Goal: Transaction & Acquisition: Purchase product/service

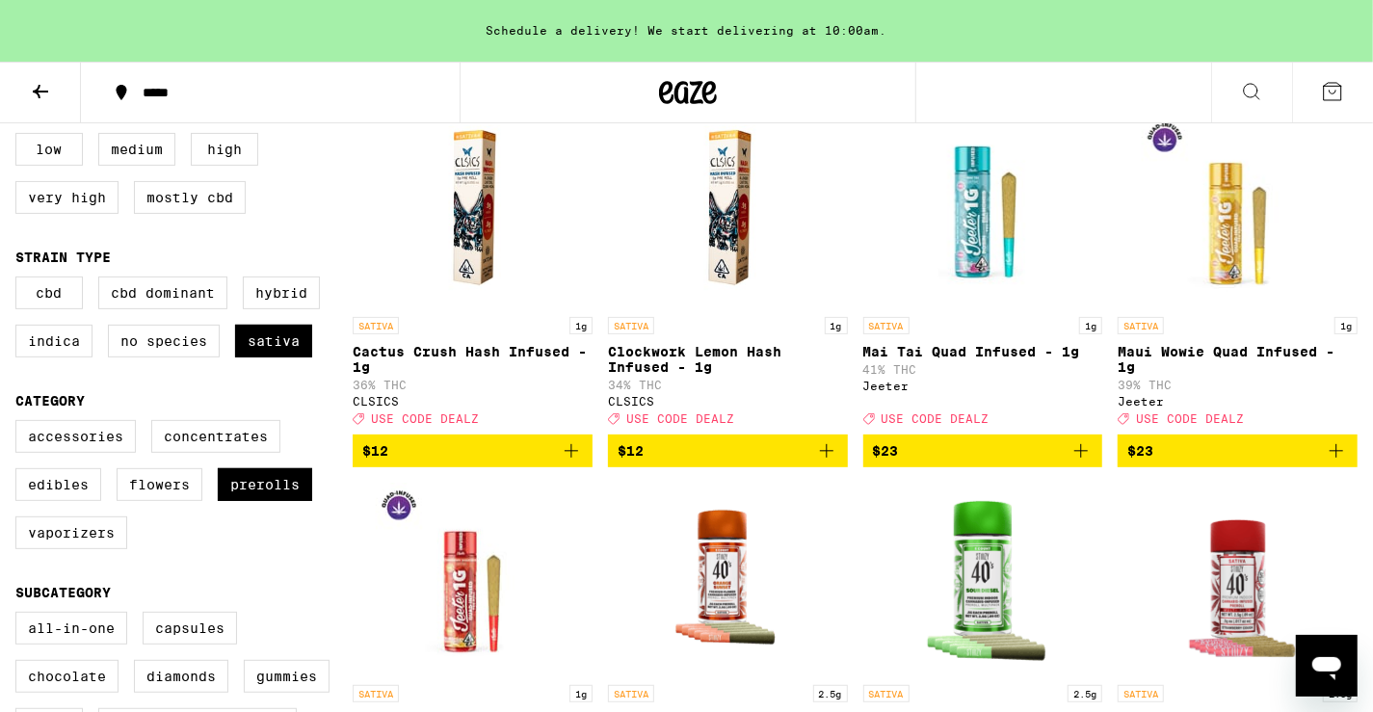
click at [572, 462] on icon "Add to bag" at bounding box center [571, 450] width 23 height 23
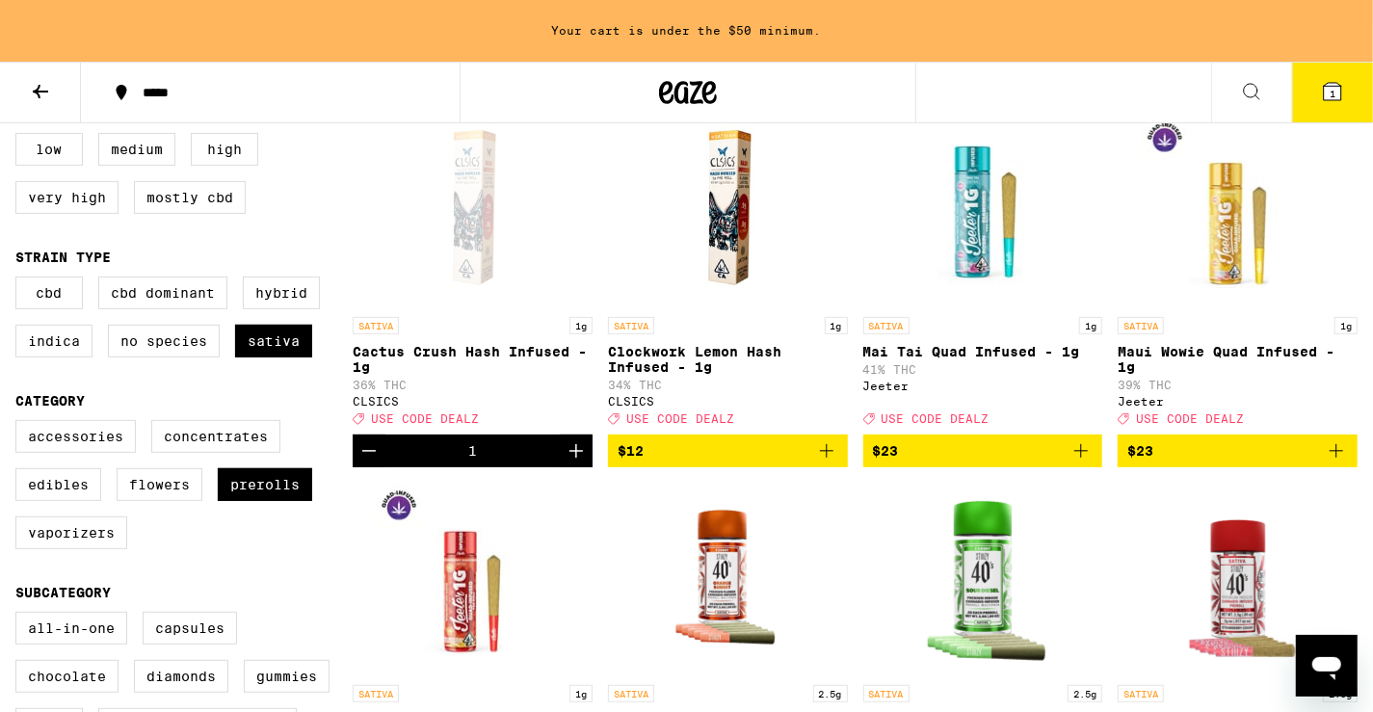
click at [842, 463] on button "$12" at bounding box center [728, 450] width 240 height 33
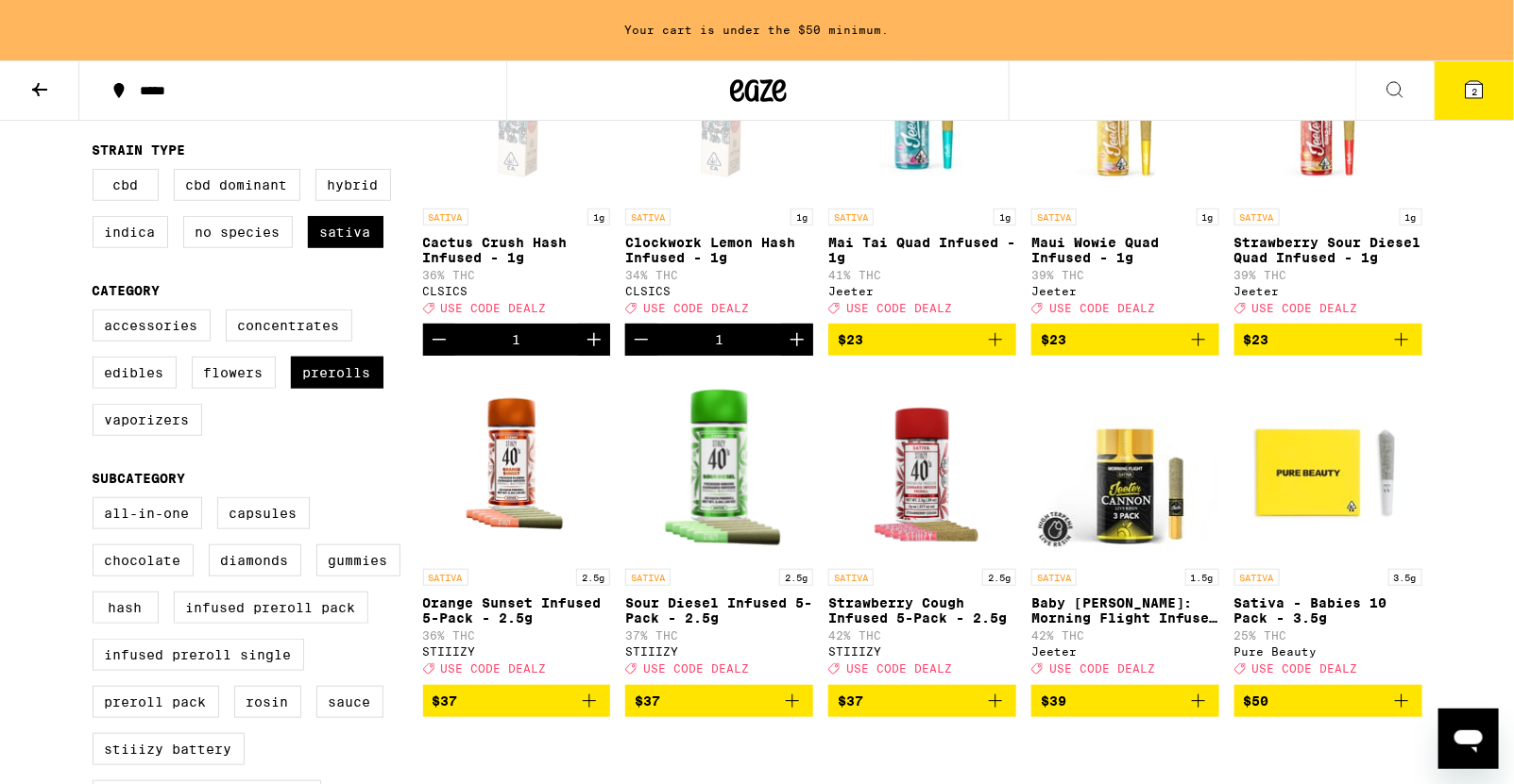
scroll to position [325, 0]
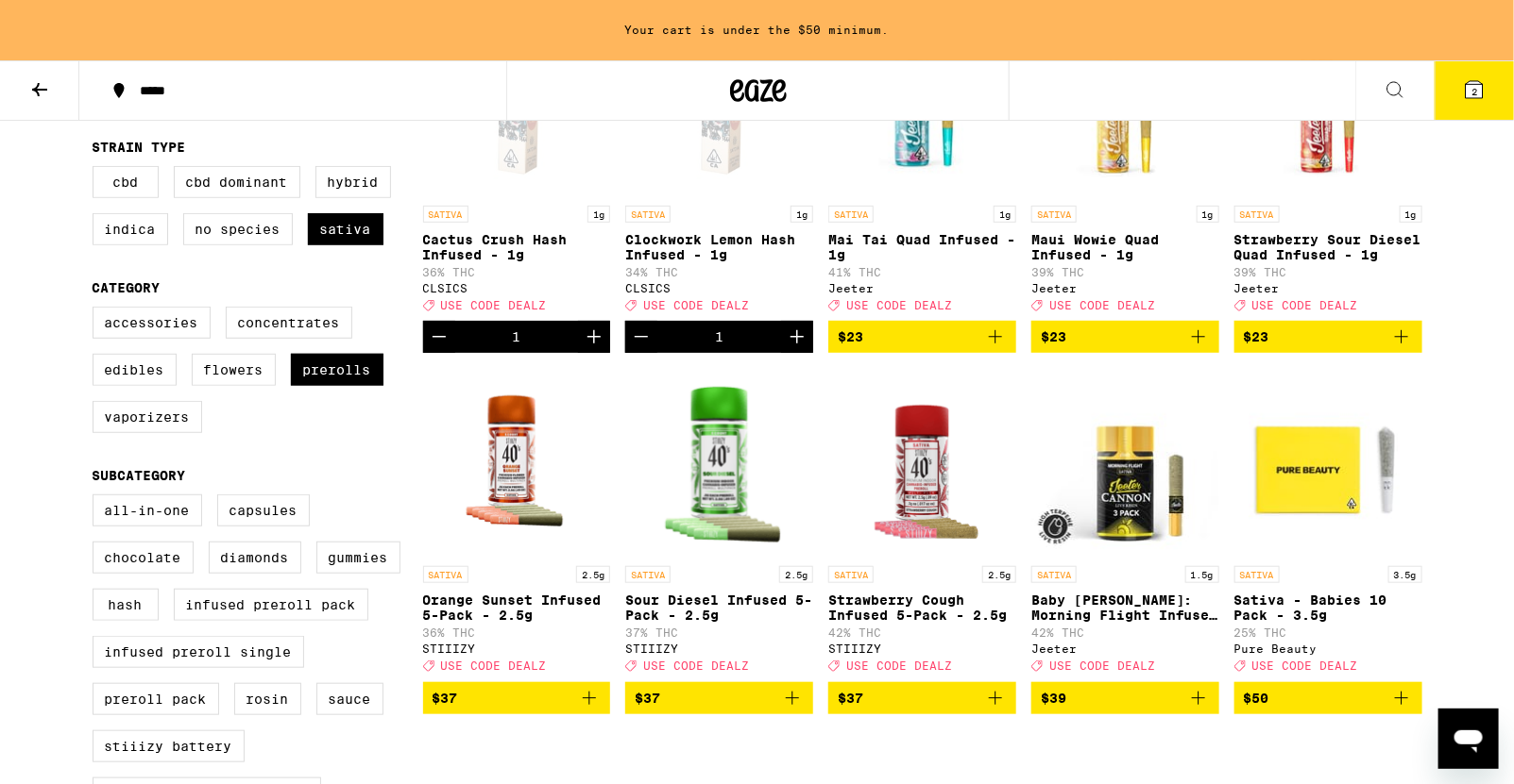
click at [1345, 697] on icon "Add to bag" at bounding box center [1401, 698] width 23 height 23
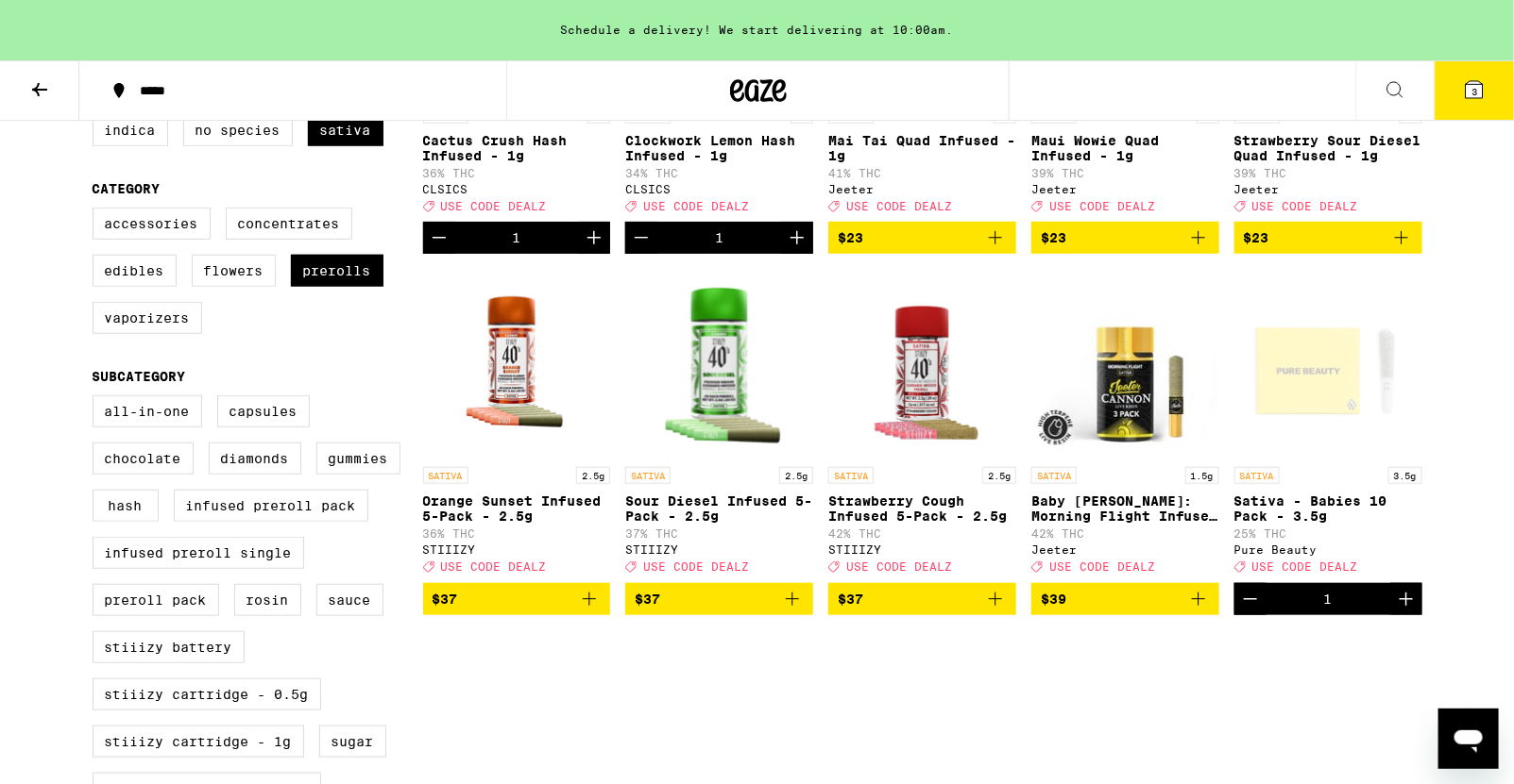
scroll to position [444, 0]
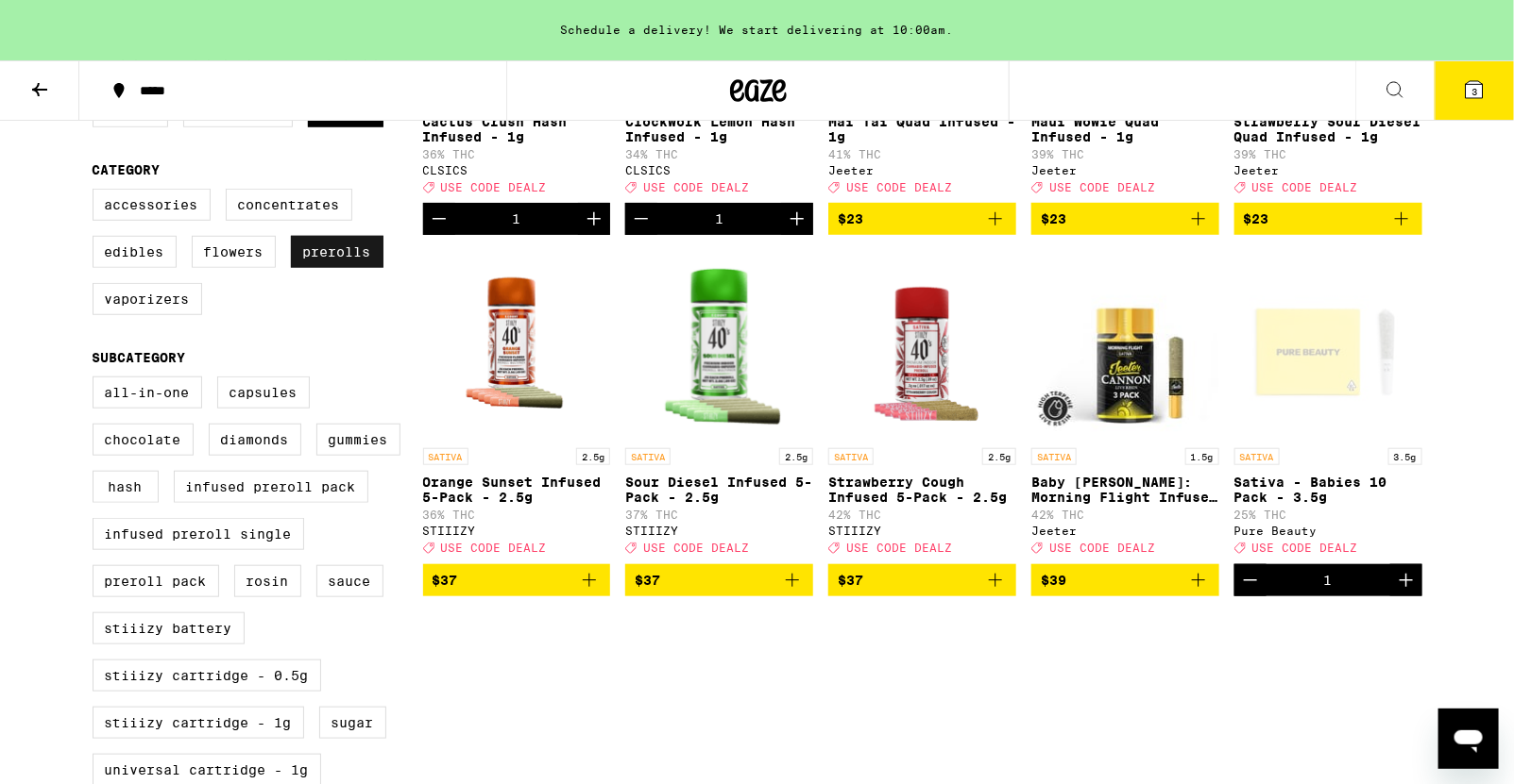
click at [344, 260] on label "Prerolls" at bounding box center [337, 252] width 92 height 32
click at [97, 192] on input "Prerolls" at bounding box center [96, 192] width 1 height 1
checkbox input "false"
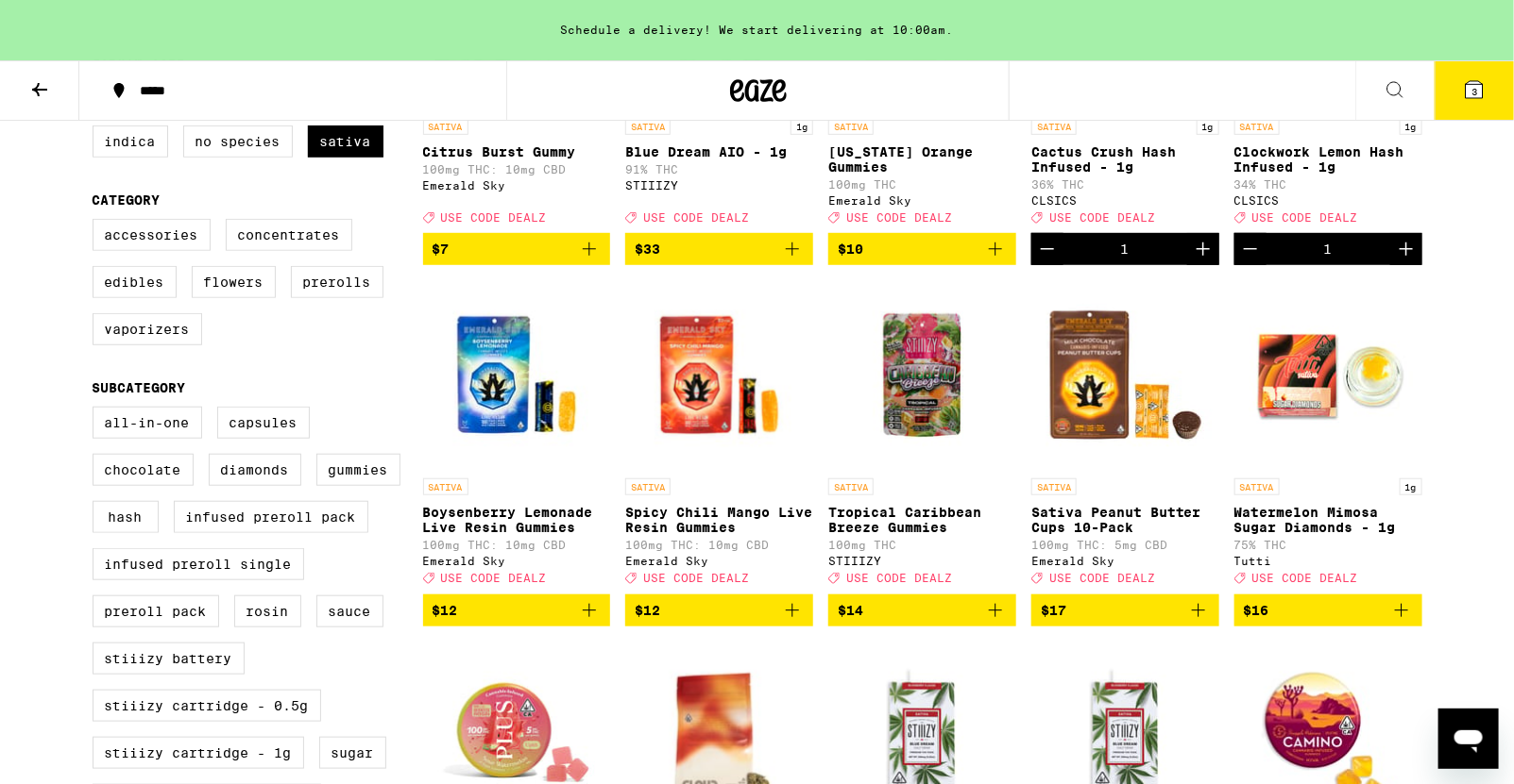
scroll to position [375, 0]
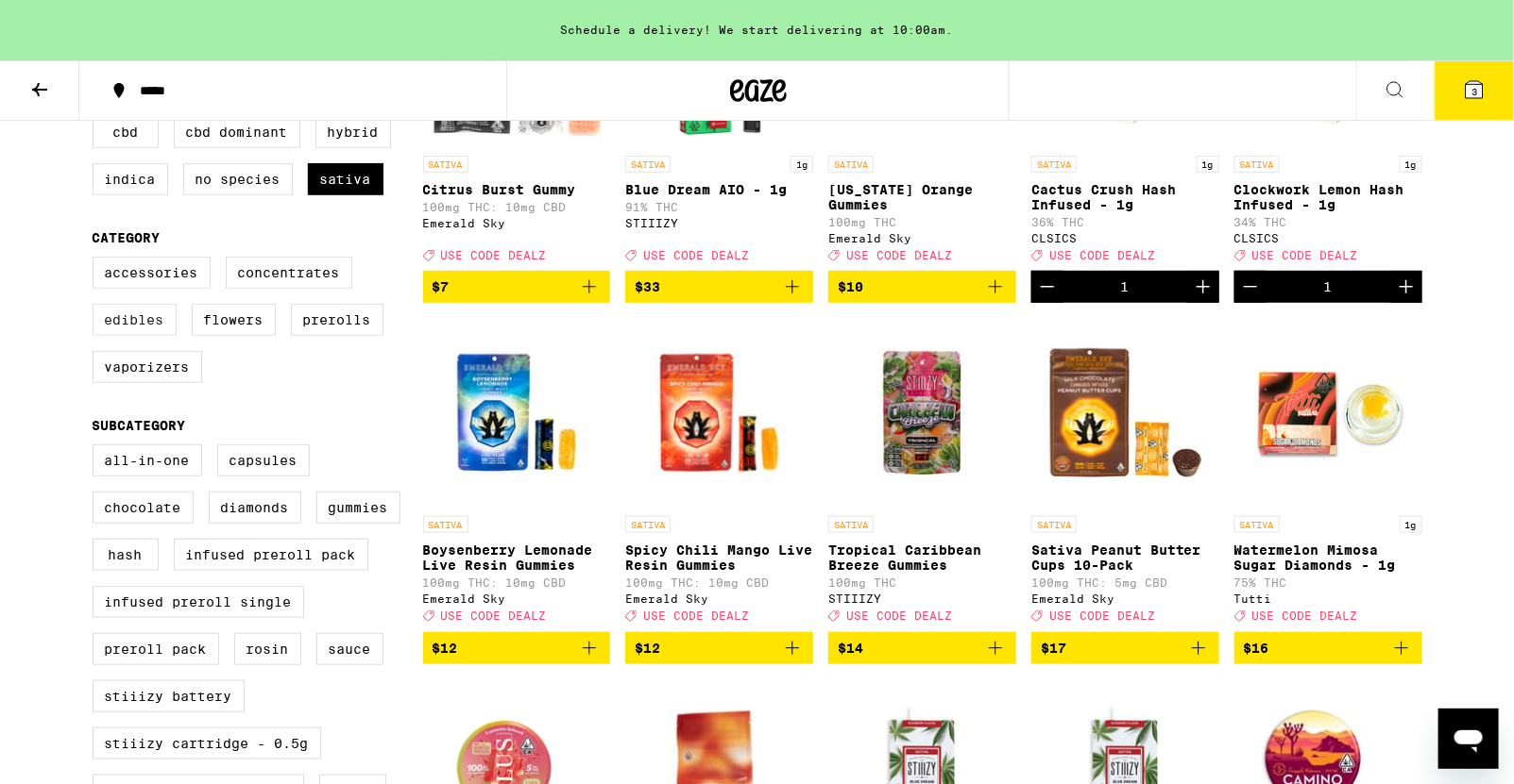
click at [151, 327] on label "Edibles" at bounding box center [134, 319] width 84 height 32
click at [97, 261] on input "Edibles" at bounding box center [96, 260] width 1 height 1
checkbox input "true"
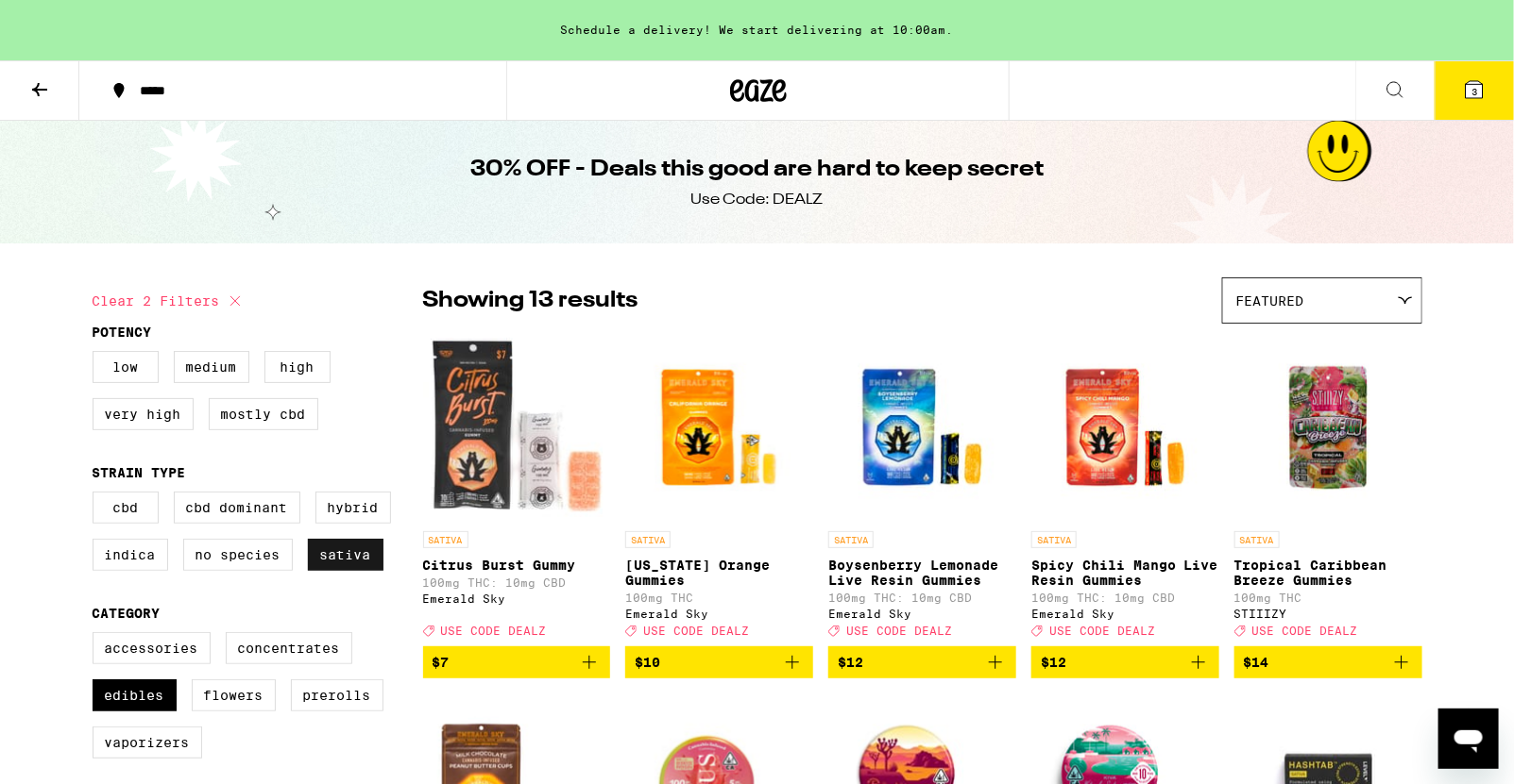
click at [364, 561] on label "Sativa" at bounding box center [345, 555] width 76 height 32
click at [97, 496] on input "Sativa" at bounding box center [96, 495] width 1 height 1
checkbox input "false"
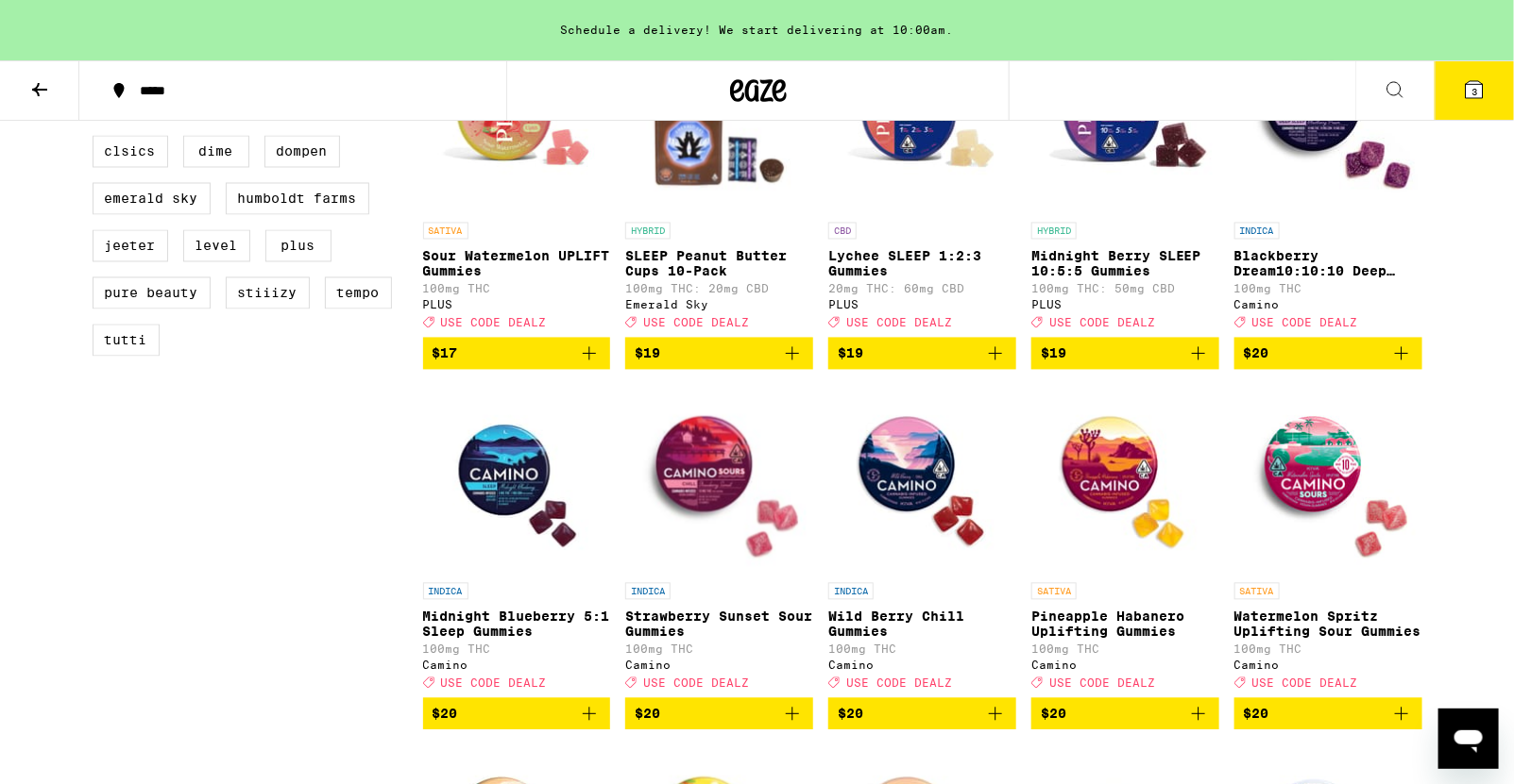
scroll to position [398, 0]
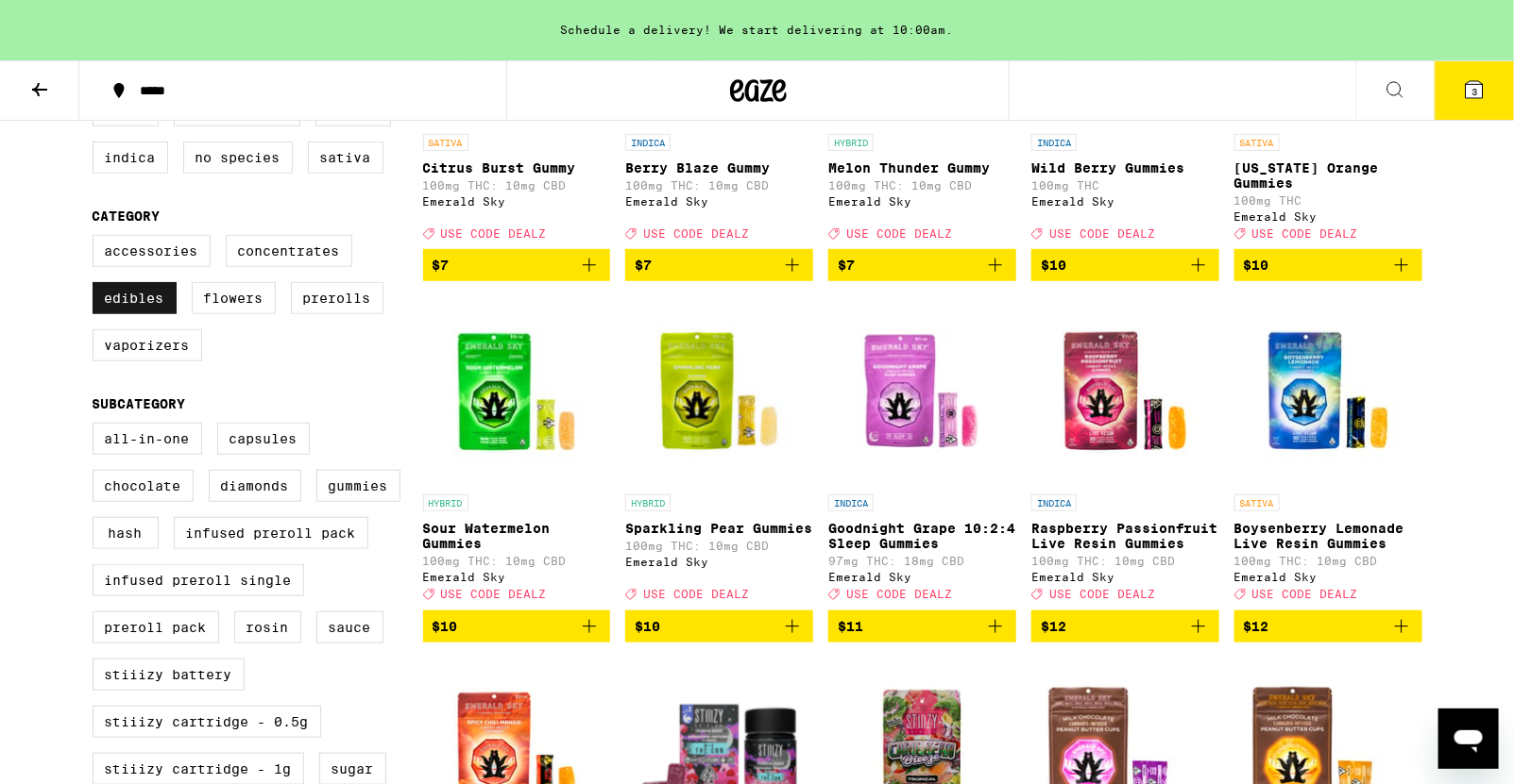
click at [141, 315] on label "Edibles" at bounding box center [134, 298] width 84 height 32
click at [97, 239] on input "Edibles" at bounding box center [96, 238] width 1 height 1
checkbox input "false"
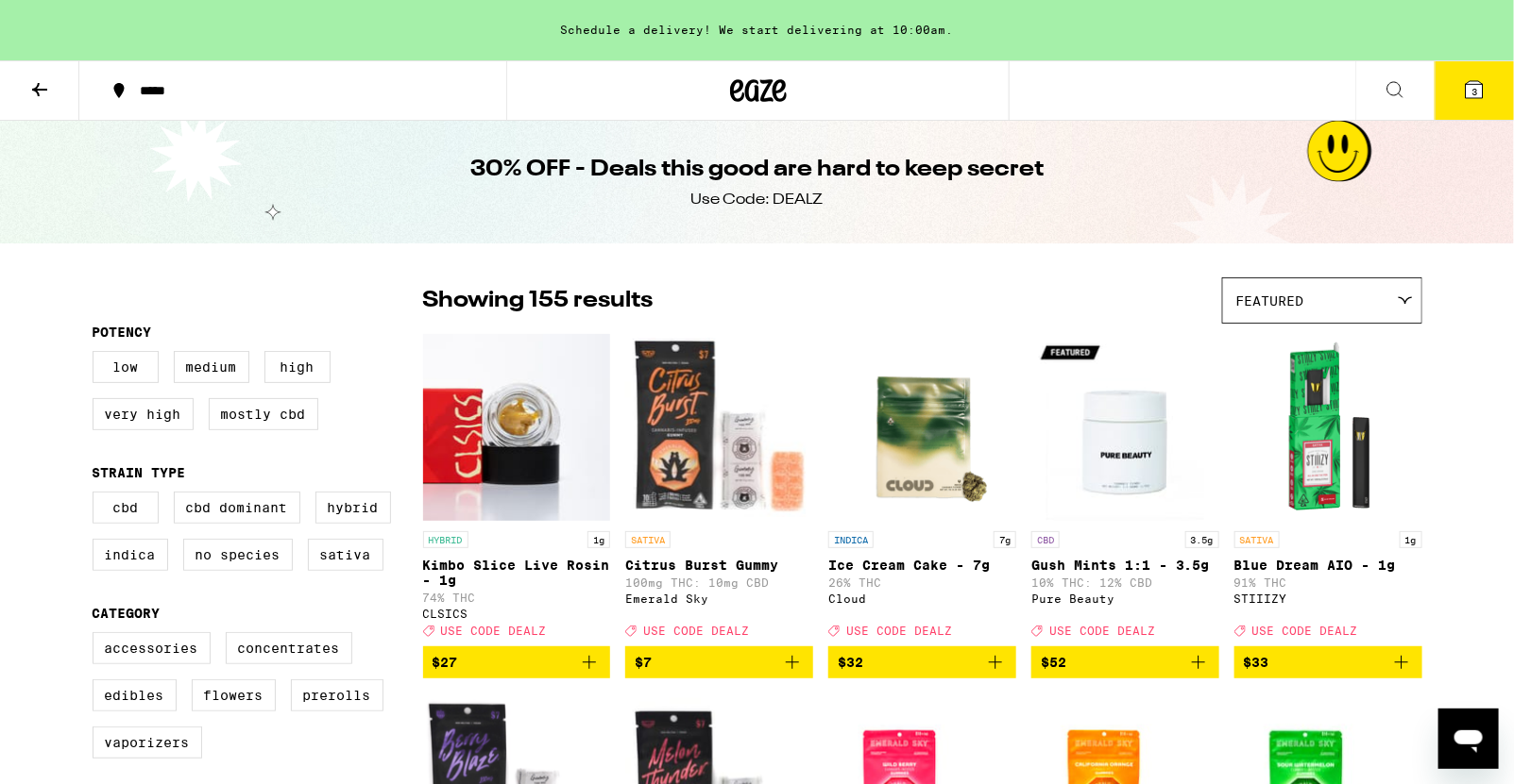
click at [42, 78] on icon at bounding box center [39, 89] width 23 height 23
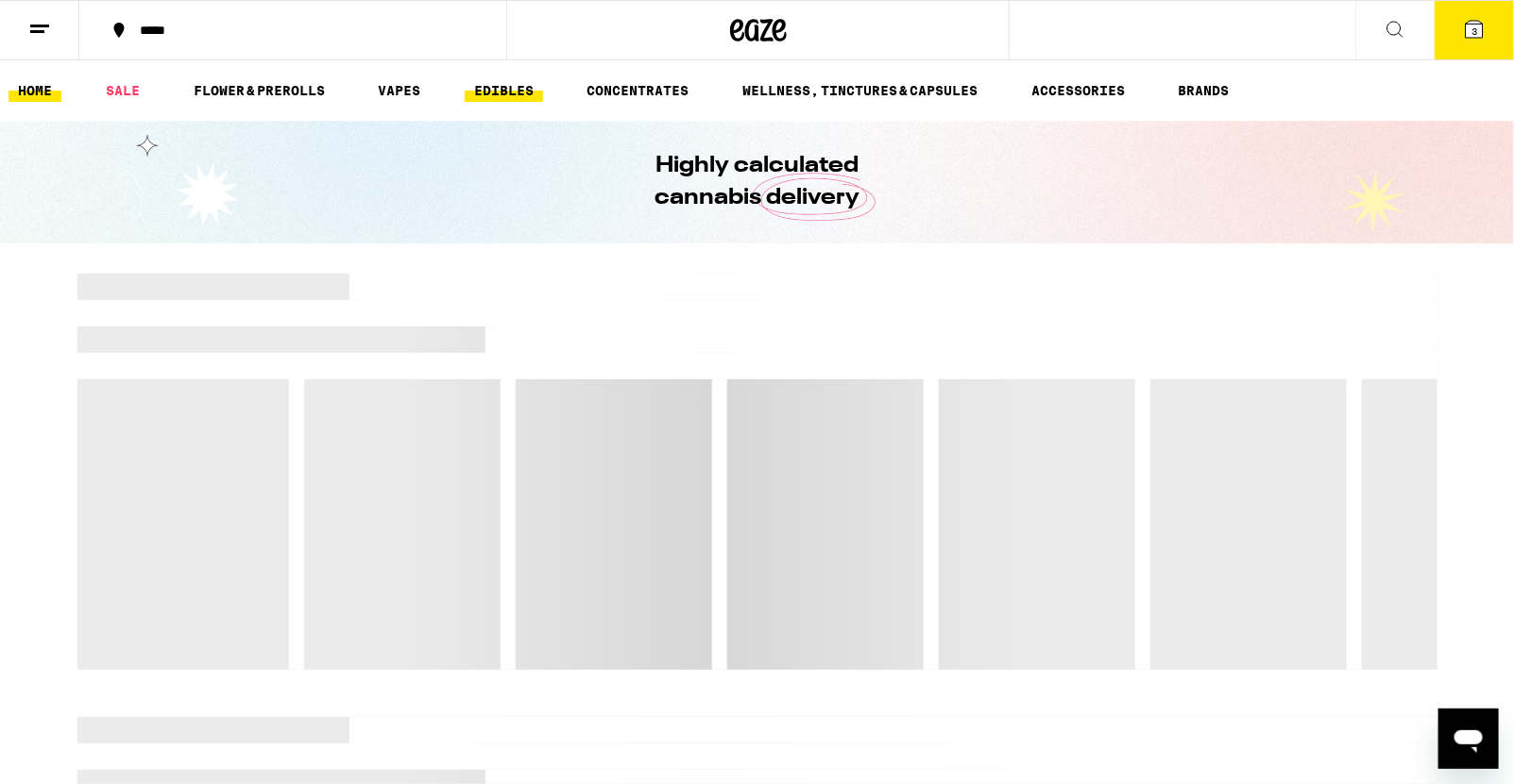
click at [496, 83] on link "EDIBLES" at bounding box center [504, 90] width 78 height 23
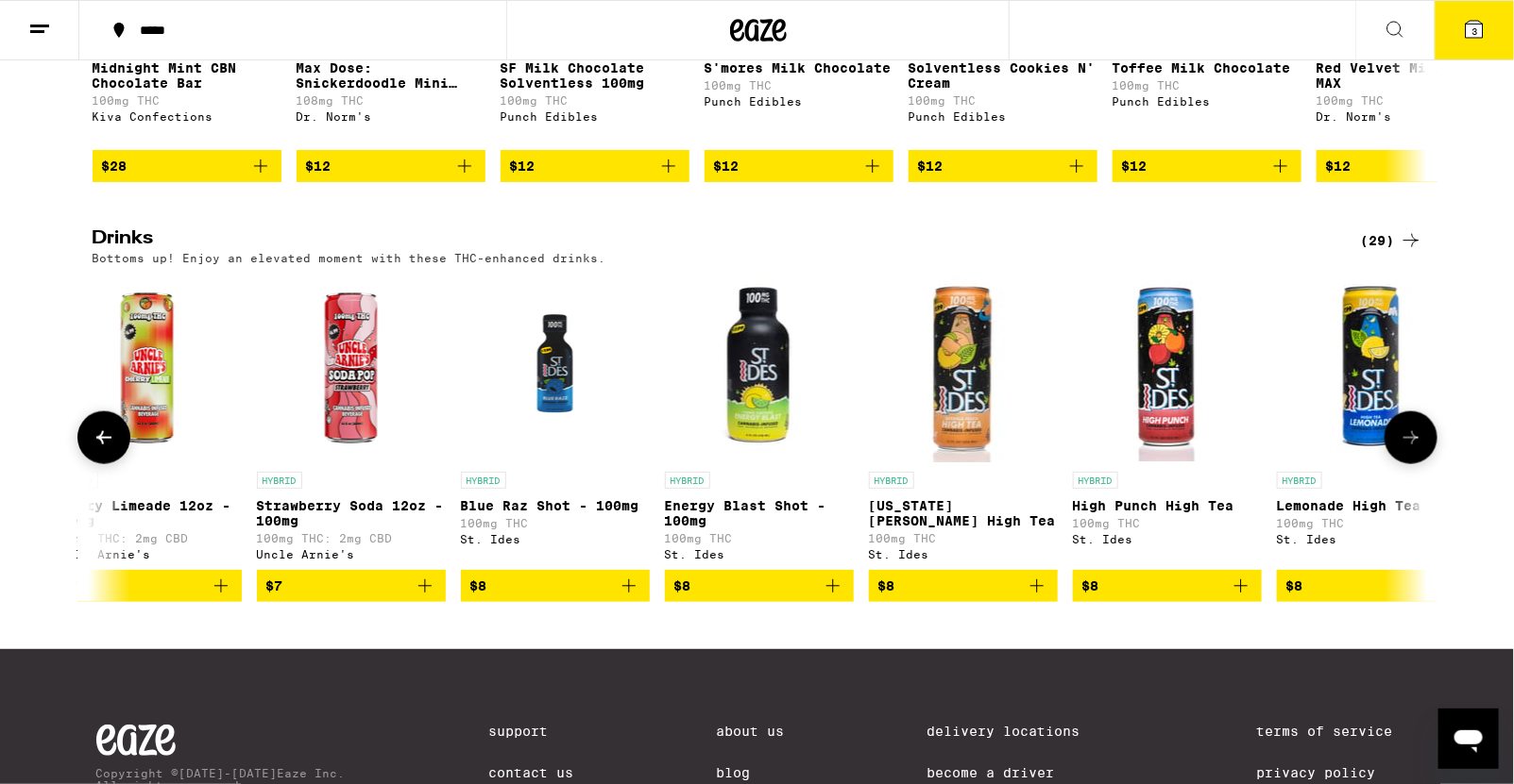
scroll to position [890, 0]
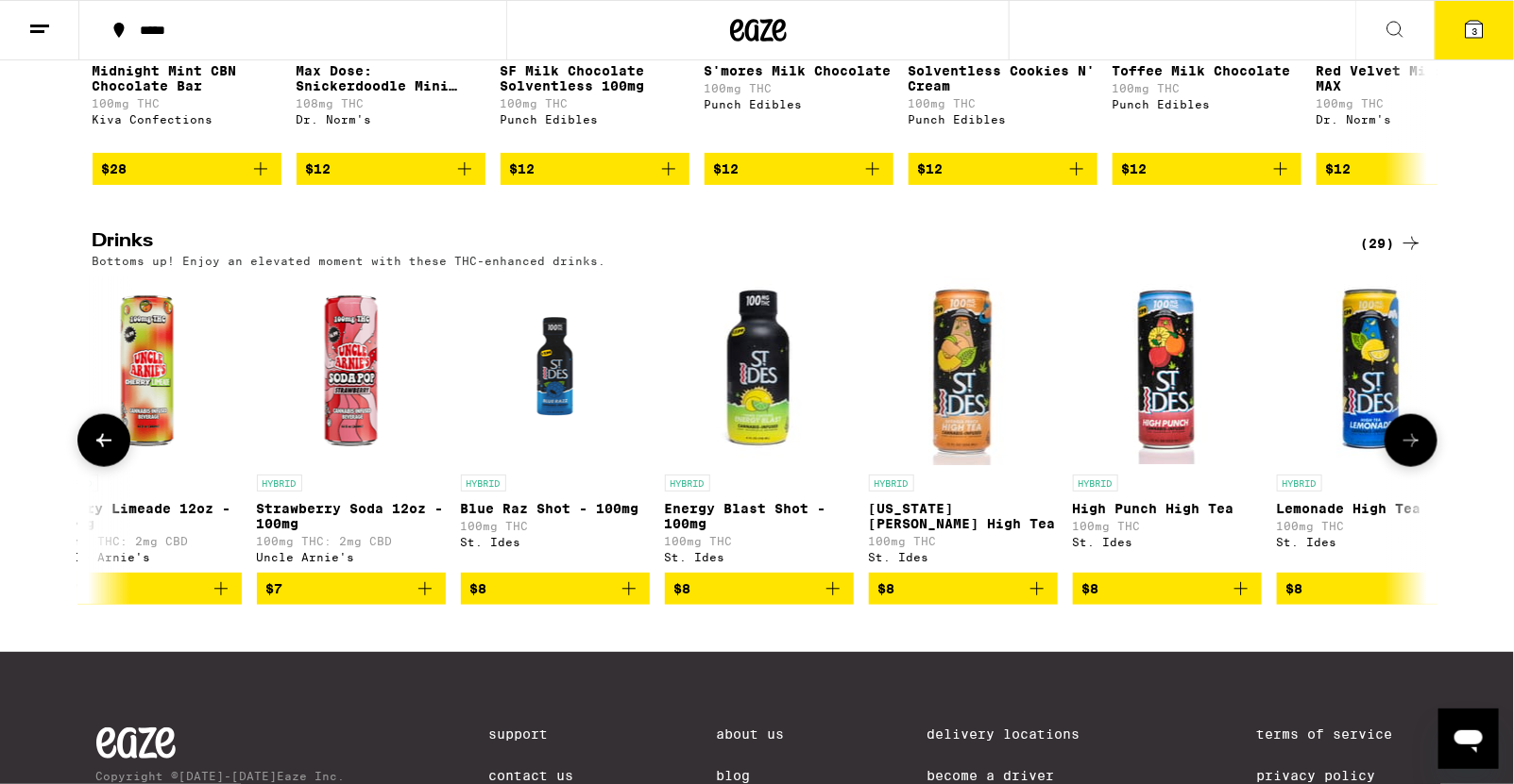
click at [833, 601] on icon "Add to bag" at bounding box center [833, 588] width 23 height 23
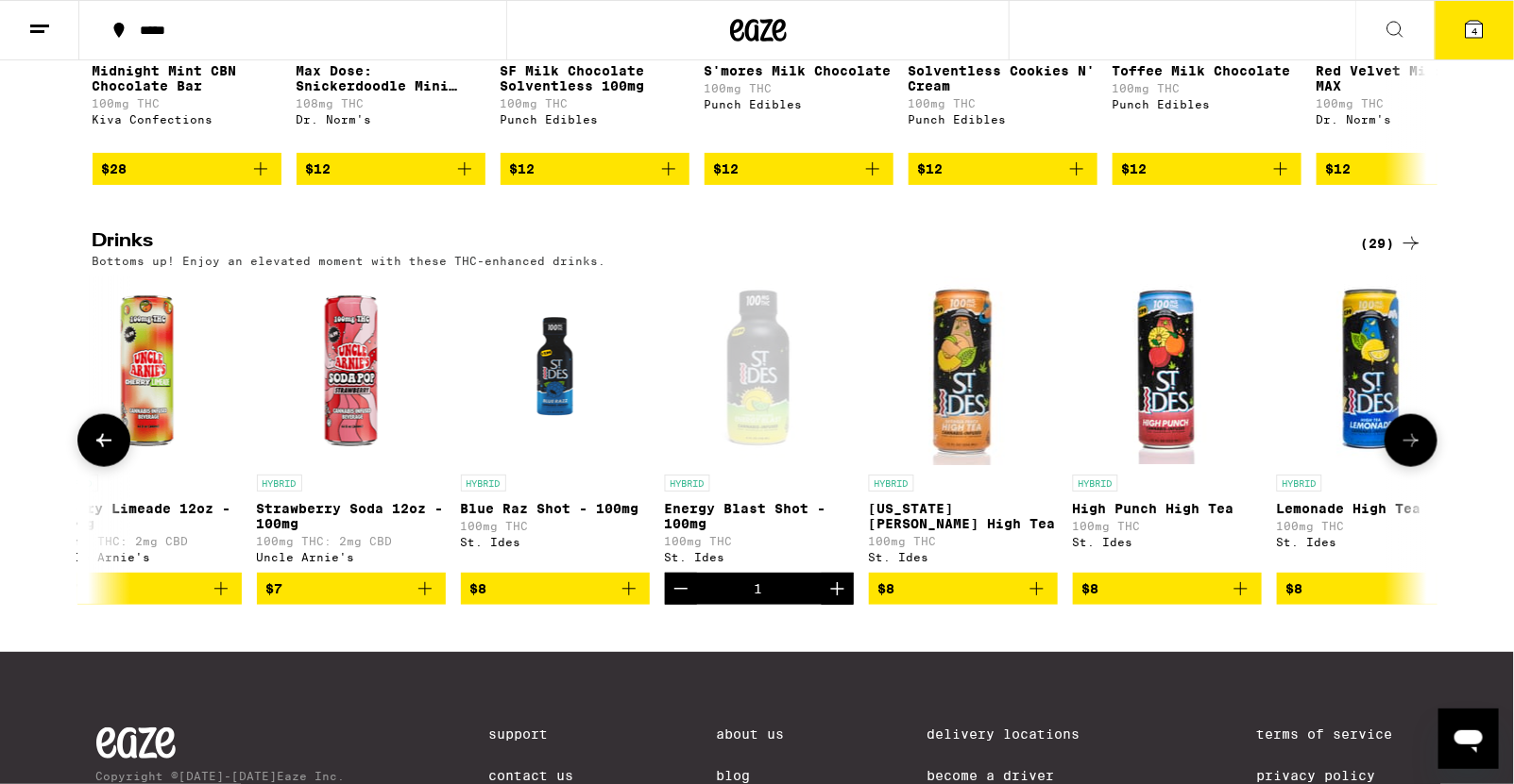
click at [835, 596] on icon "Increment" at bounding box center [837, 588] width 13 height 13
click at [1345, 27] on button "5" at bounding box center [1474, 30] width 79 height 59
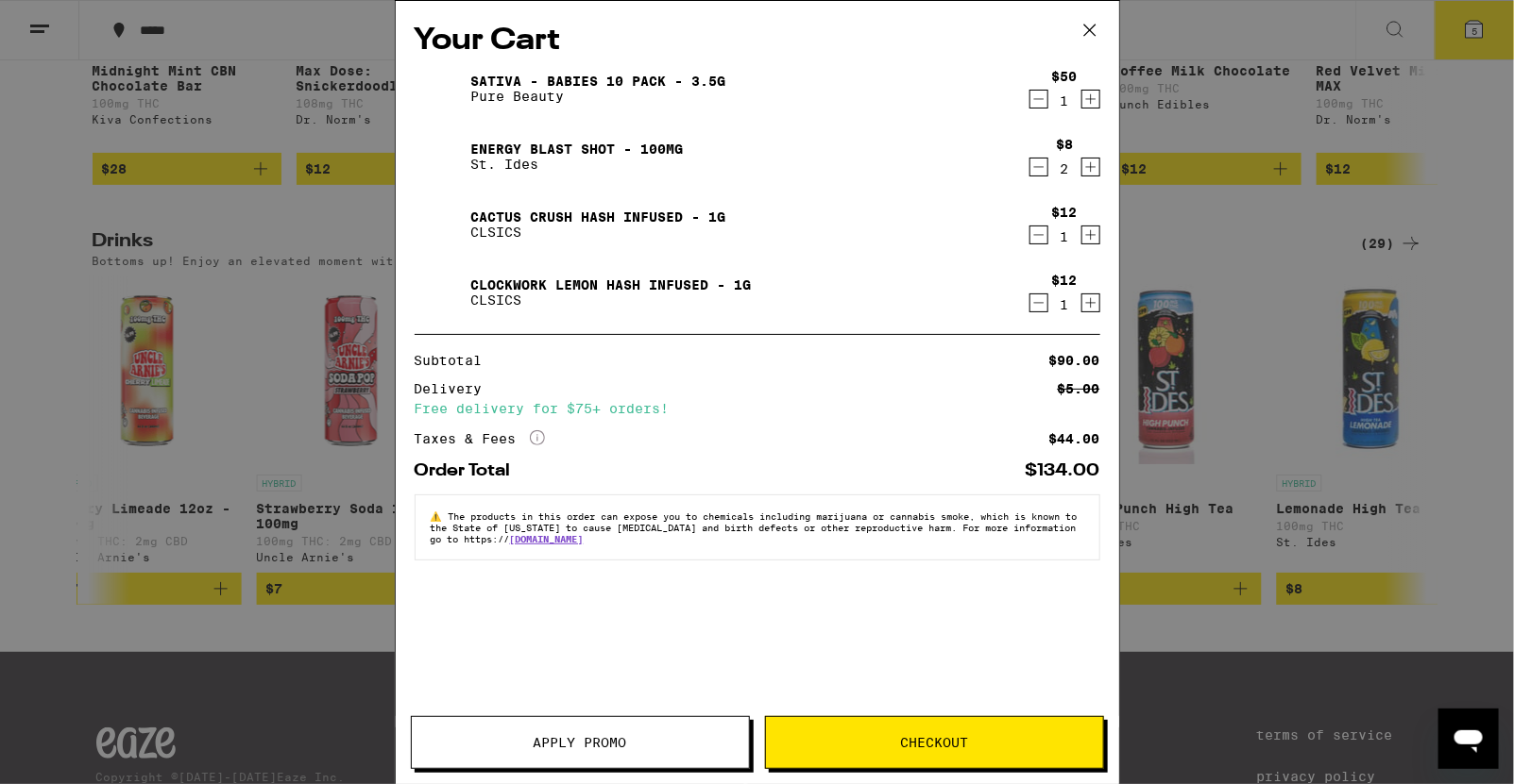
click at [631, 697] on span "Apply Promo" at bounding box center [580, 742] width 337 height 13
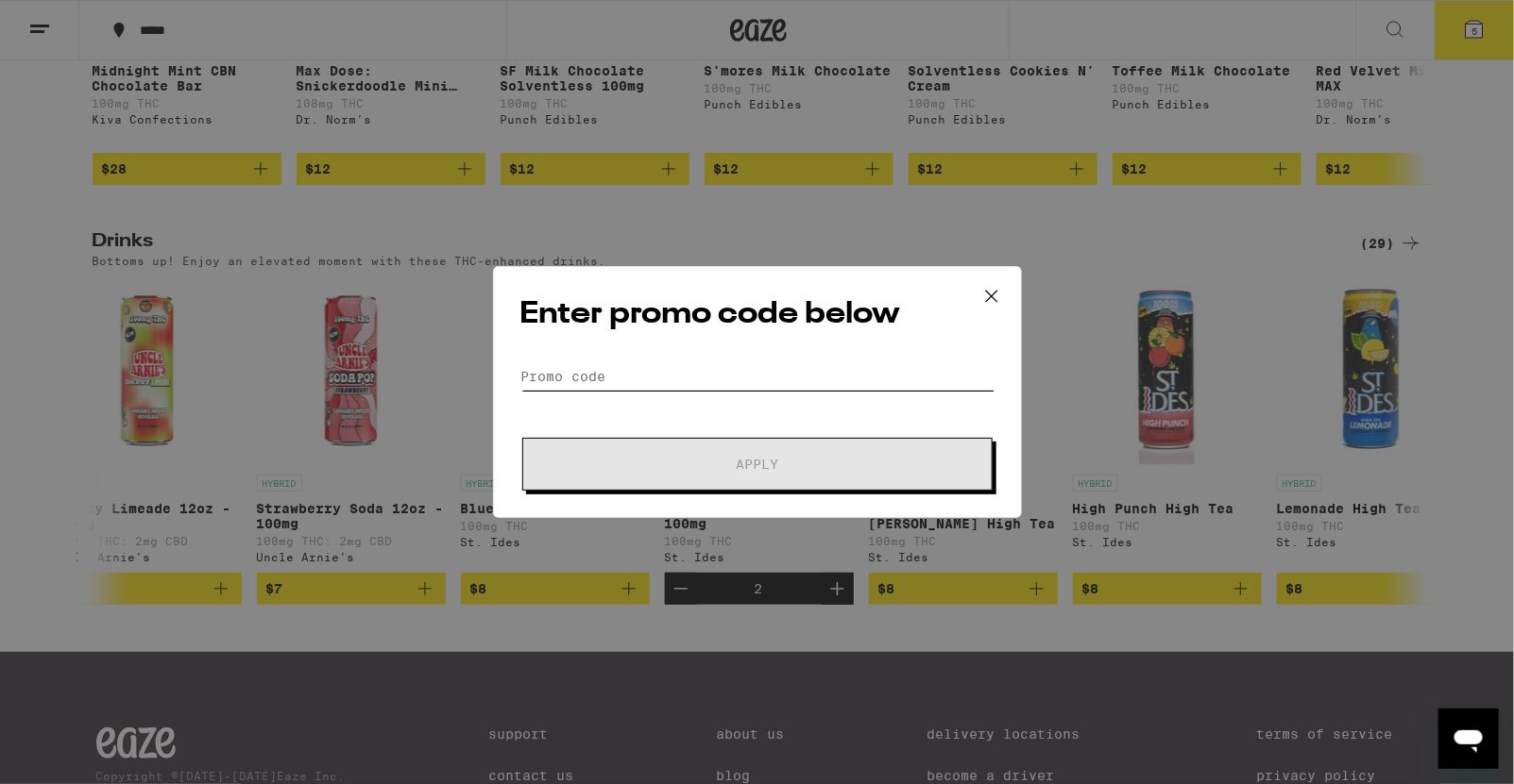
click at [735, 380] on input "Promo Code" at bounding box center [758, 376] width 475 height 28
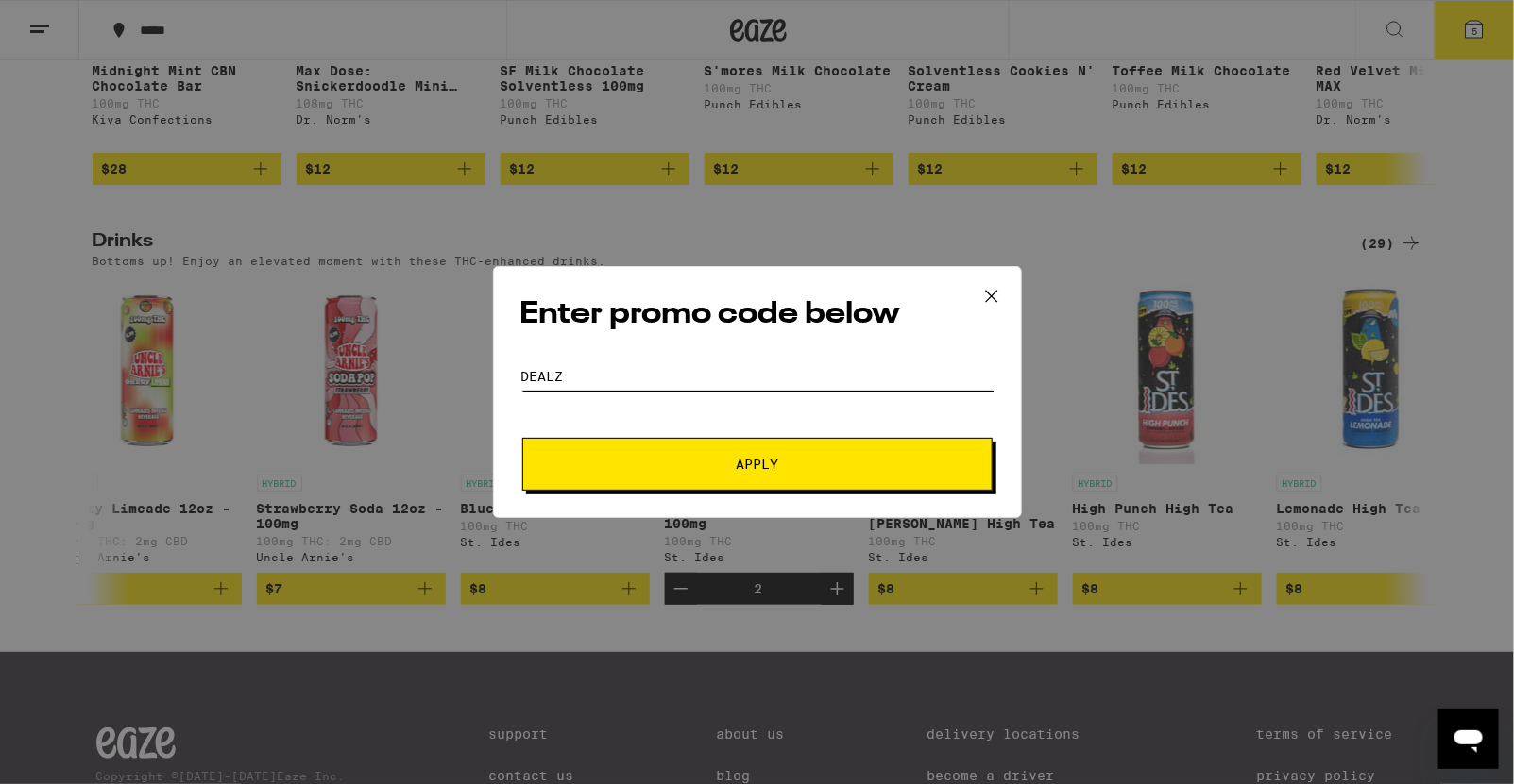
type input "dealz"
click at [788, 468] on span "Apply" at bounding box center [757, 464] width 340 height 13
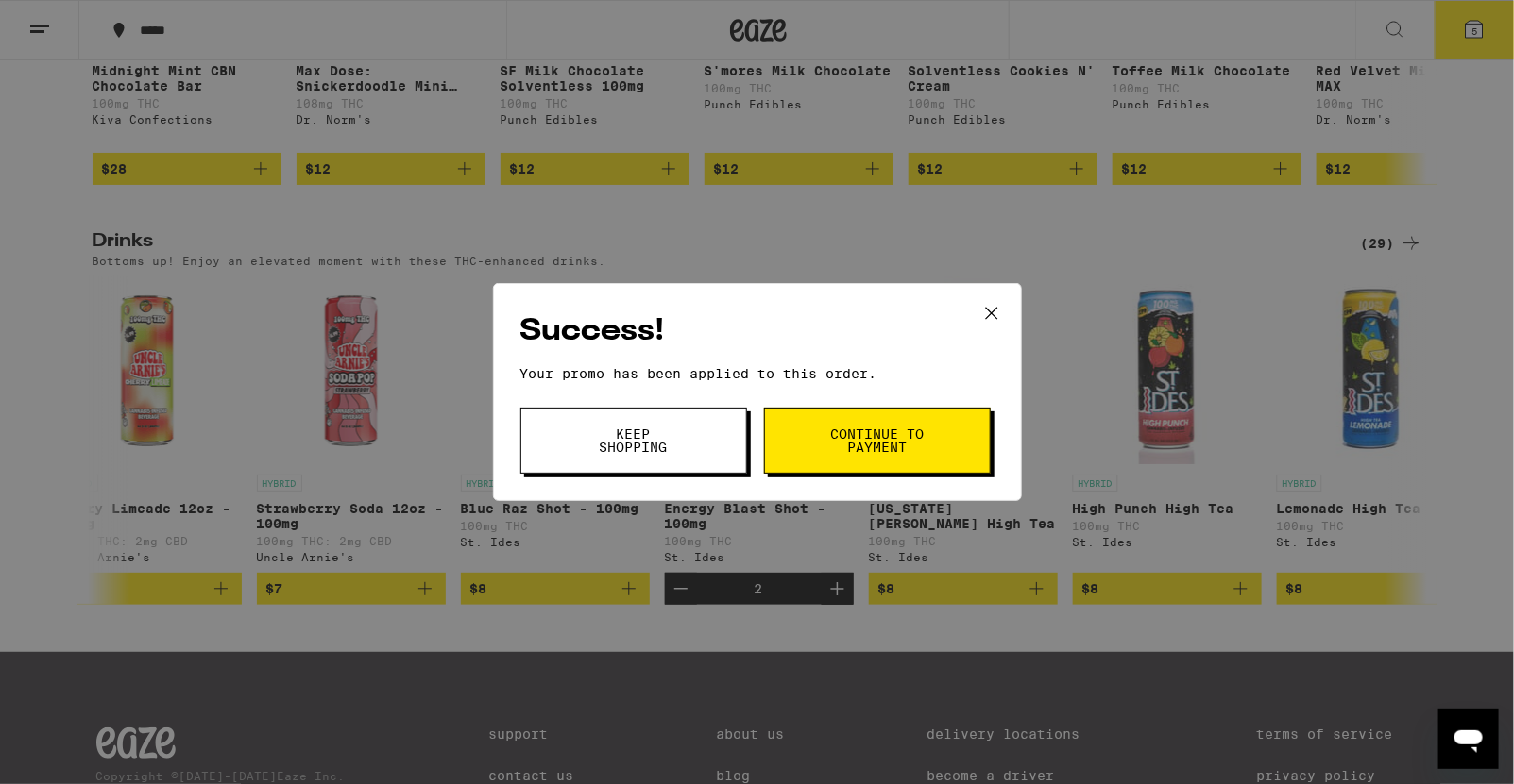
click at [707, 446] on button "Keep Shopping" at bounding box center [633, 440] width 227 height 66
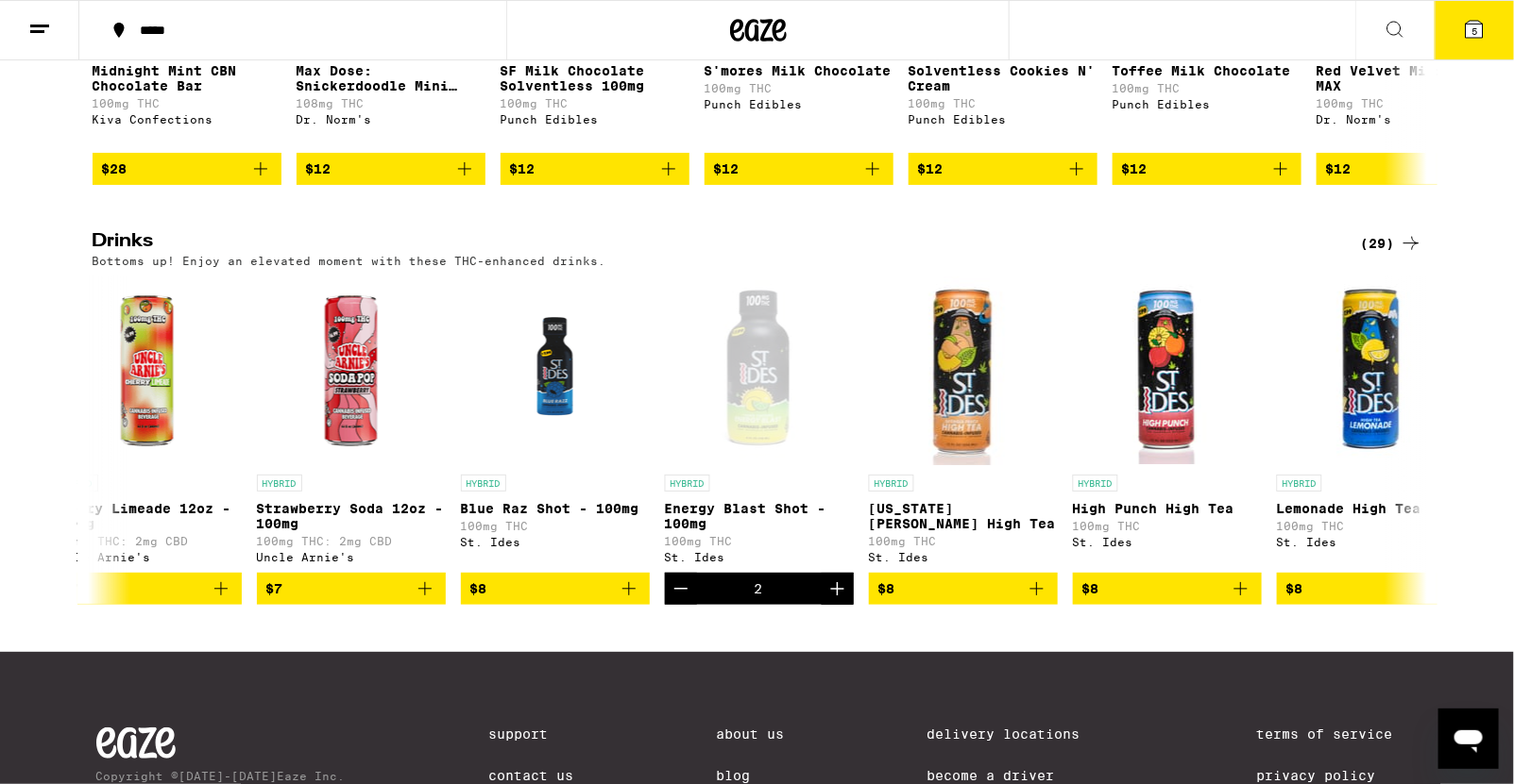
click at [1345, 24] on icon at bounding box center [1474, 28] width 17 height 17
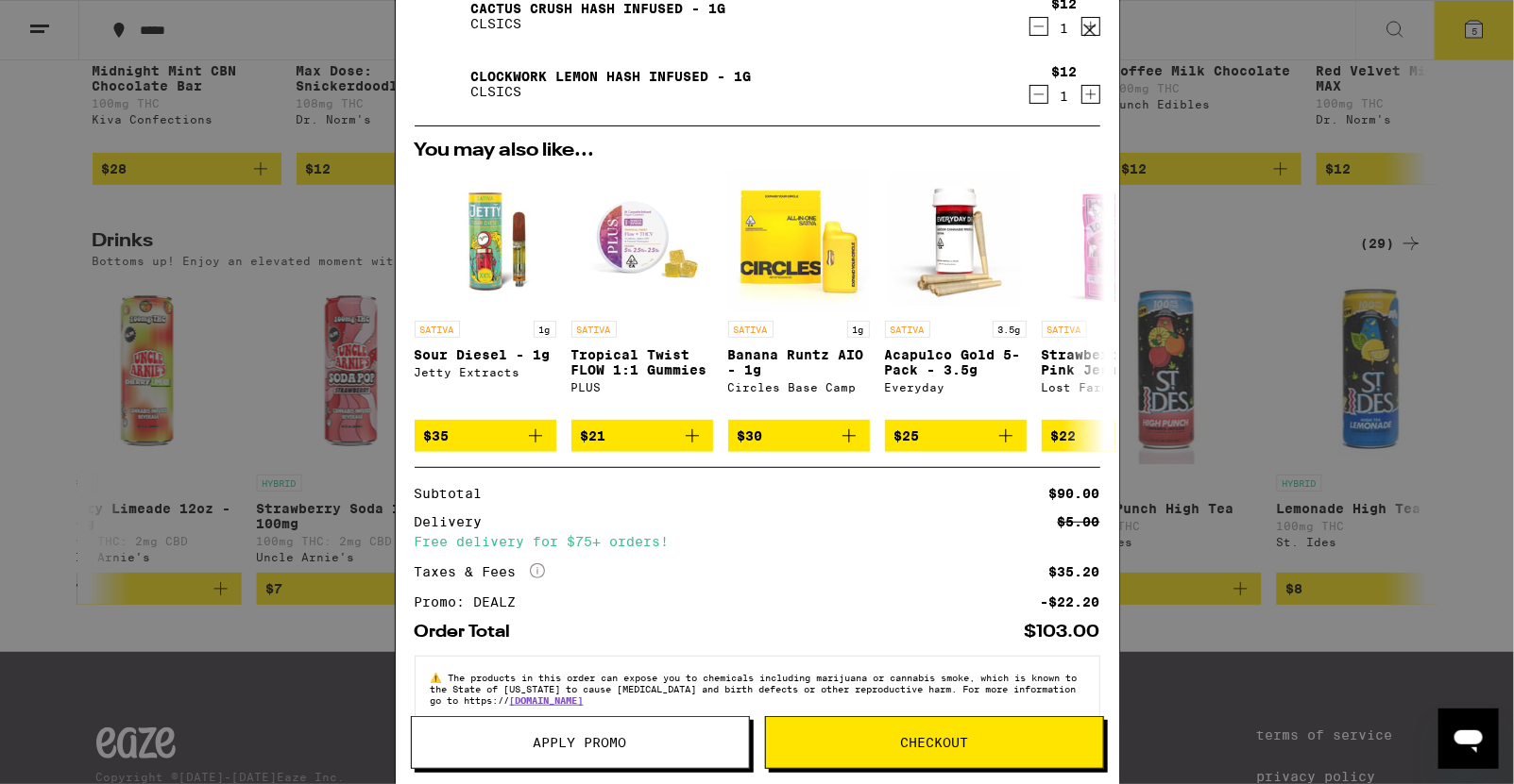
scroll to position [251, 0]
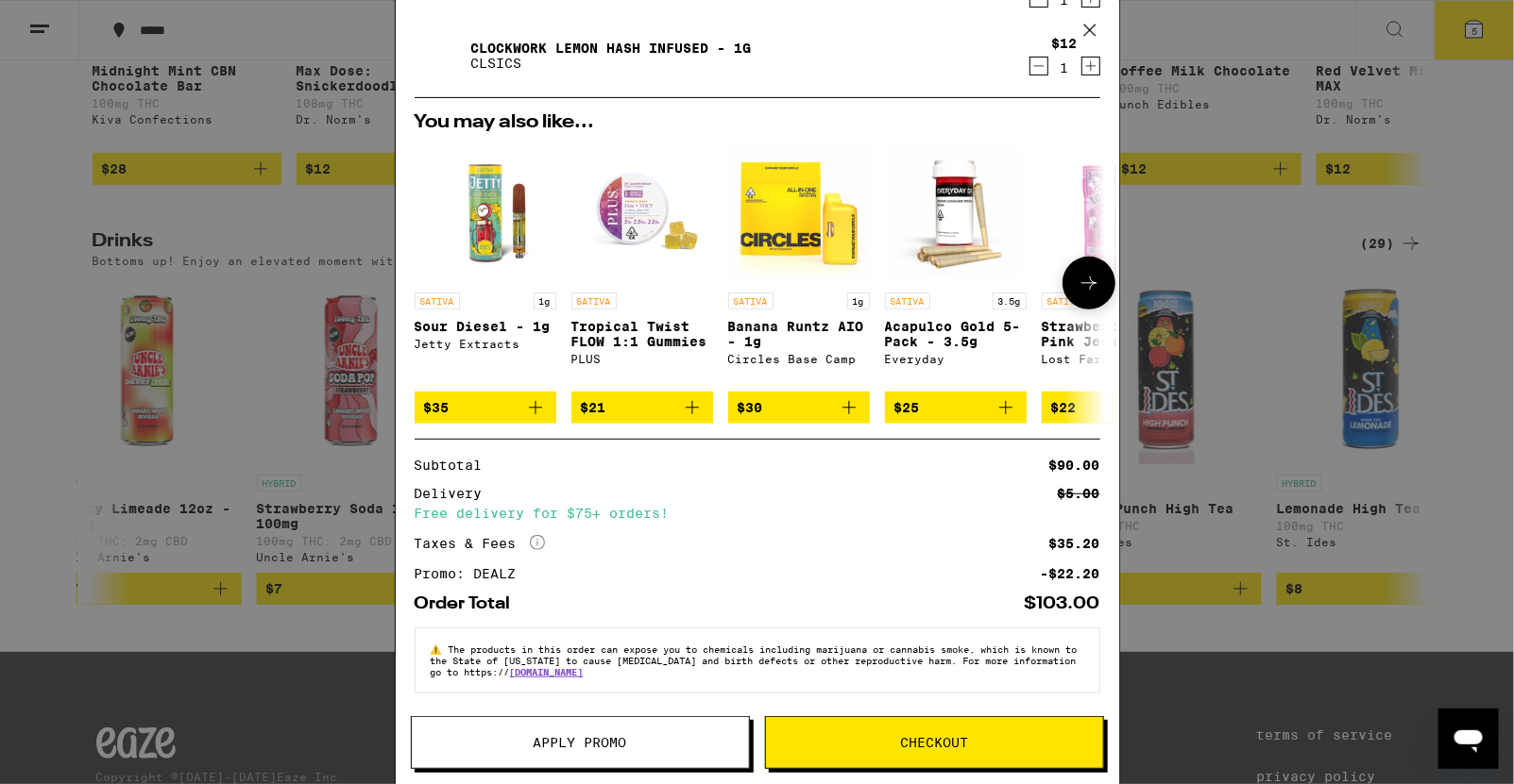
click at [1007, 400] on icon "Add to bag" at bounding box center [1005, 408] width 23 height 23
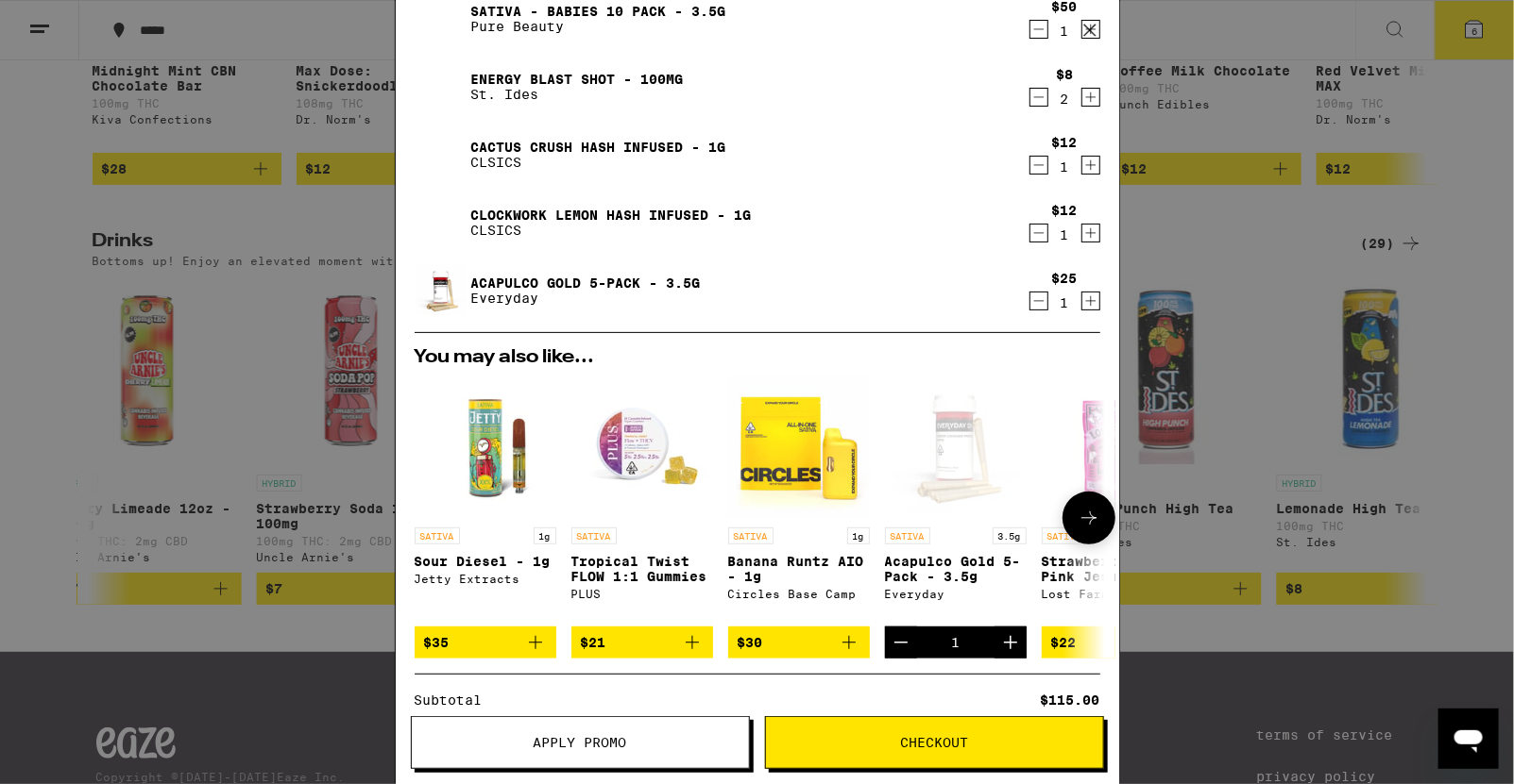
scroll to position [65, 0]
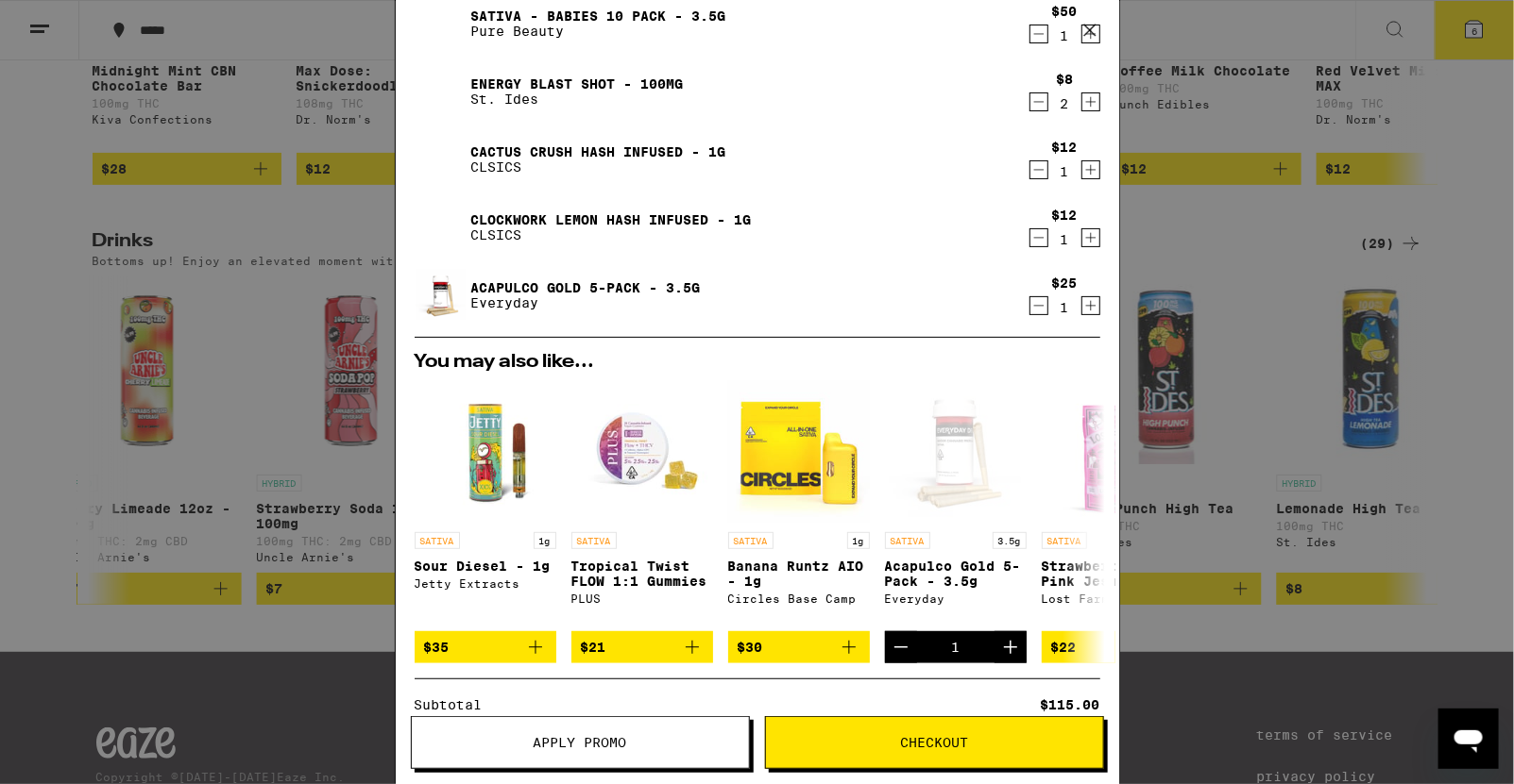
click at [1042, 235] on icon "Decrement" at bounding box center [1038, 237] width 17 height 23
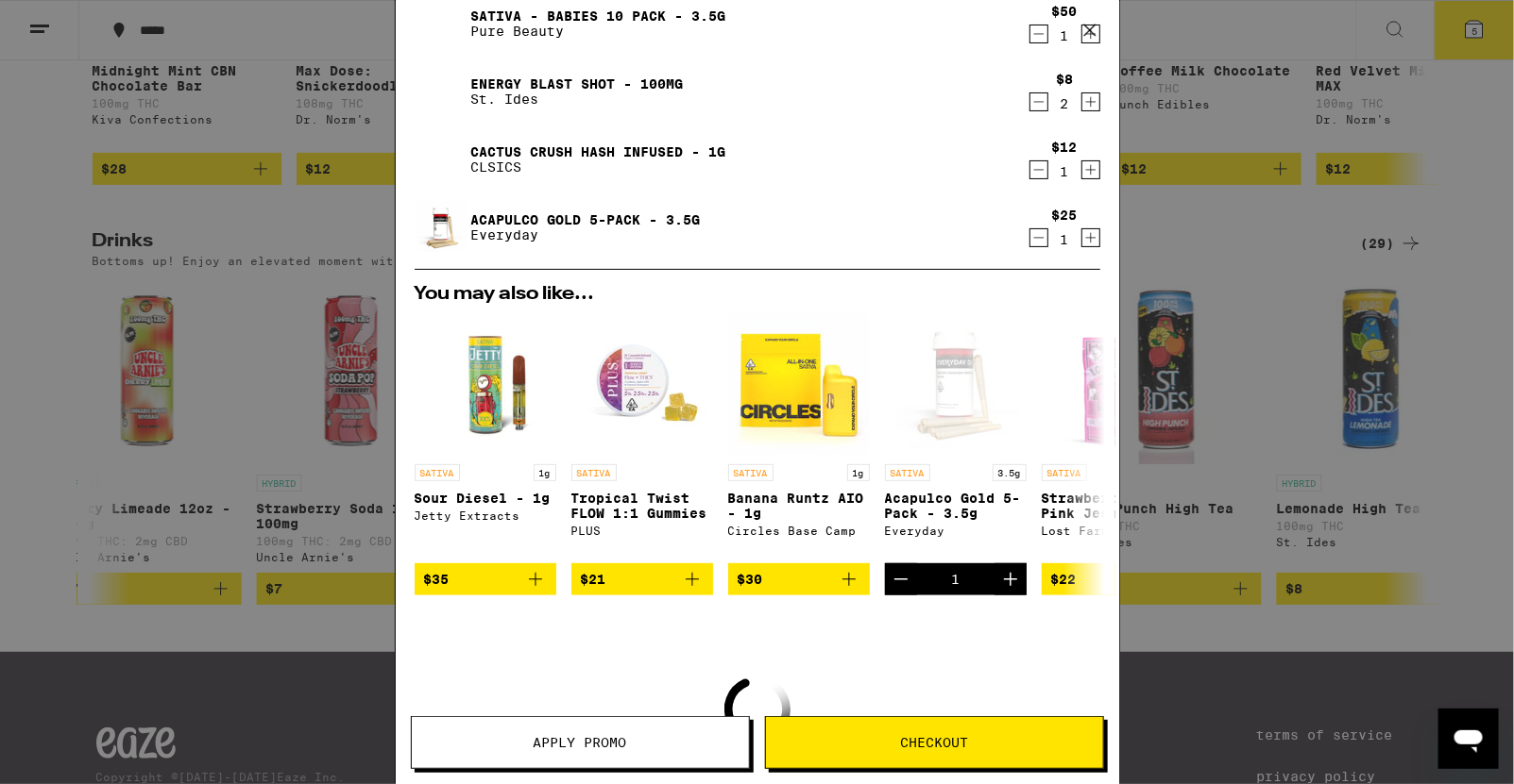
click at [1038, 172] on icon "Decrement" at bounding box center [1038, 170] width 17 height 23
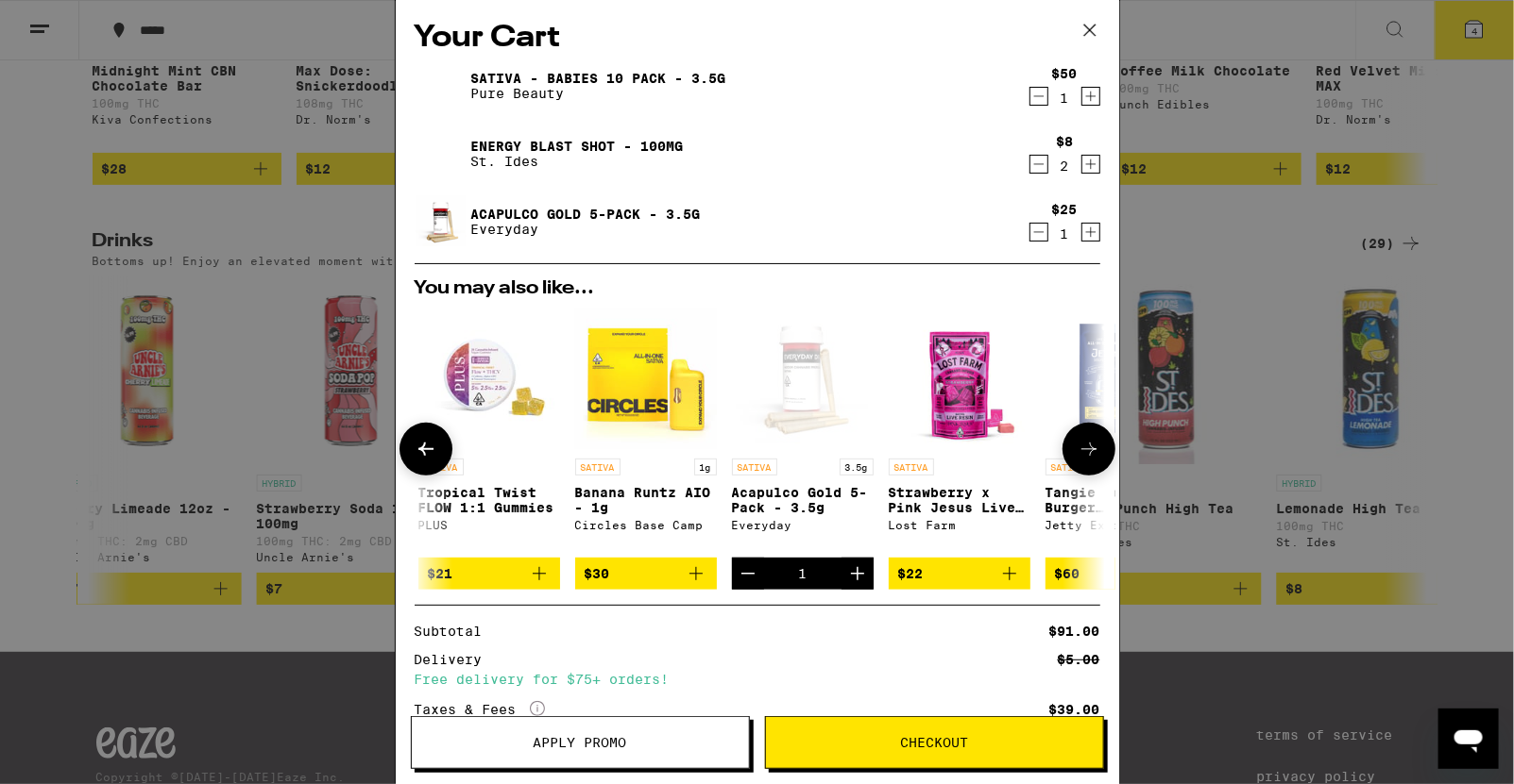
scroll to position [0, 233]
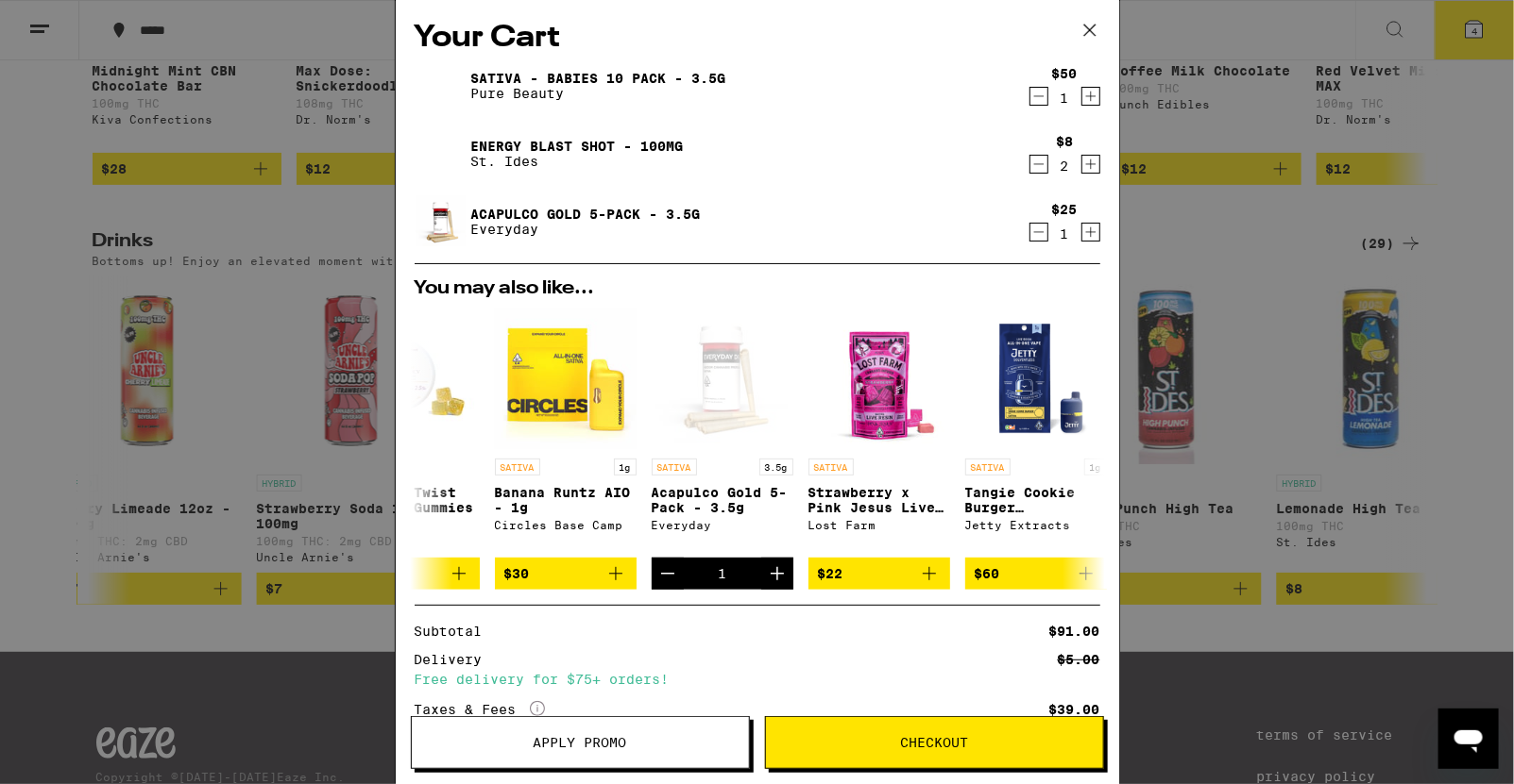
click at [1231, 270] on div "Your Cart Sativa - Babies 10 Pack - 3.5g Pure Beauty $50 1 Energy Blast Shot - …" at bounding box center [757, 392] width 1514 height 784
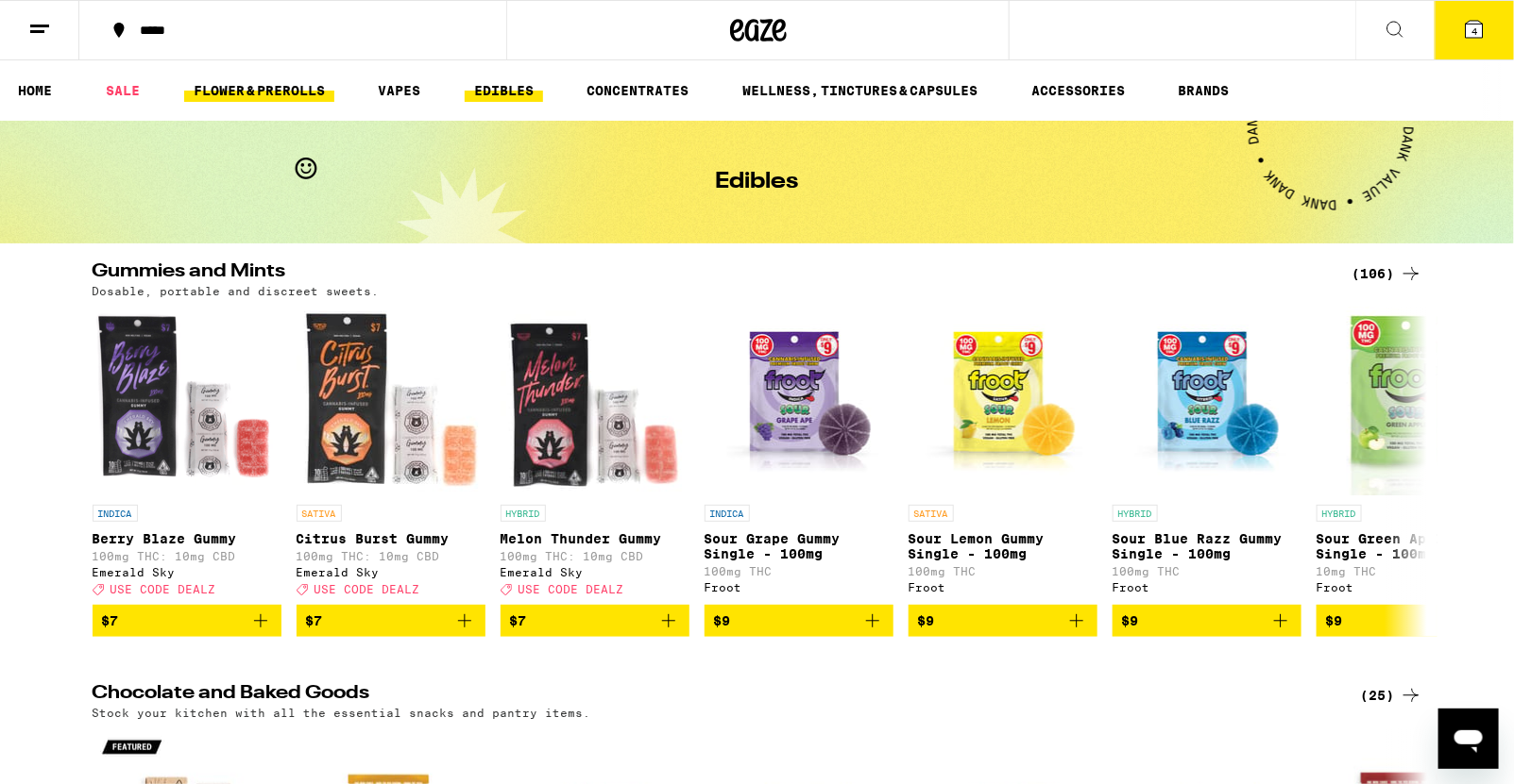
click at [244, 92] on link "FLOWER & PREROLLS" at bounding box center [259, 90] width 150 height 23
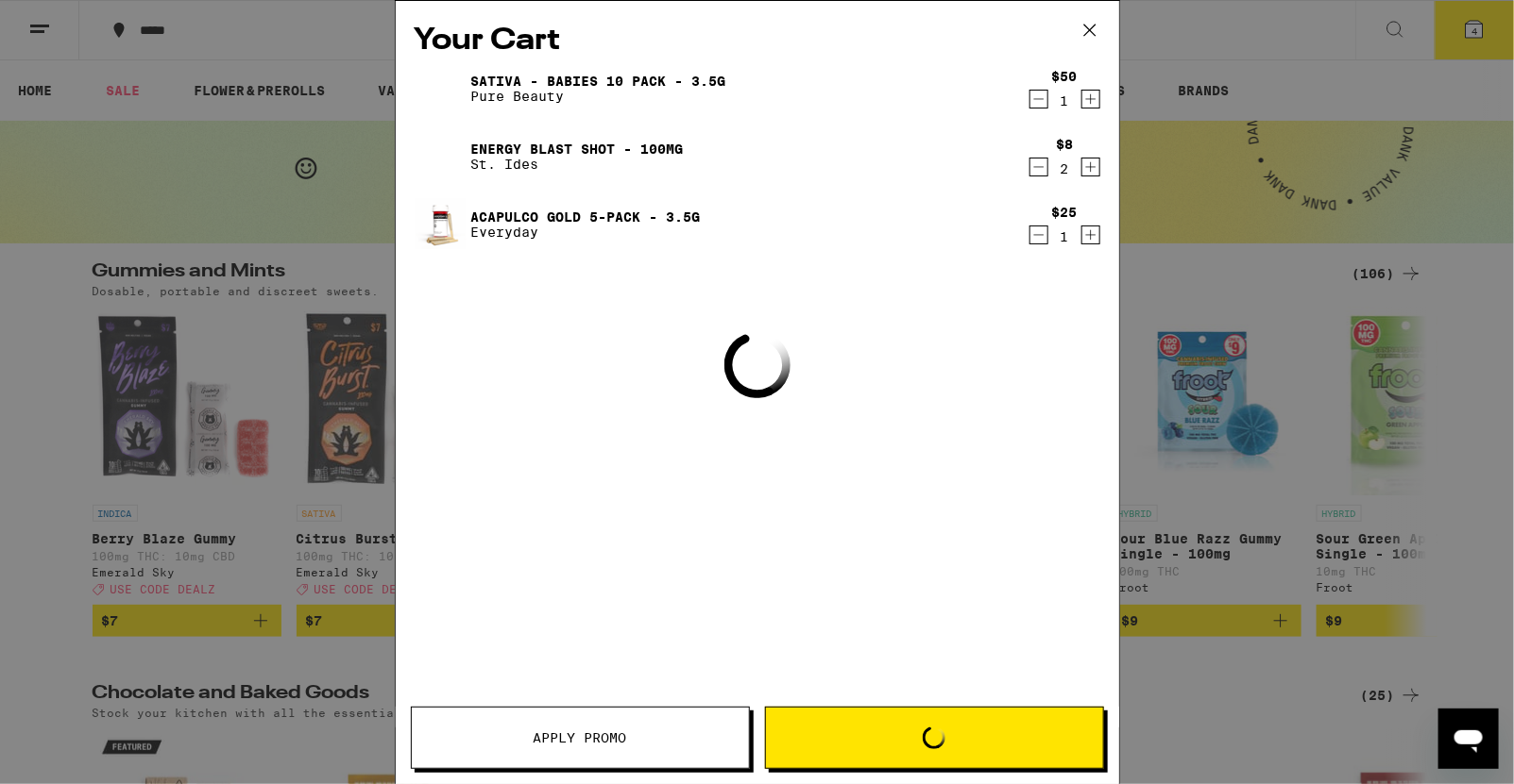
scroll to position [890, 0]
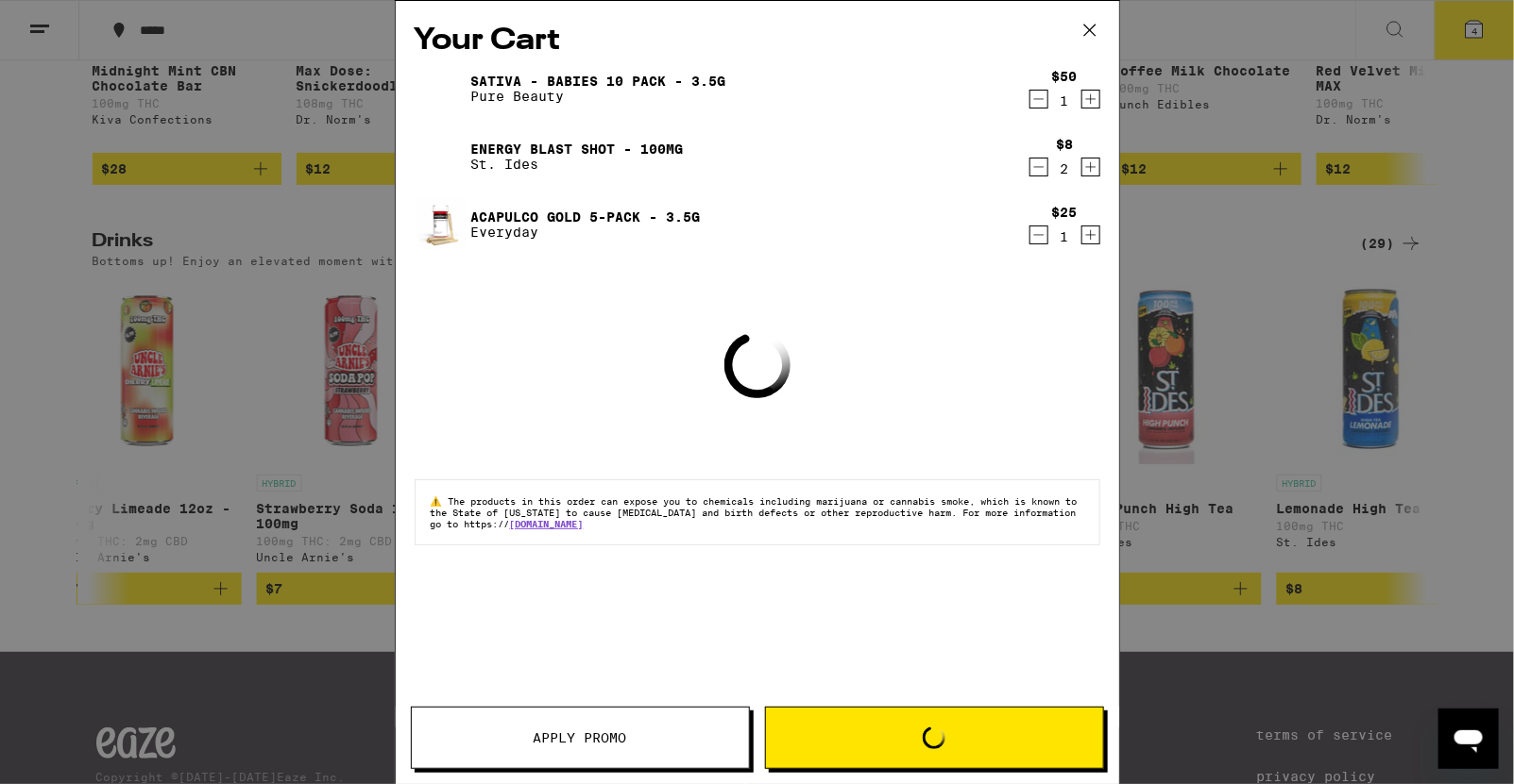
click at [497, 220] on link "Acapulco Gold 5-Pack - 3.5g" at bounding box center [586, 217] width 229 height 15
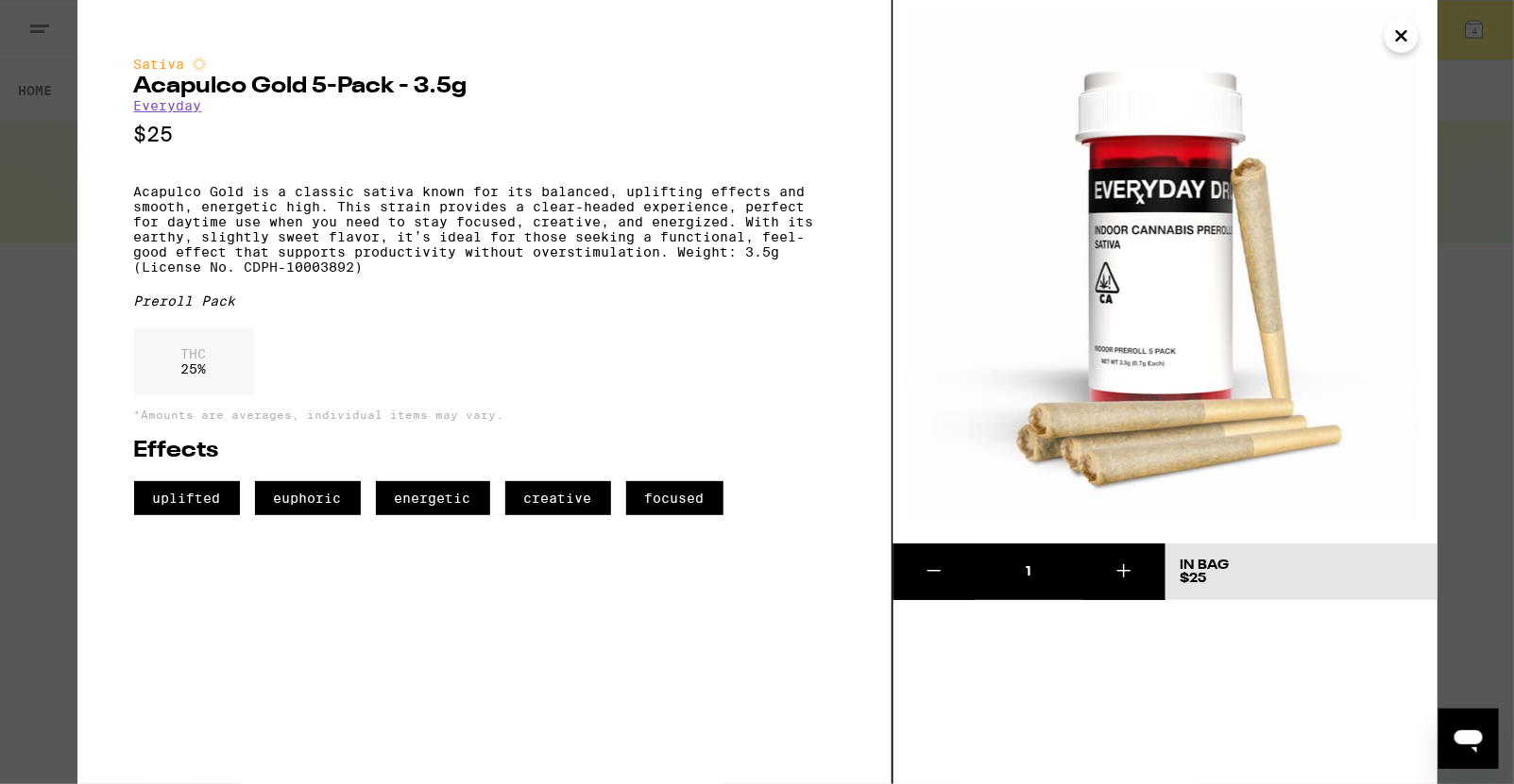
click at [64, 231] on div "Sativa Acapulco Gold 5-Pack - 3.5g Everyday $25 Acapulco Gold is a classic sati…" at bounding box center [757, 392] width 1514 height 784
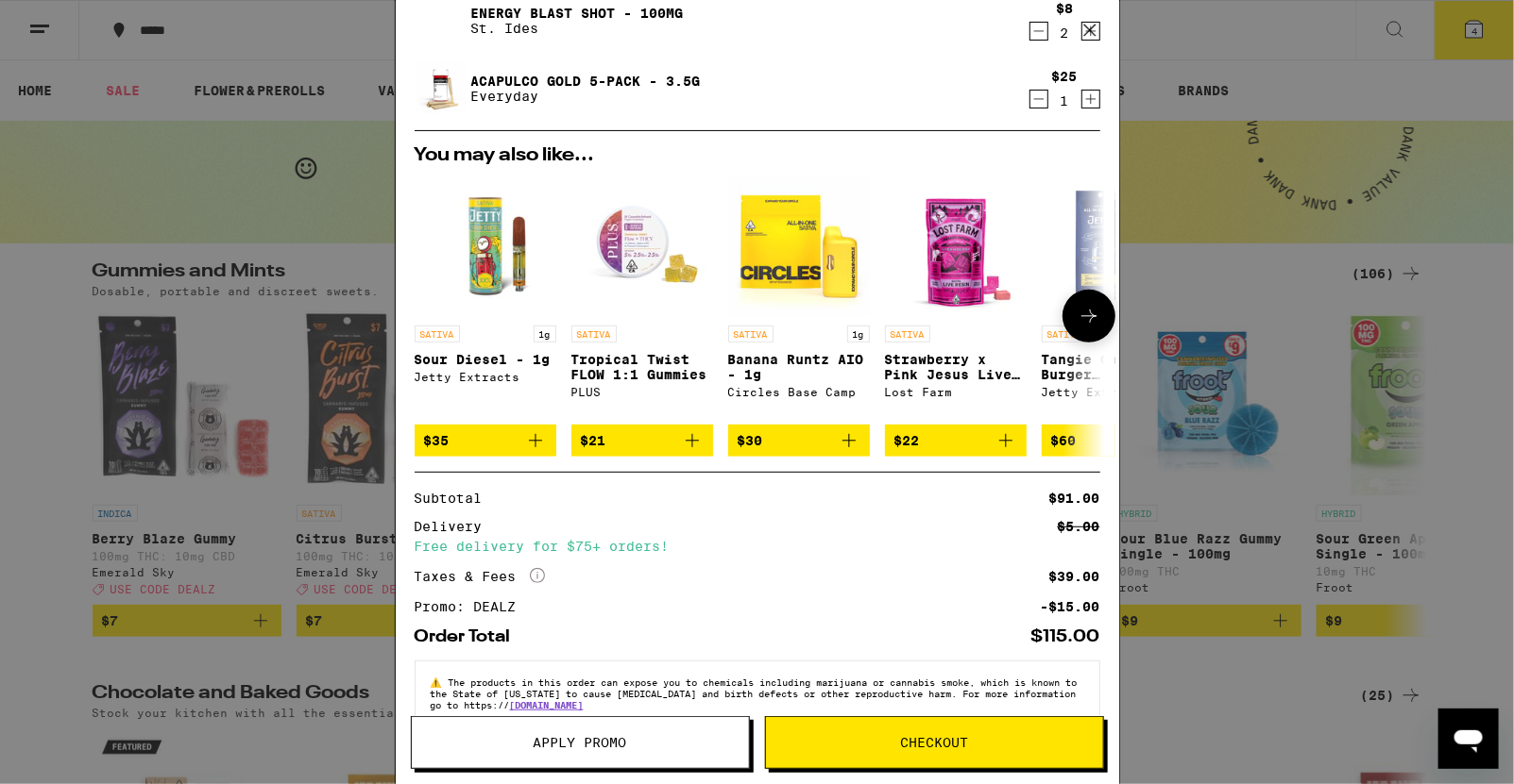
scroll to position [133, 0]
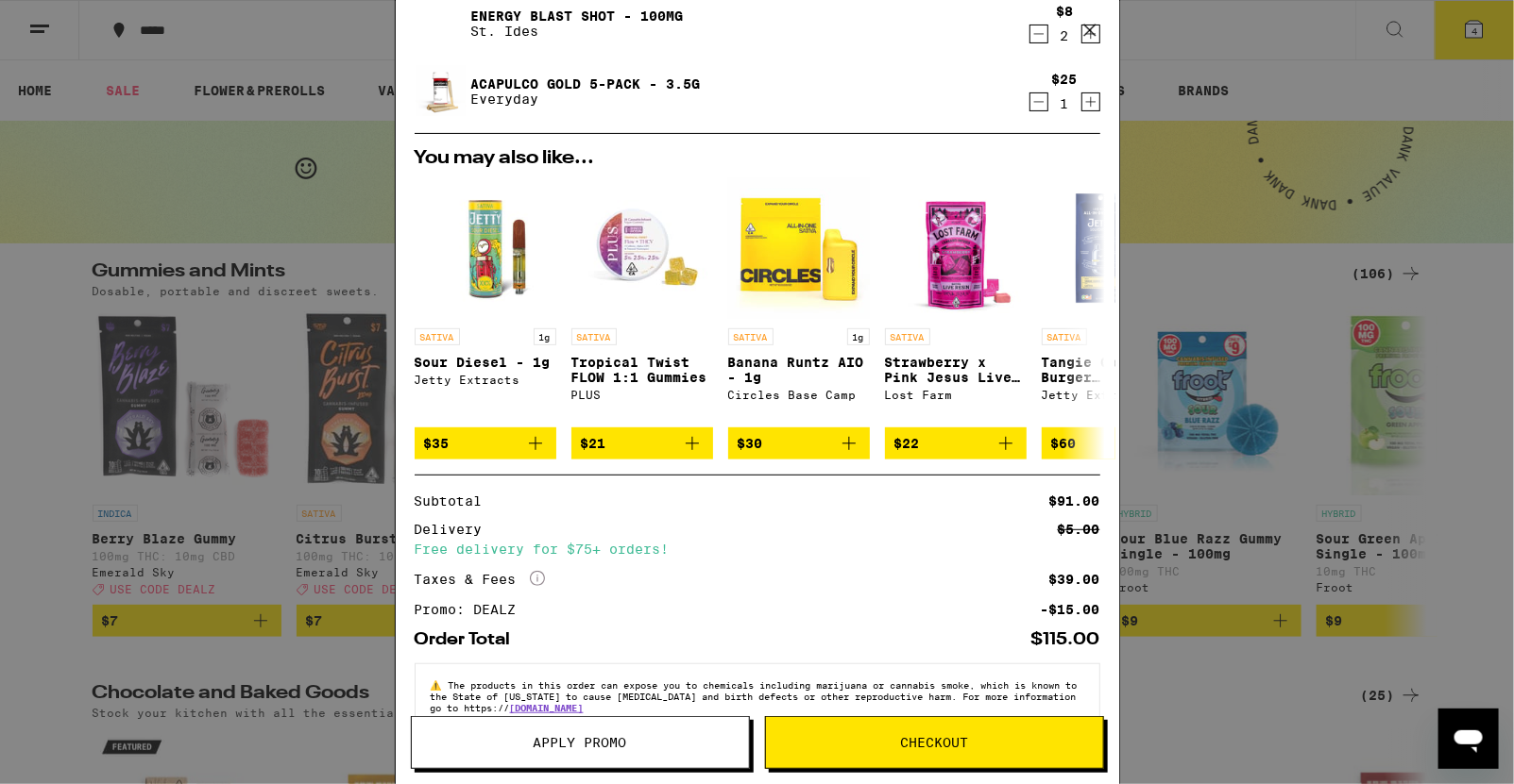
click at [1042, 98] on icon "Decrement" at bounding box center [1038, 101] width 17 height 23
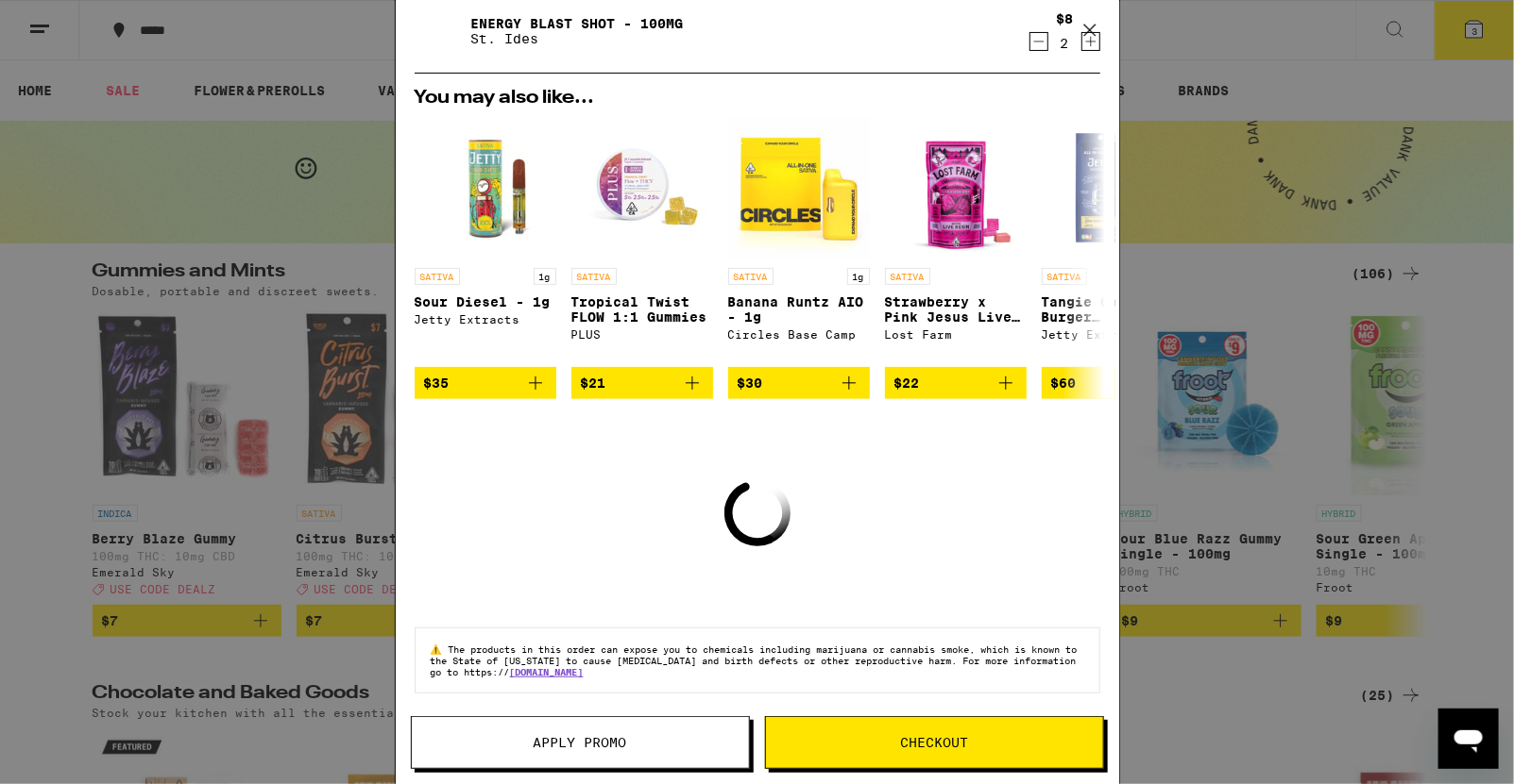
click at [1198, 110] on div "Your Cart Sativa - Babies 10 Pack - 3.5g Pure Beauty $50 1 Energy Blast Shot - …" at bounding box center [757, 392] width 1514 height 784
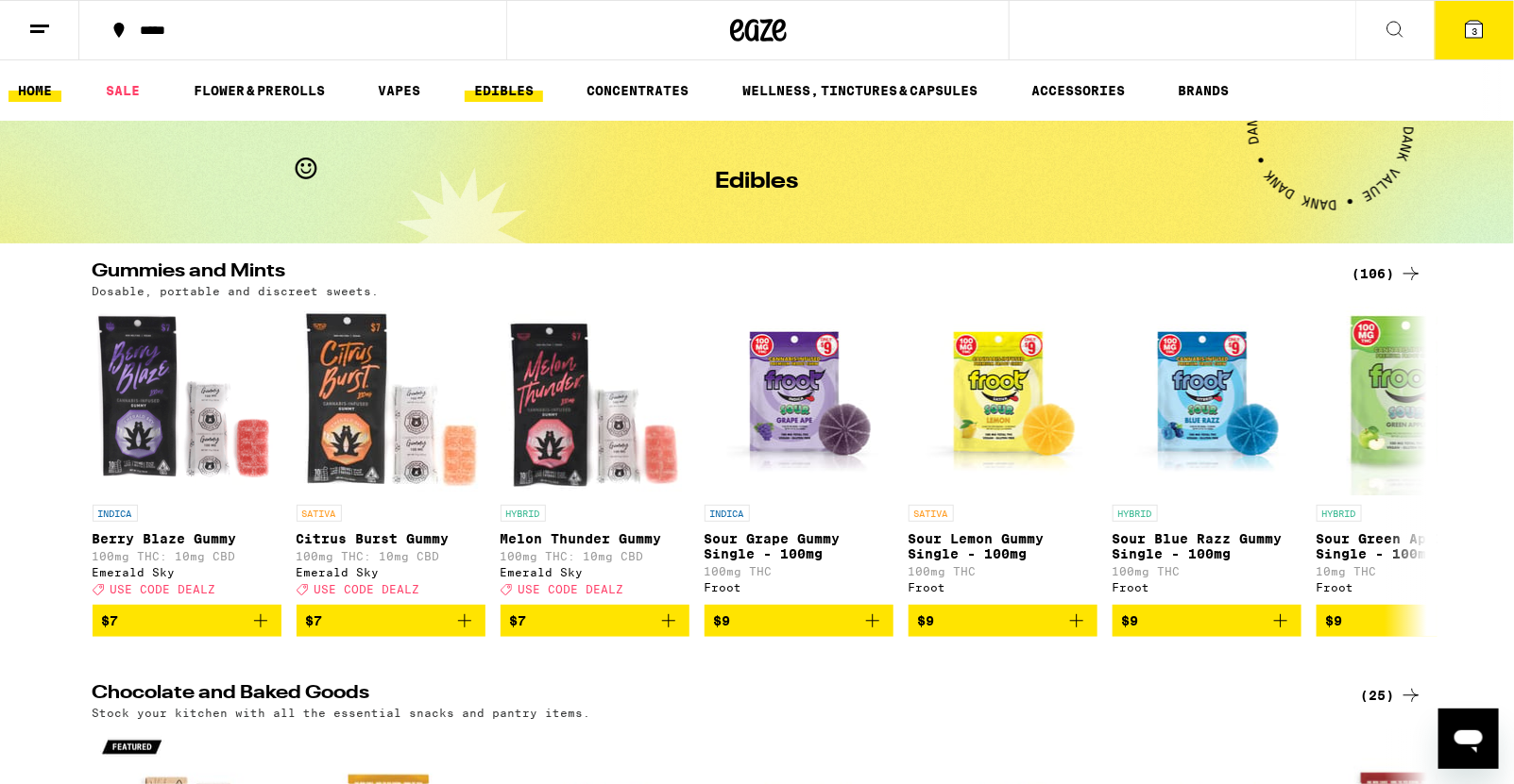
click at [41, 90] on link "HOME" at bounding box center [35, 90] width 53 height 23
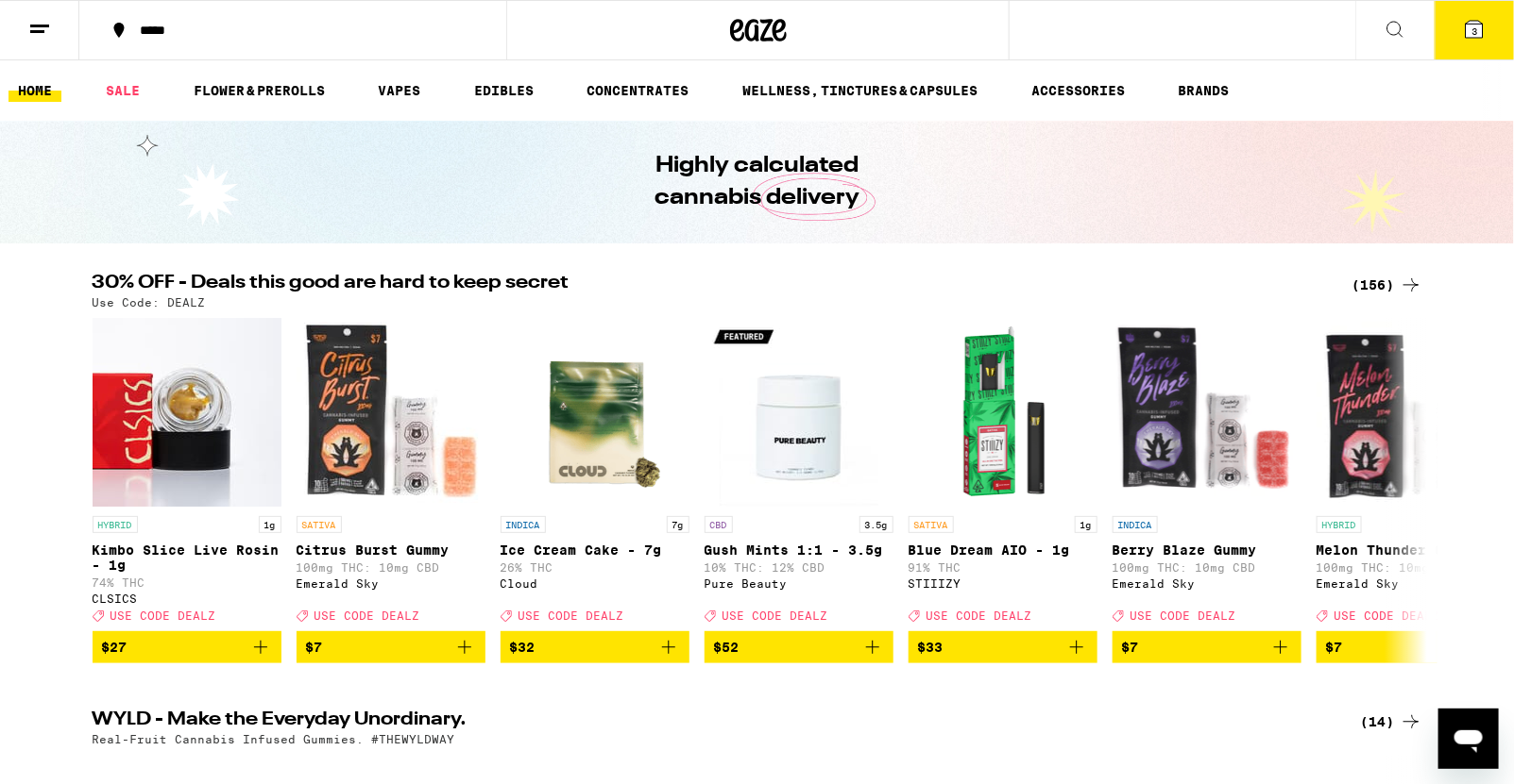
click at [1345, 287] on div "(156)" at bounding box center [1387, 284] width 70 height 23
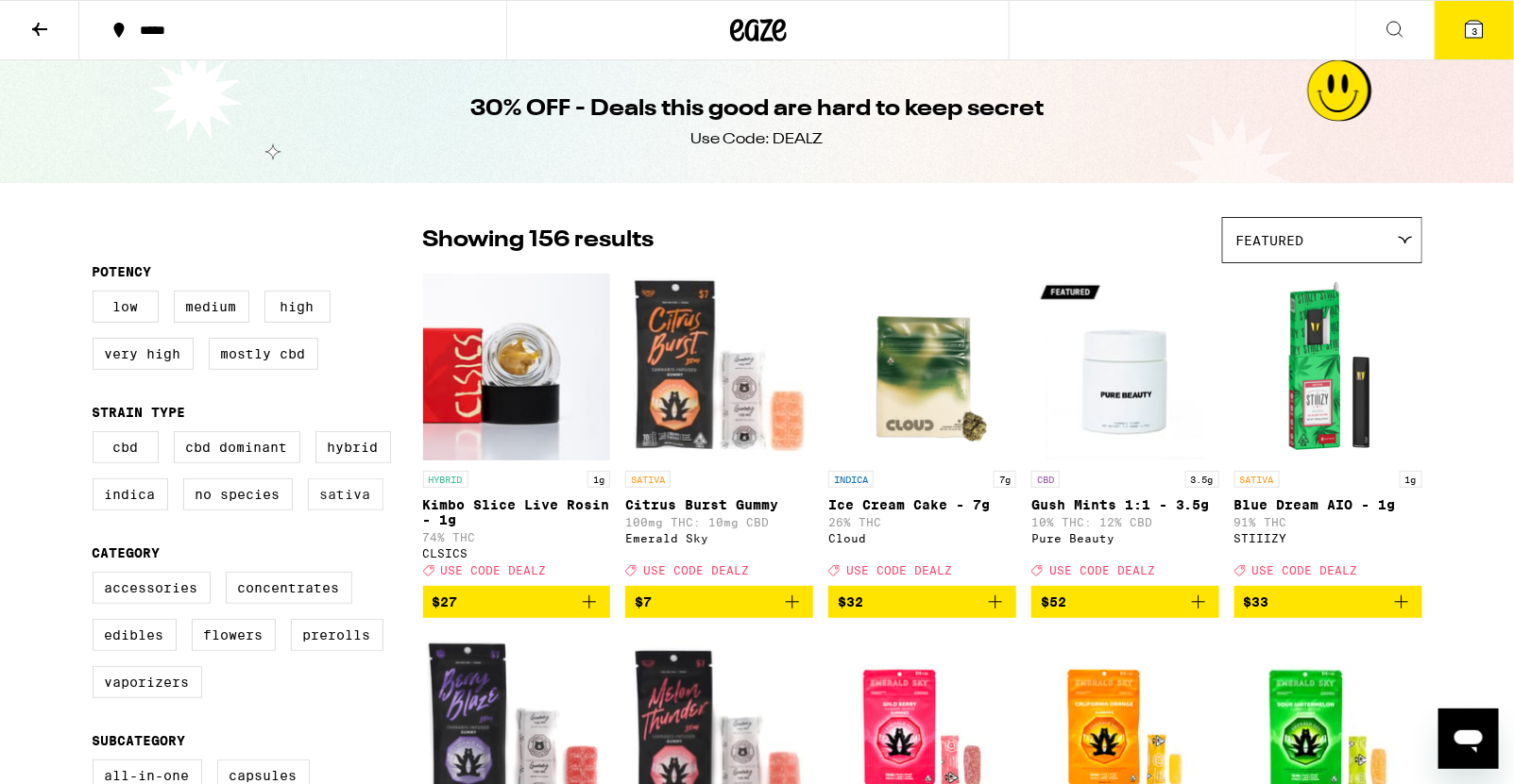
click at [363, 501] on label "Sativa" at bounding box center [345, 494] width 76 height 32
click at [97, 435] on input "Sativa" at bounding box center [96, 434] width 1 height 1
checkbox input "true"
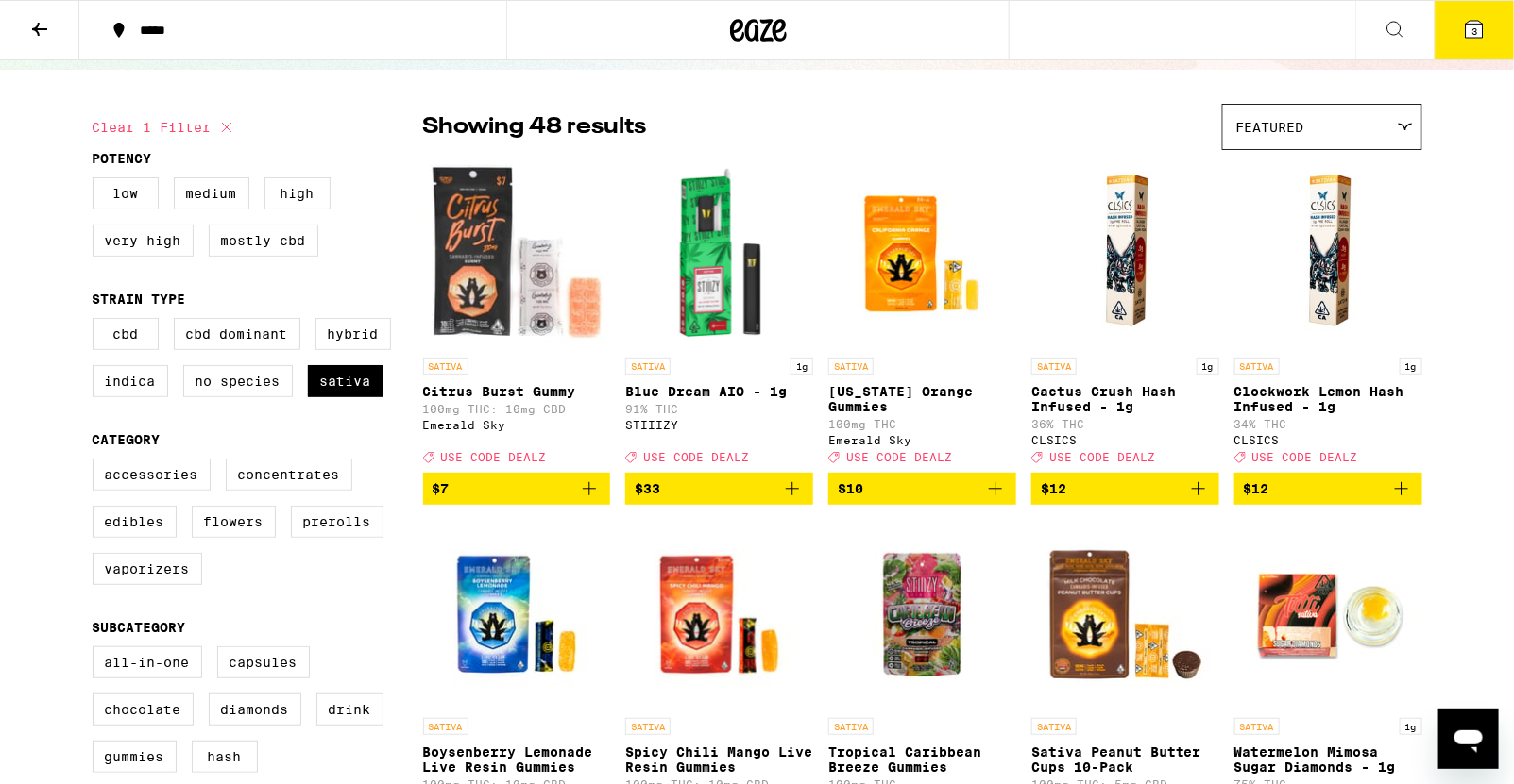
scroll to position [116, 0]
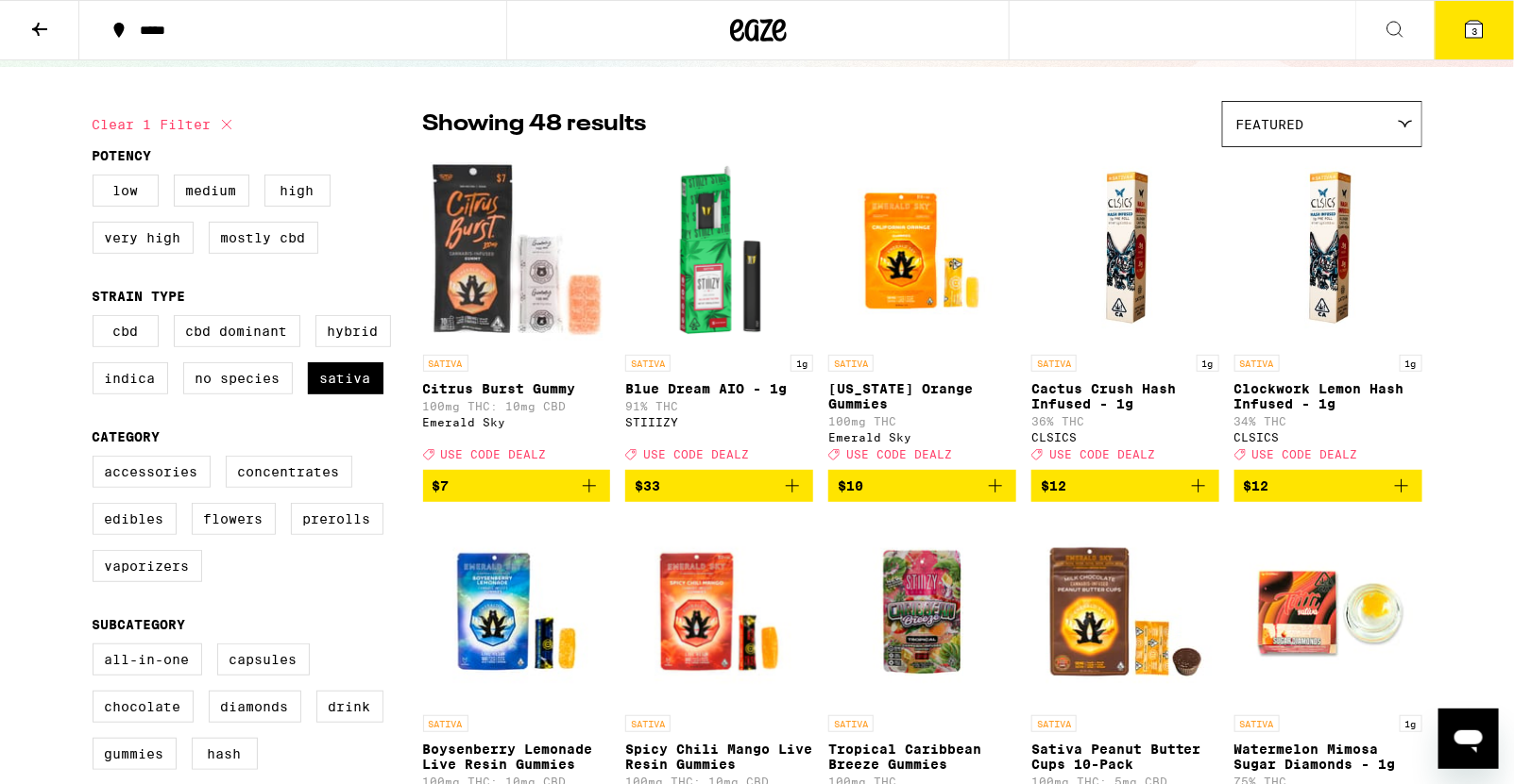
click at [1198, 492] on icon "Add to bag" at bounding box center [1198, 485] width 13 height 13
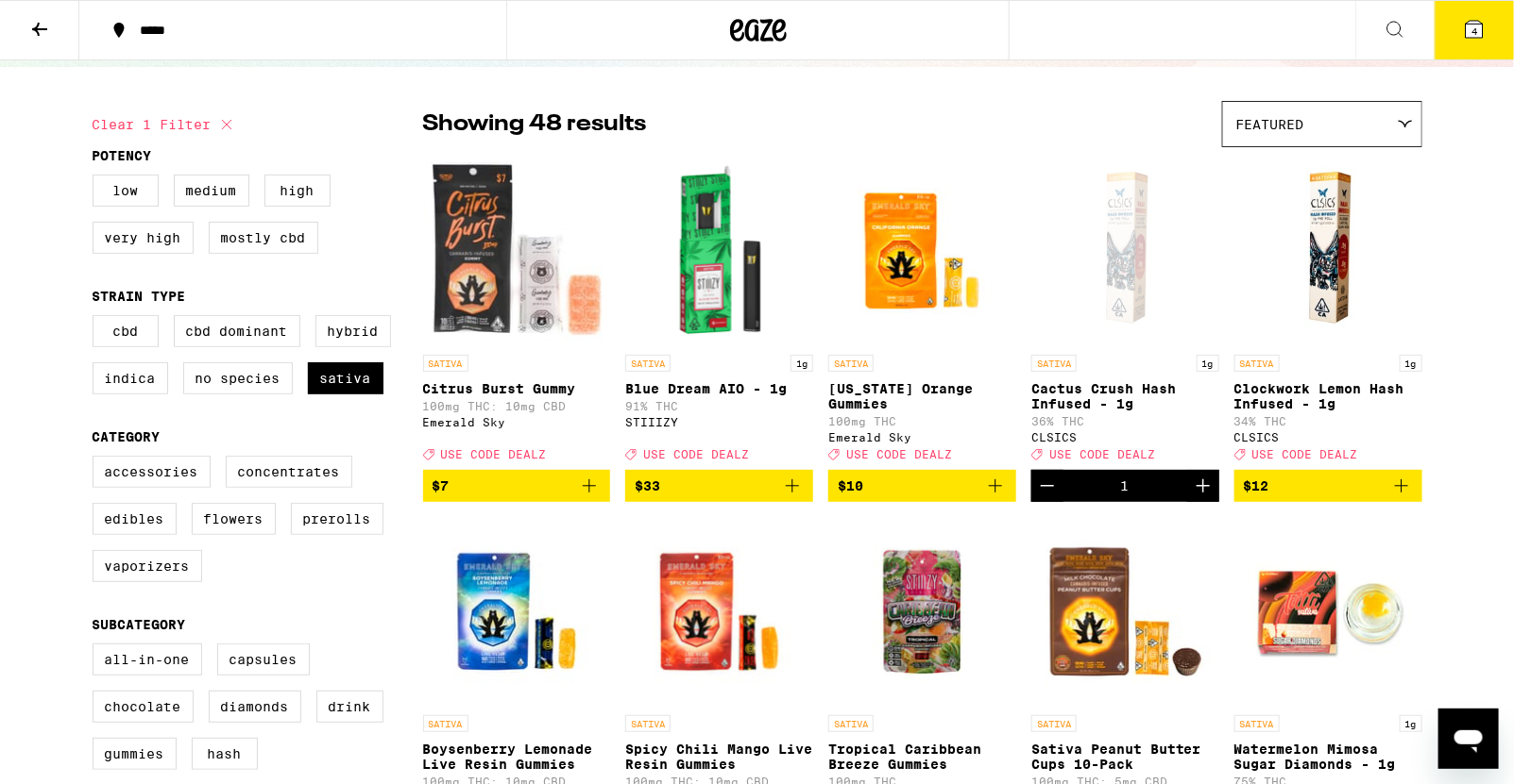
click at [1345, 494] on icon "Add to bag" at bounding box center [1401, 485] width 23 height 23
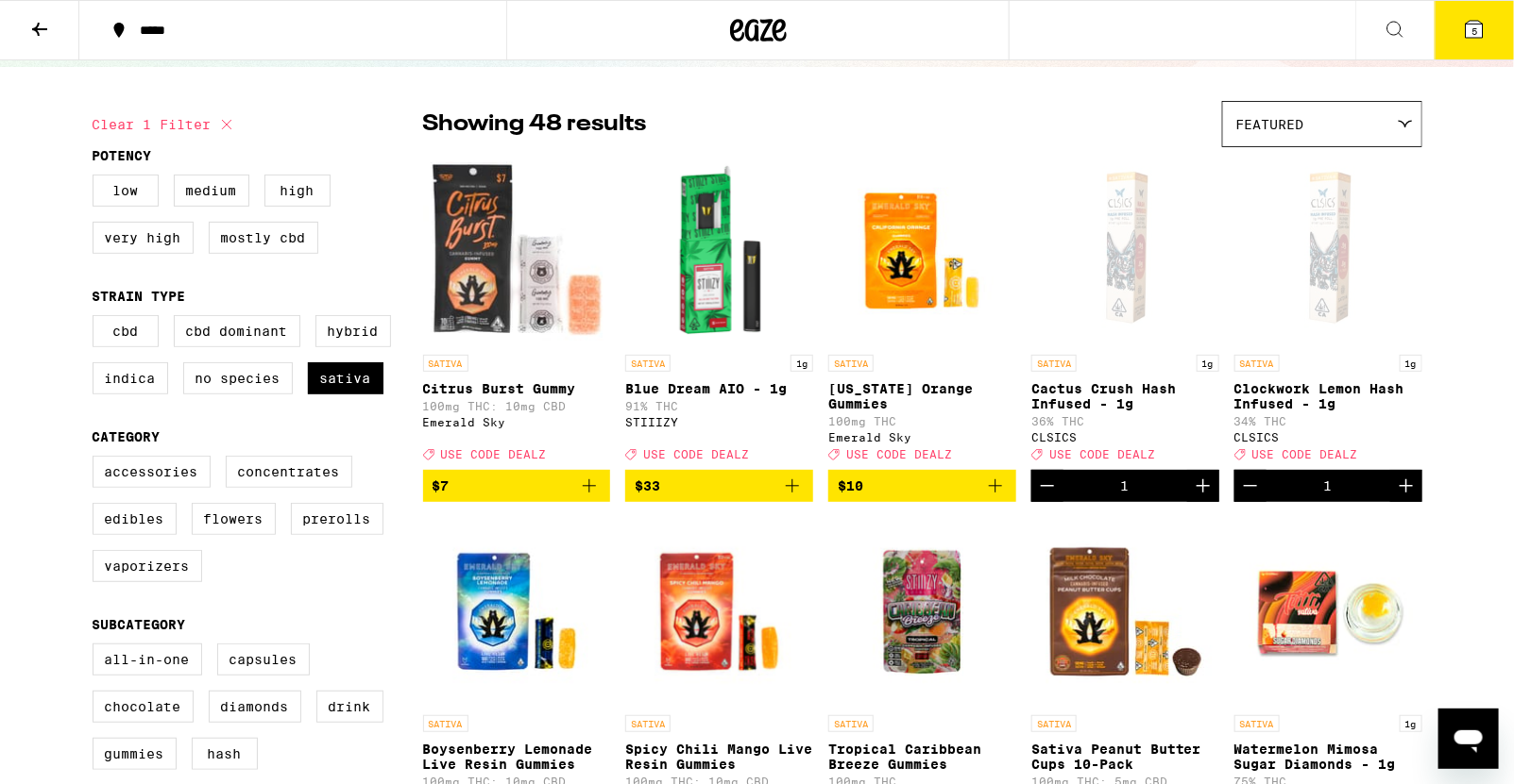
click at [1345, 22] on button "5" at bounding box center [1474, 30] width 79 height 59
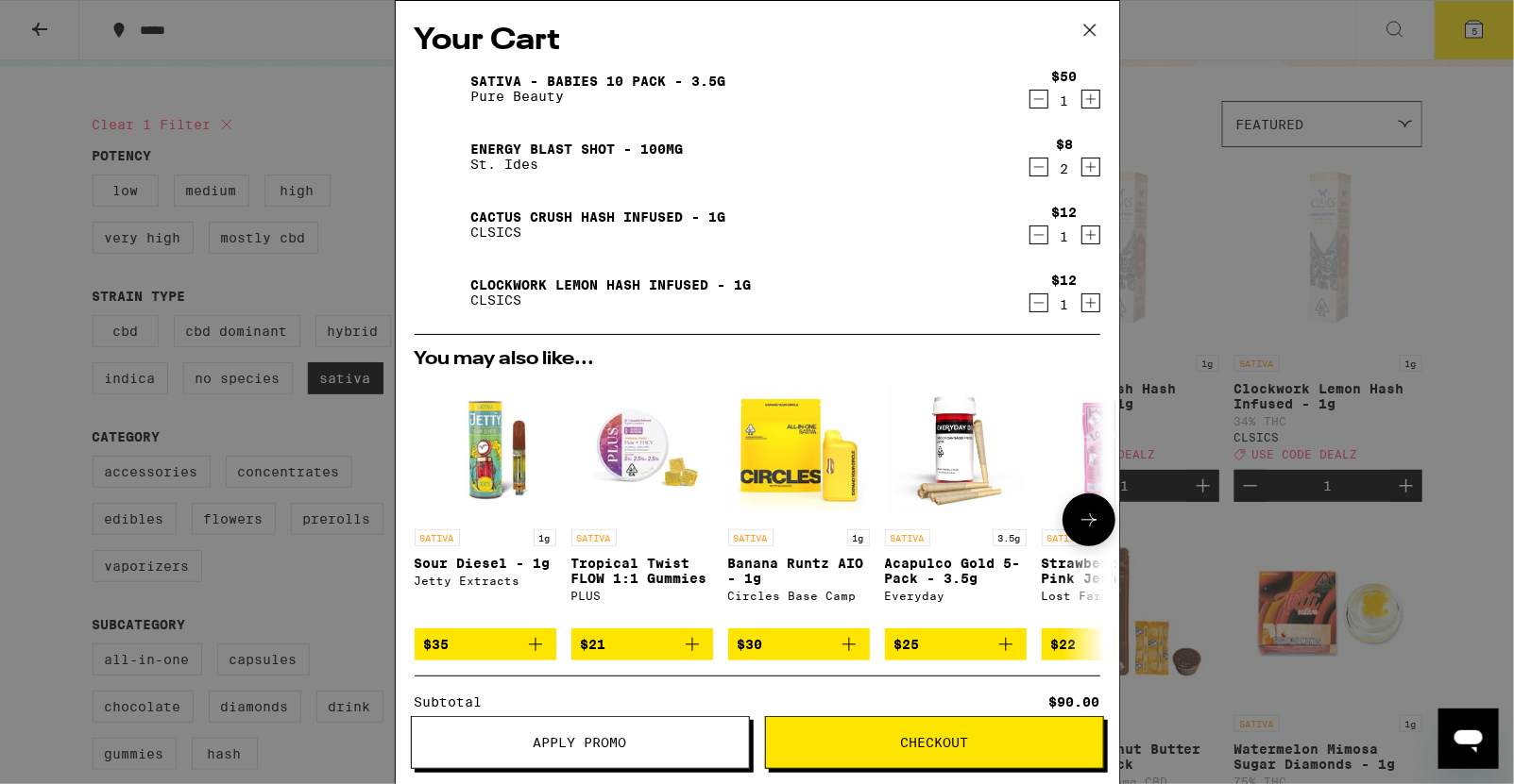
scroll to position [246, 0]
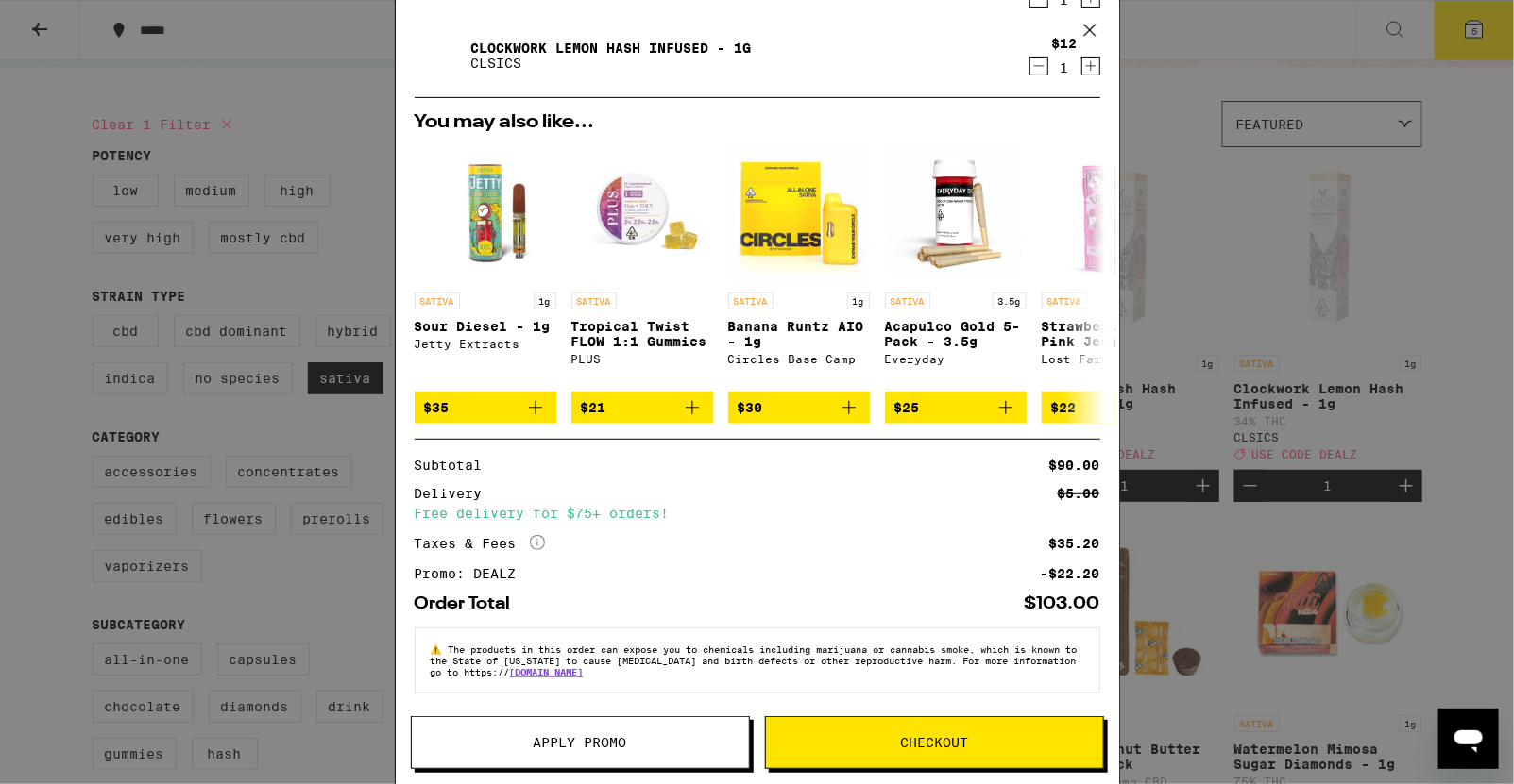
click at [887, 697] on button "Checkout" at bounding box center [934, 743] width 339 height 53
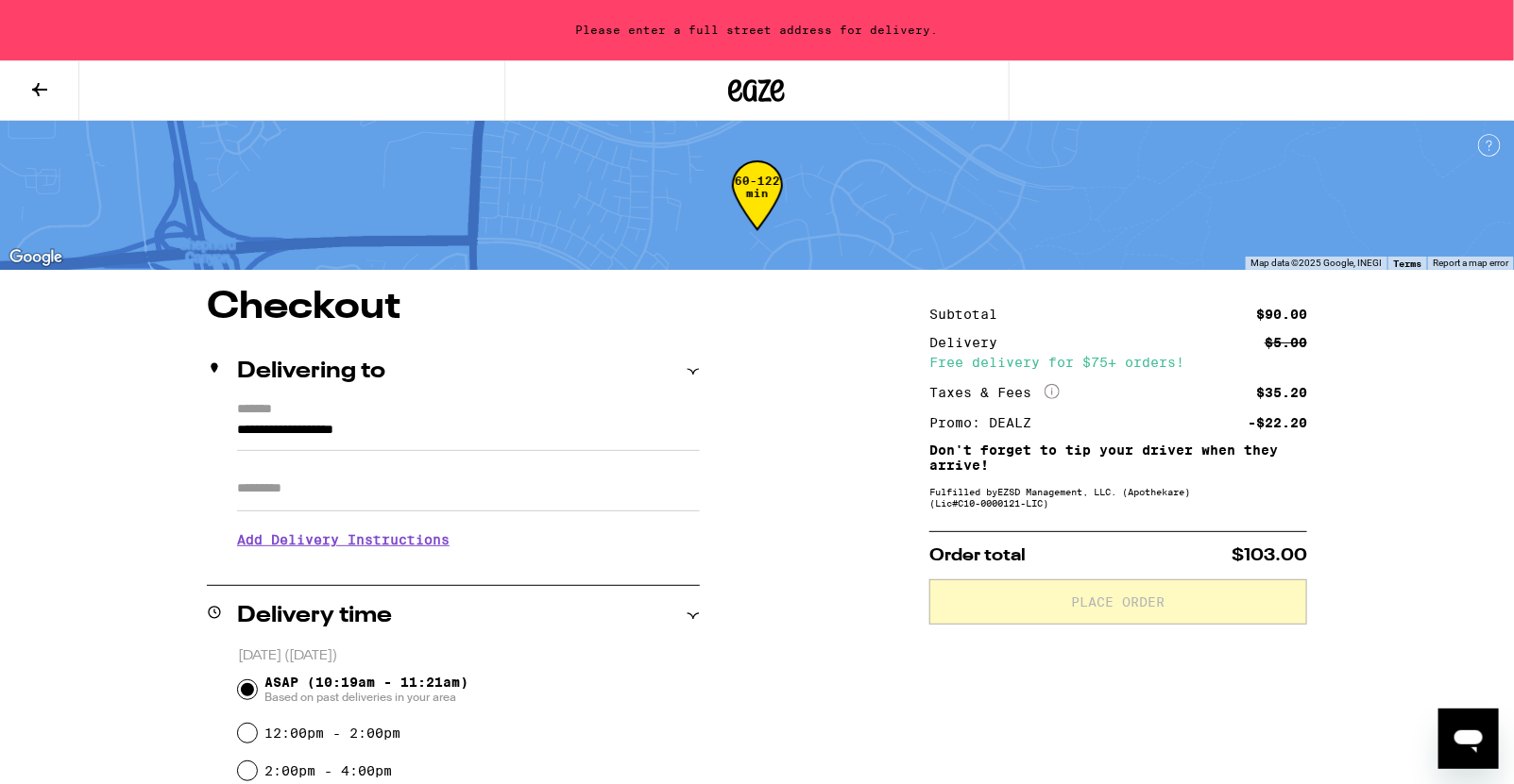
click at [482, 434] on input "**********" at bounding box center [469, 435] width 463 height 32
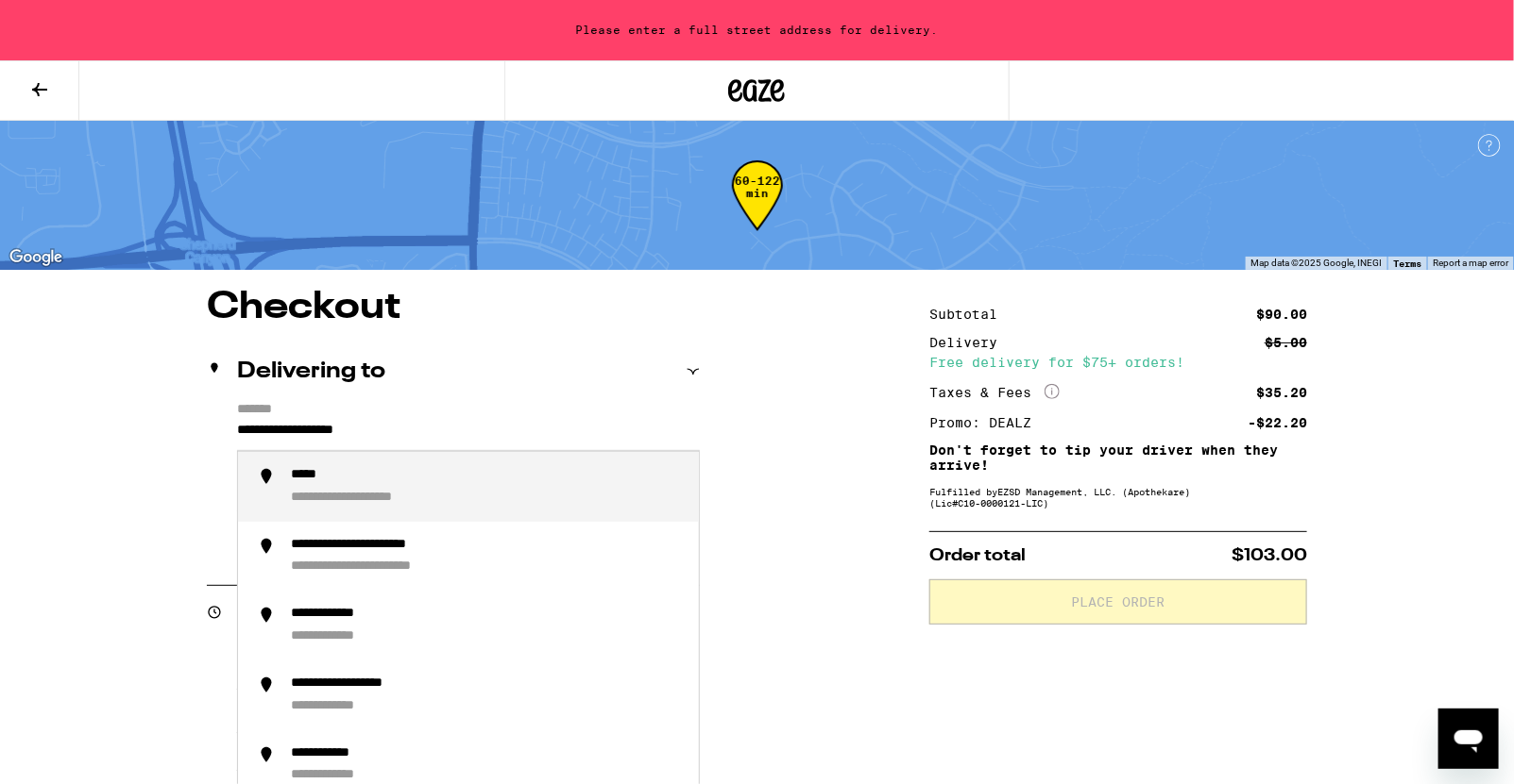
click at [482, 434] on input "**********" at bounding box center [469, 435] width 463 height 32
click at [466, 472] on div "**********" at bounding box center [487, 487] width 393 height 39
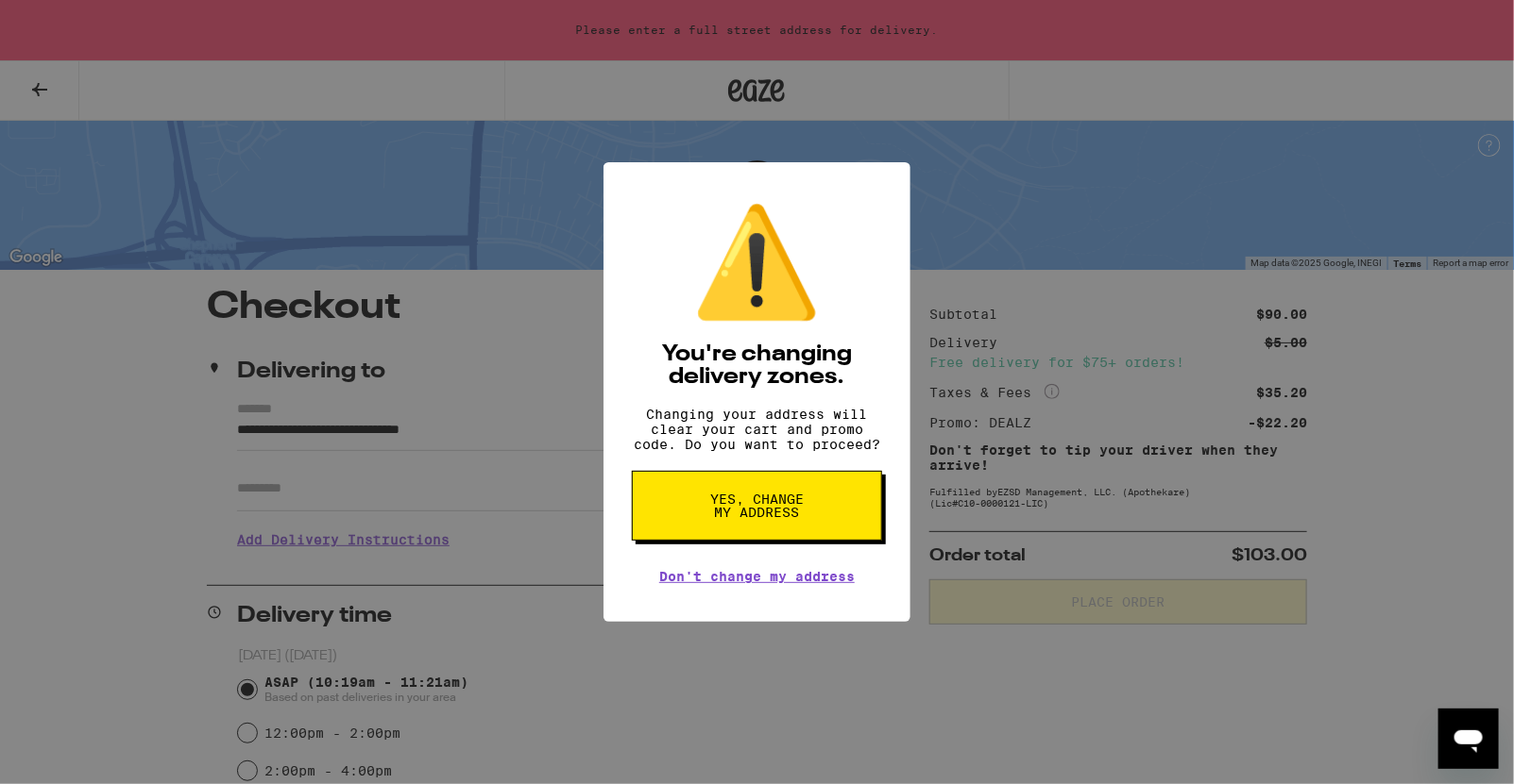
click at [776, 504] on span "Yes, change my address" at bounding box center [756, 506] width 97 height 26
type input "**********"
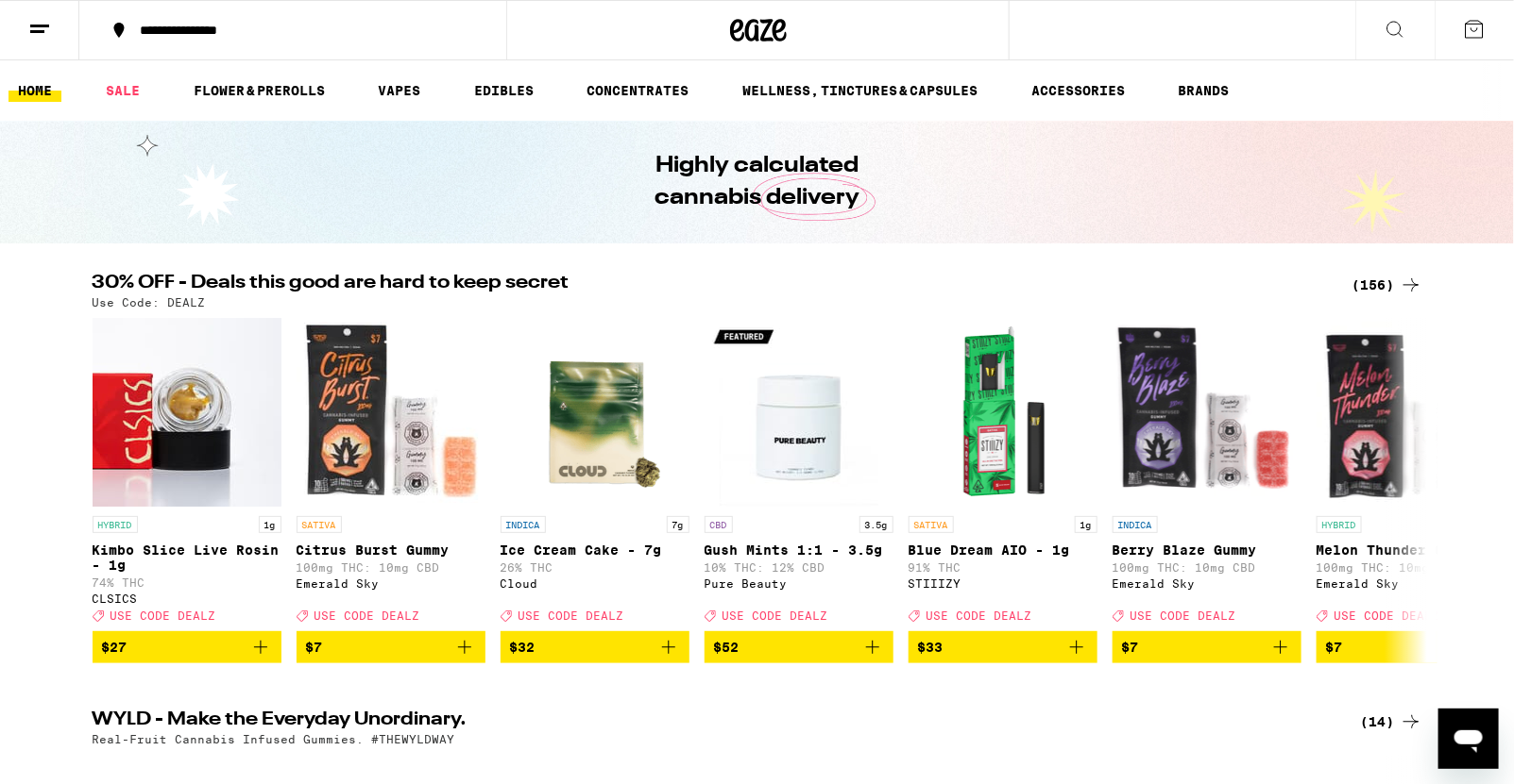
click at [240, 25] on div "**********" at bounding box center [304, 29] width 347 height 13
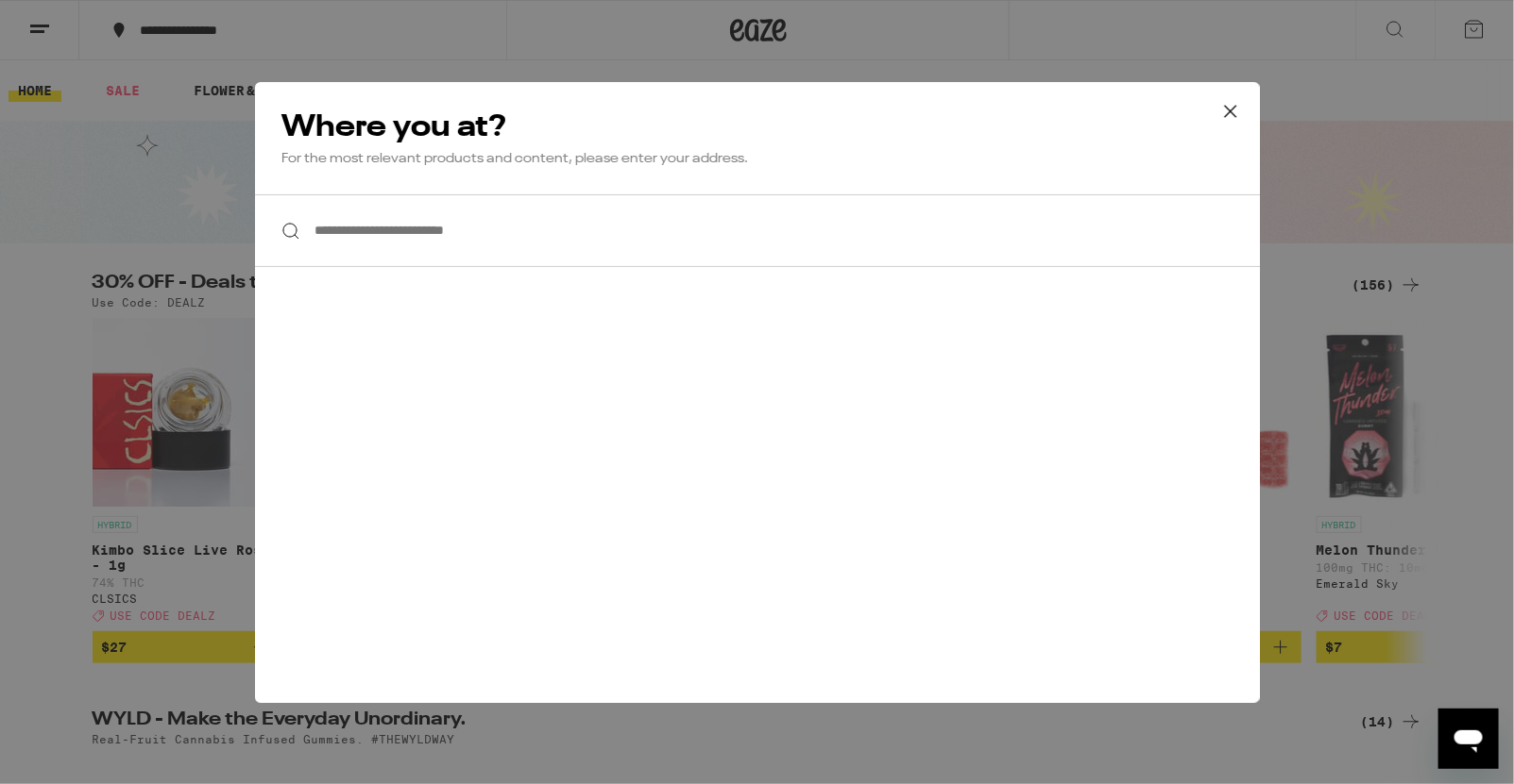
click at [428, 211] on input "**********" at bounding box center [757, 230] width 1005 height 73
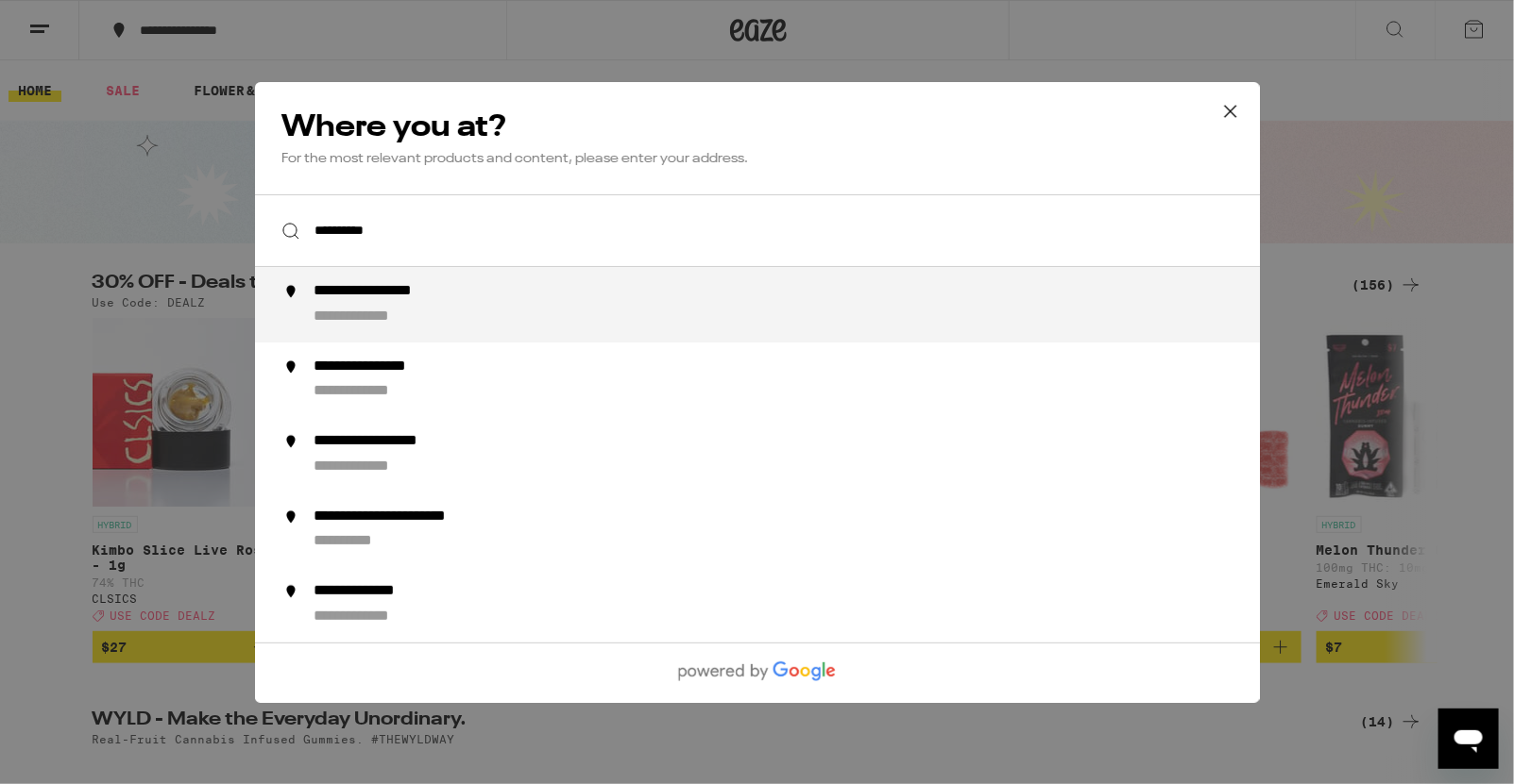
click at [540, 289] on div "**********" at bounding box center [794, 305] width 963 height 45
type input "**********"
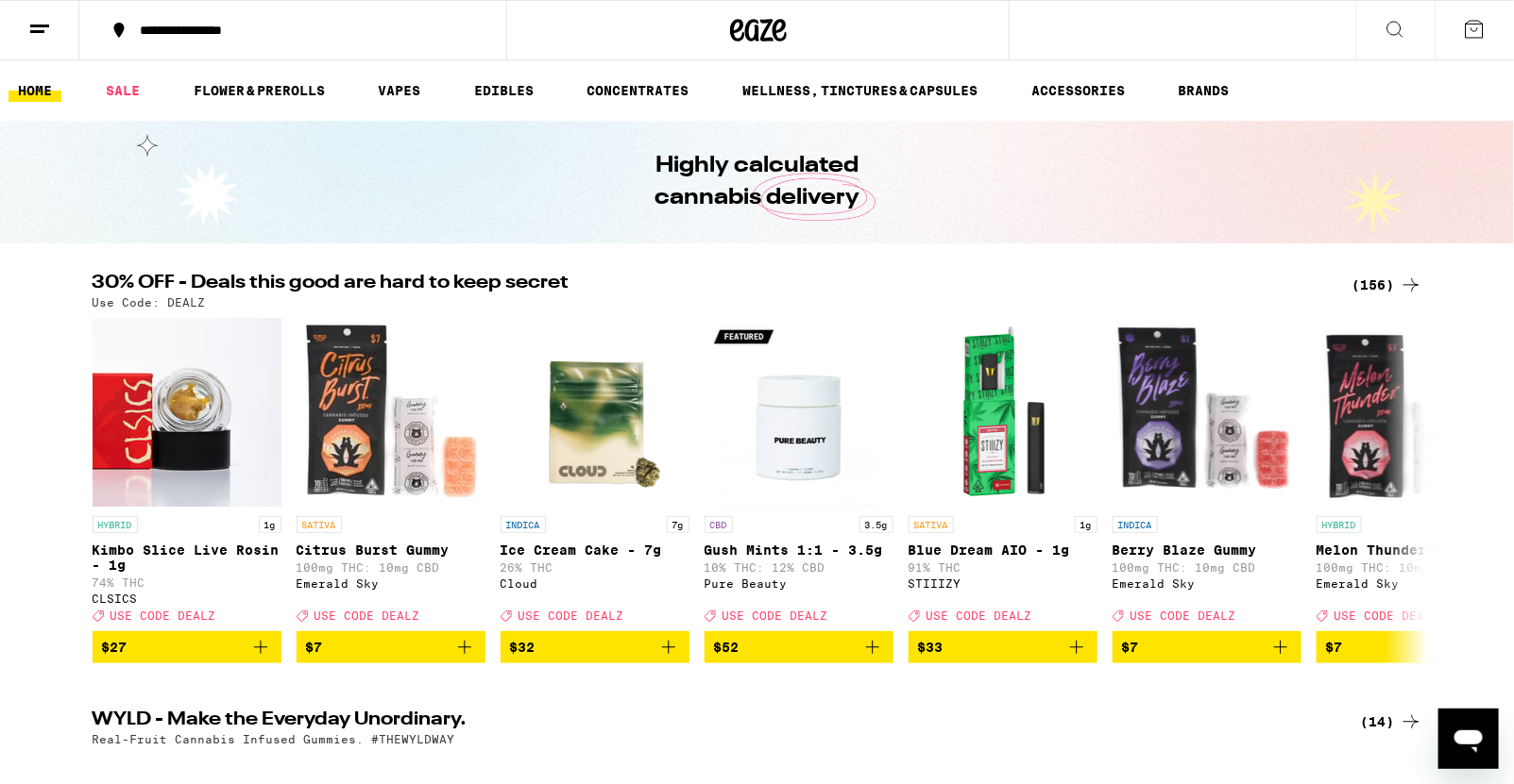
click at [1345, 280] on div "(156)" at bounding box center [1387, 284] width 70 height 23
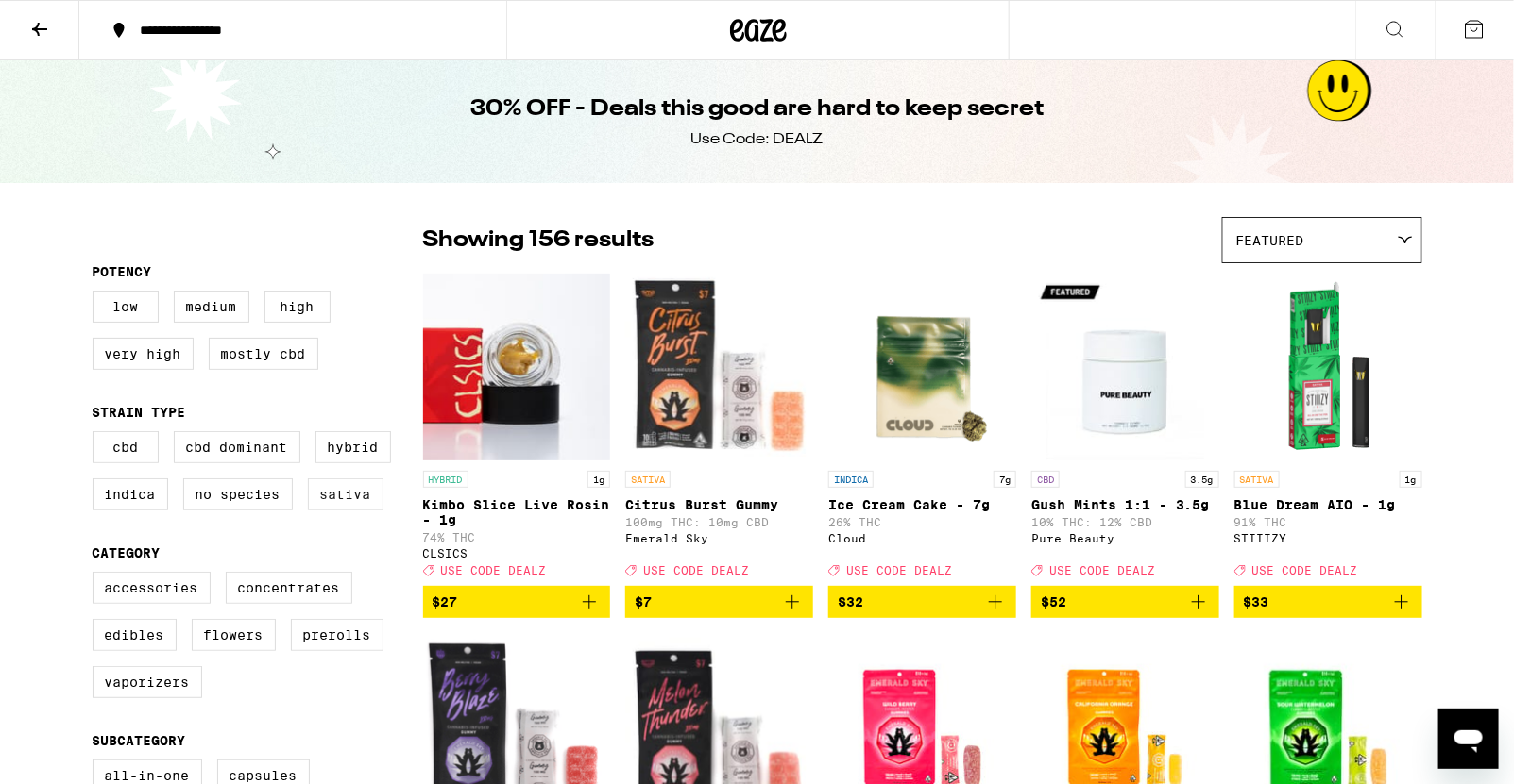
click at [340, 500] on label "Sativa" at bounding box center [345, 494] width 76 height 32
click at [97, 435] on input "Sativa" at bounding box center [96, 434] width 1 height 1
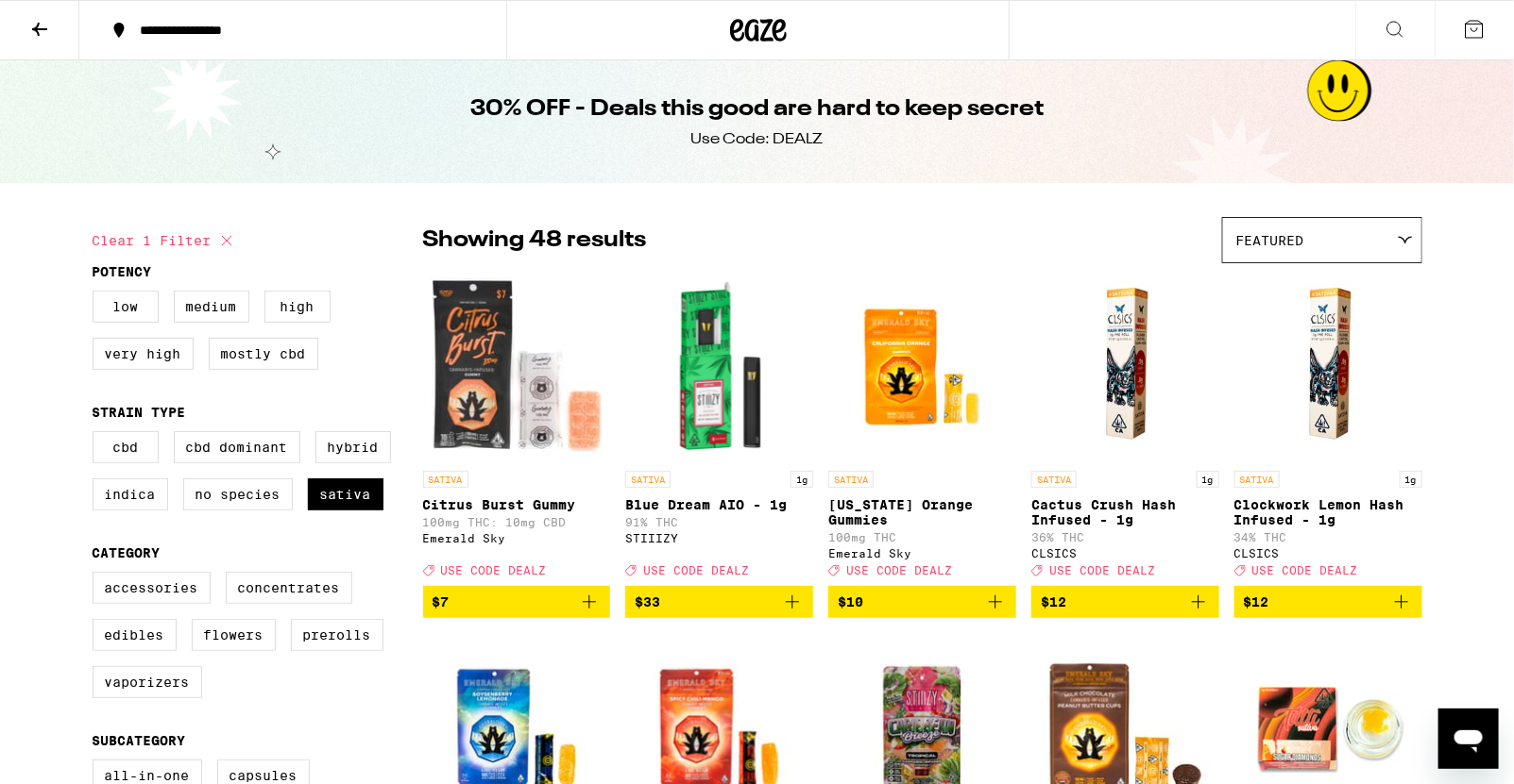
scroll to position [34, 0]
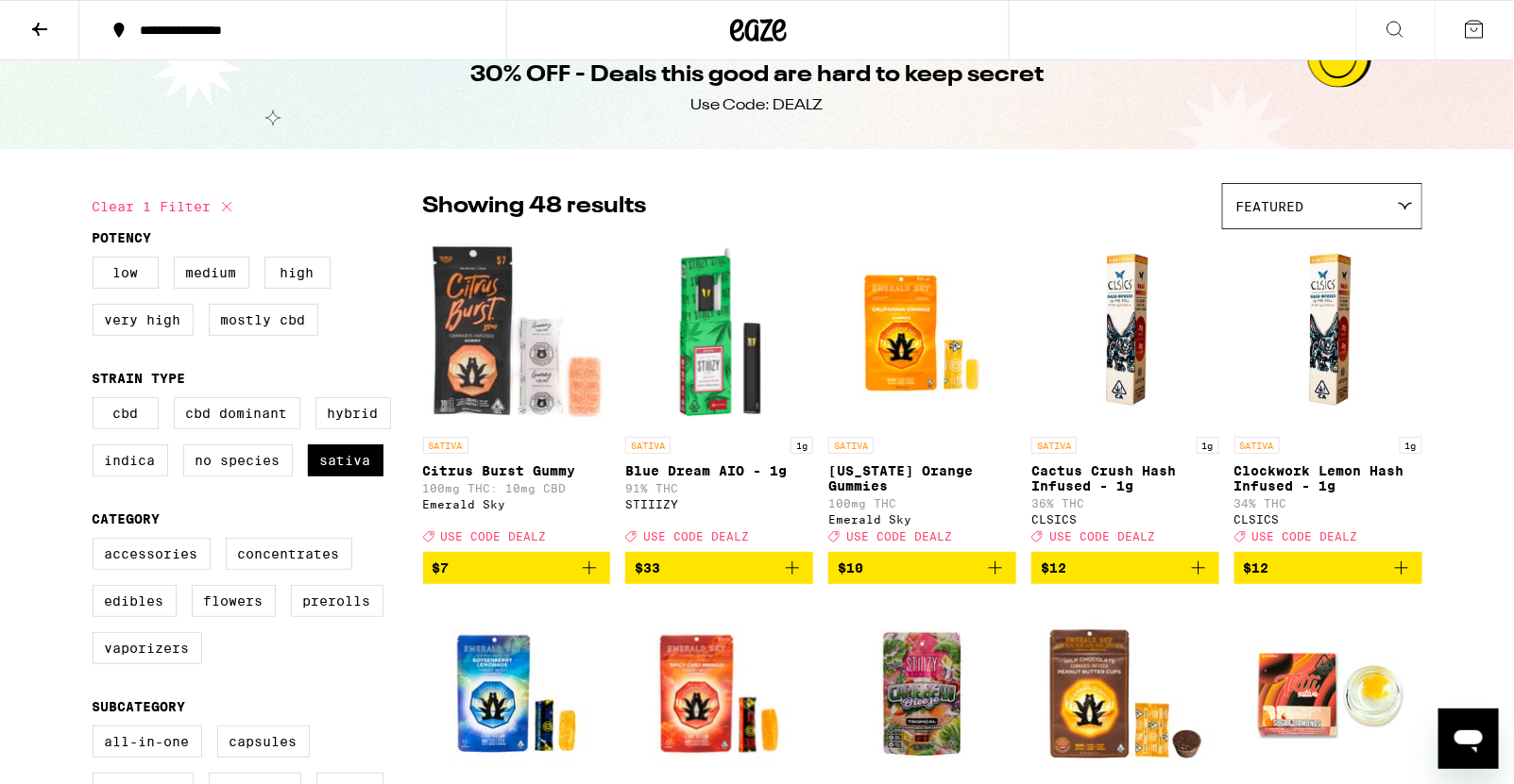
click at [1209, 576] on icon "Add to bag" at bounding box center [1198, 567] width 23 height 23
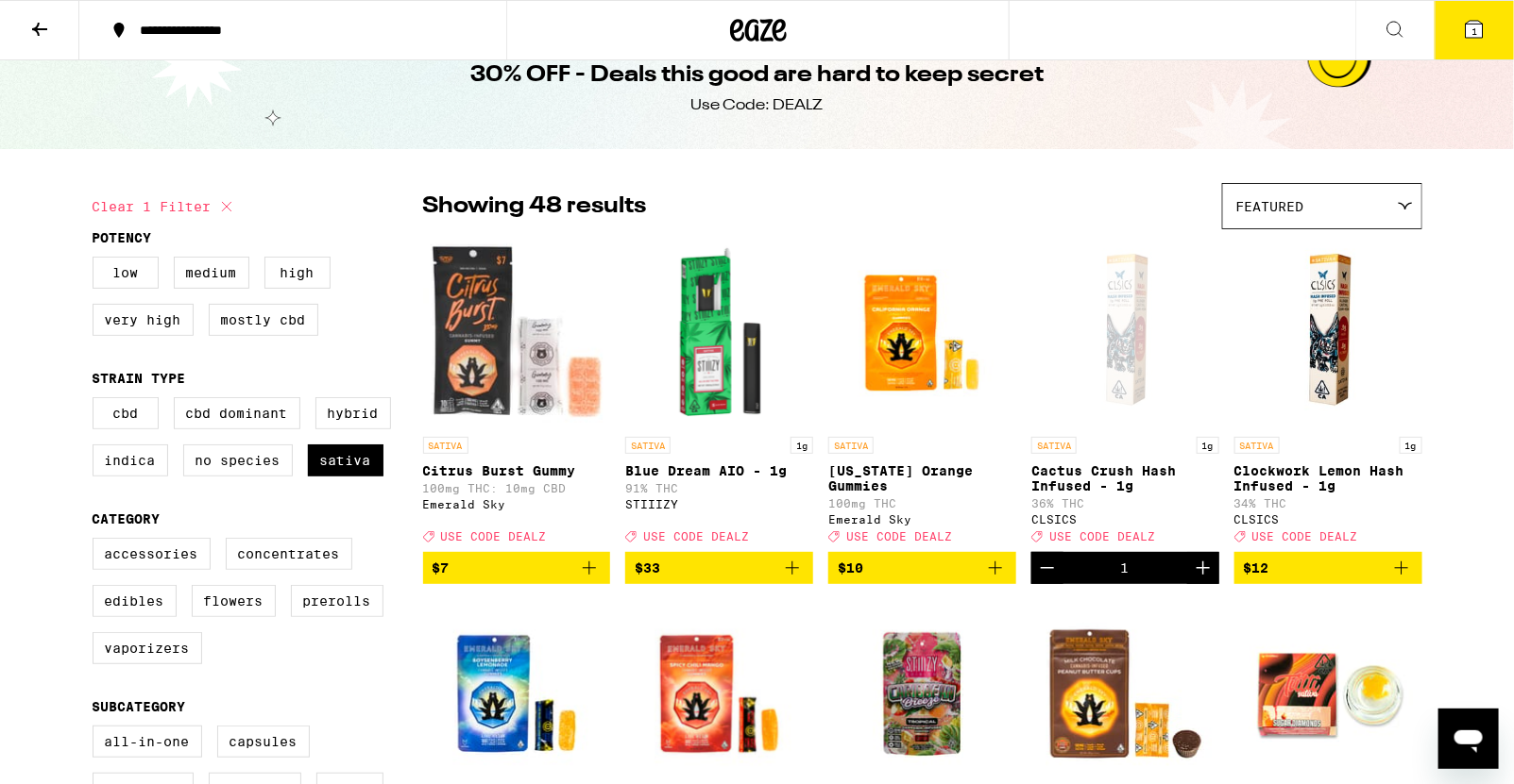
scroll to position [93, 0]
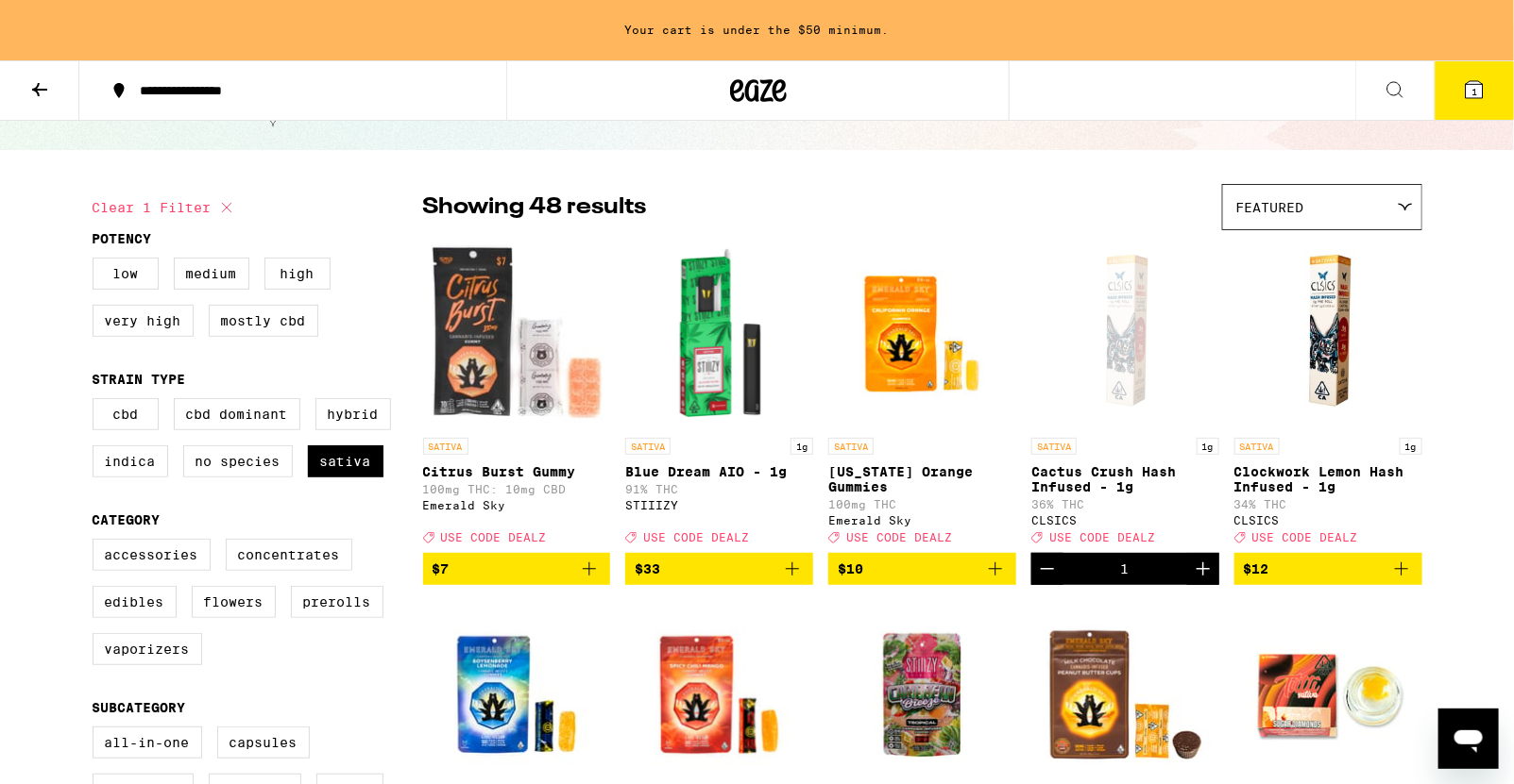
click at [1345, 579] on icon "Add to bag" at bounding box center [1401, 568] width 23 height 23
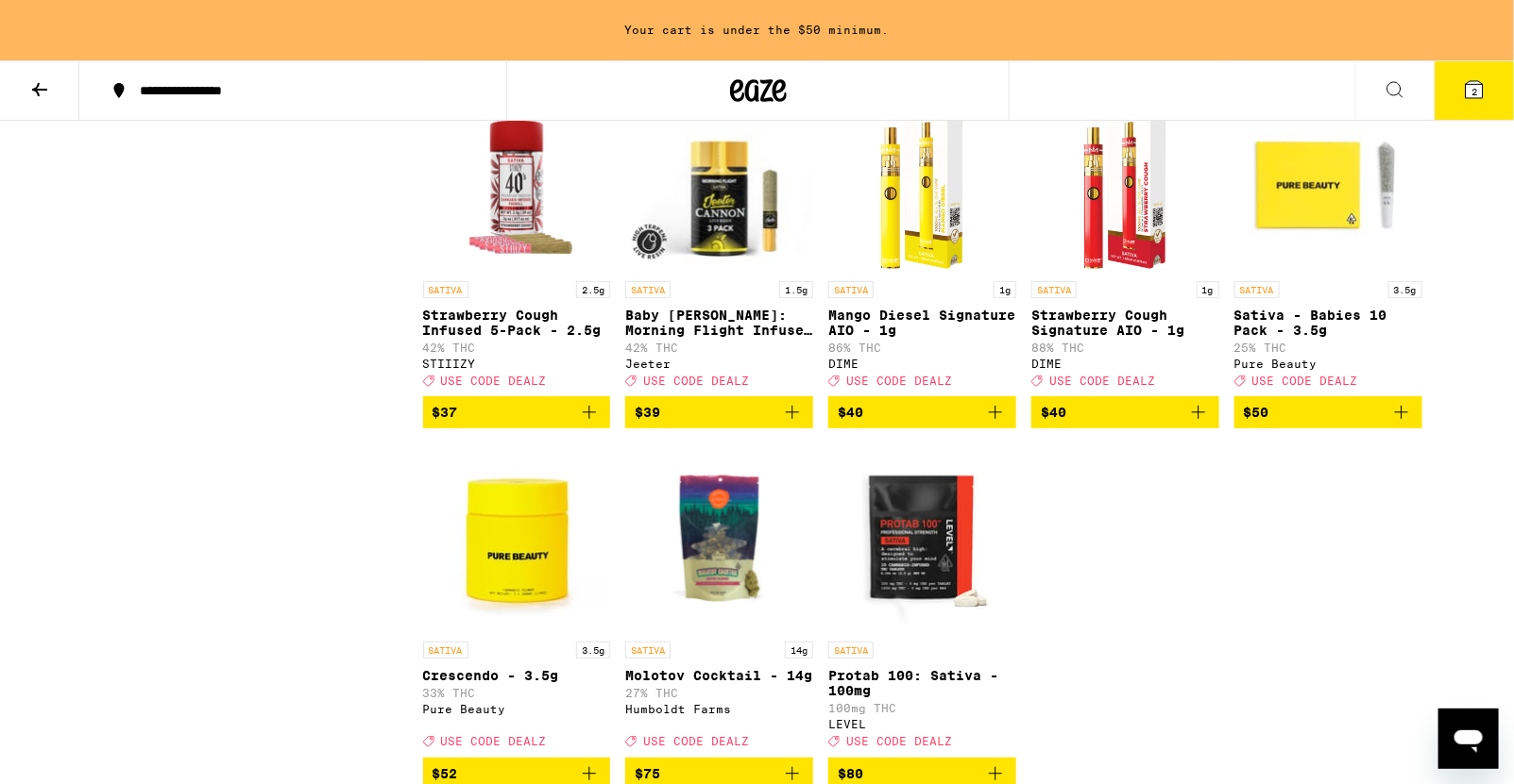
scroll to position [3140, 0]
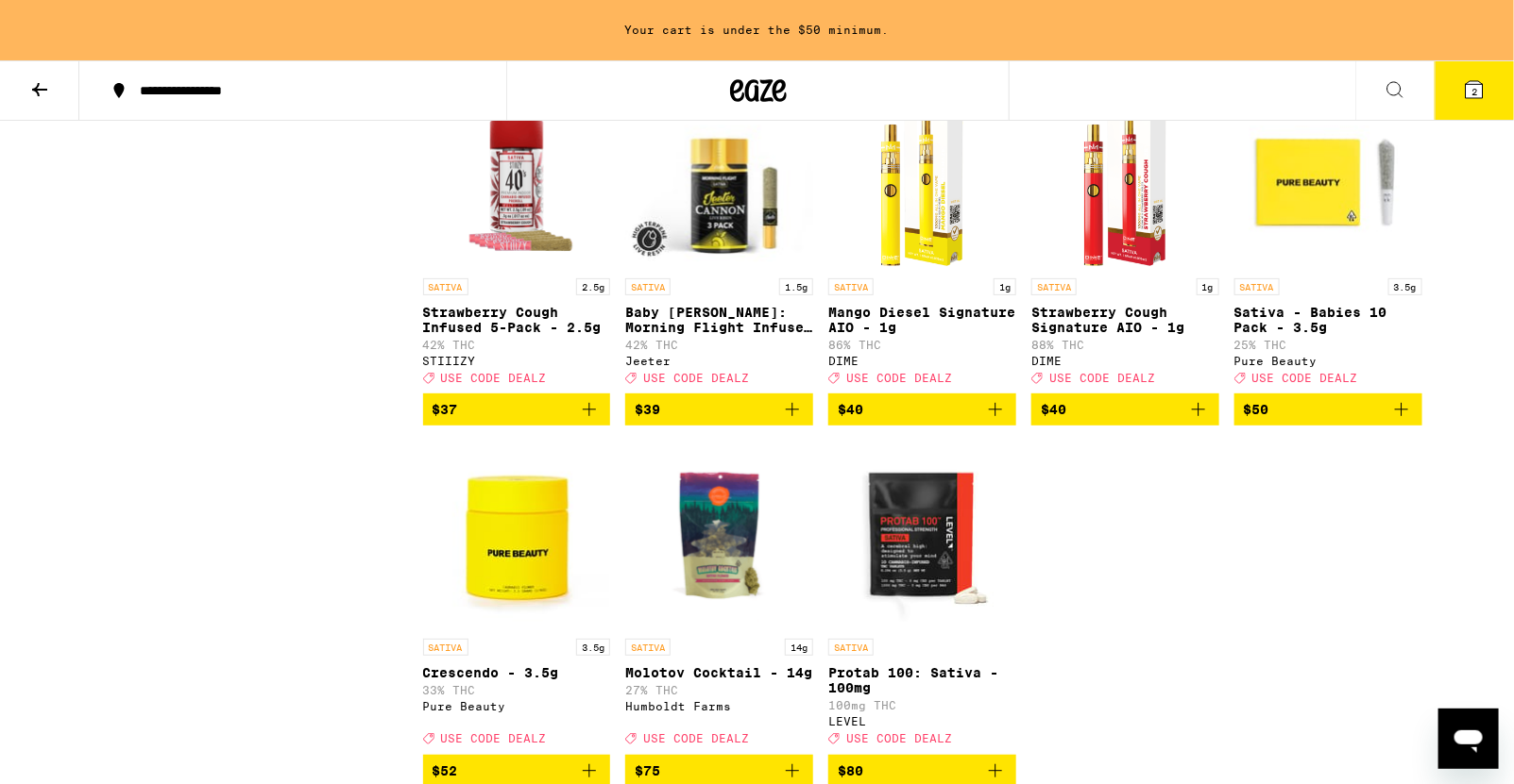
click at [1345, 421] on icon "Add to bag" at bounding box center [1401, 409] width 23 height 23
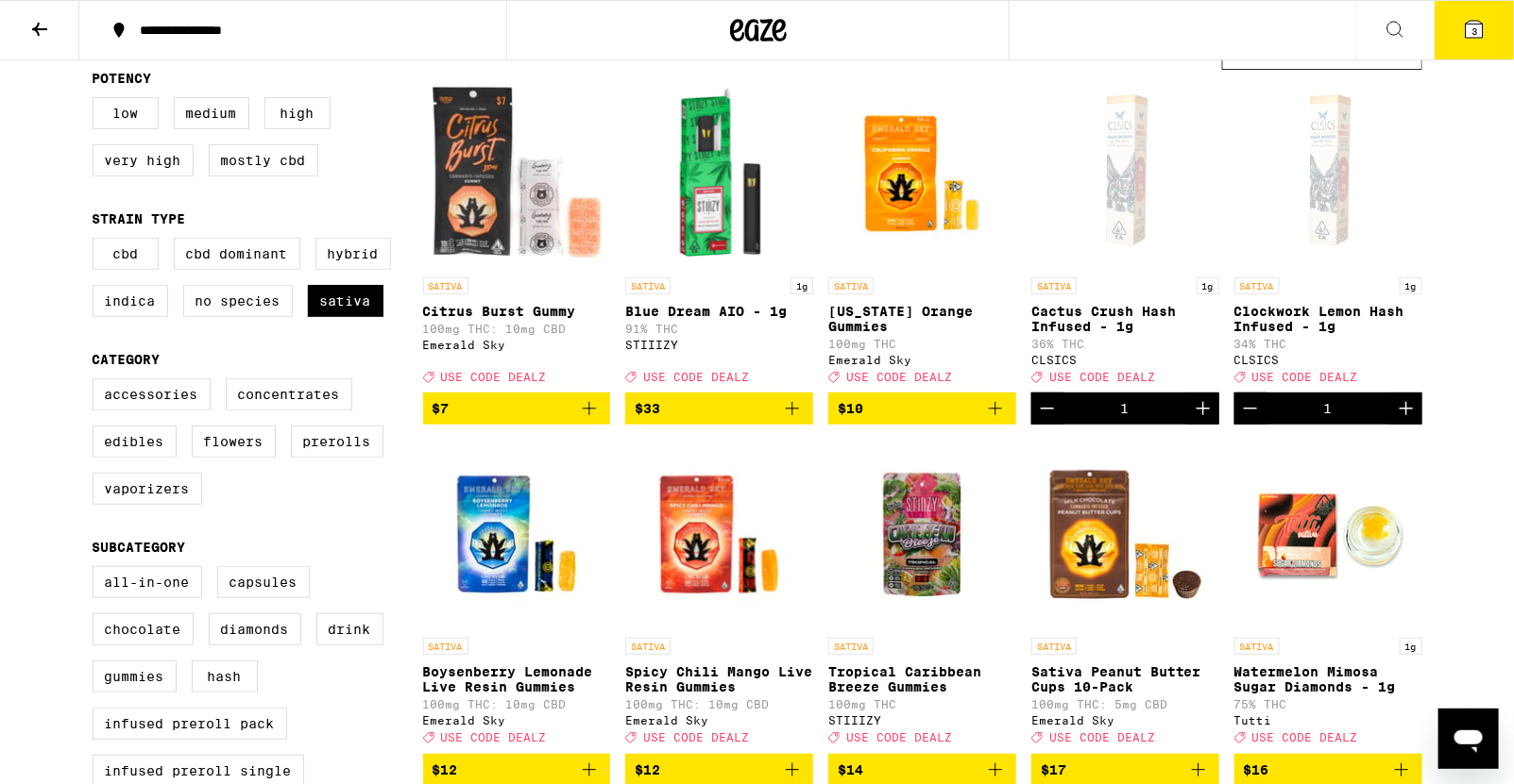
scroll to position [192, 0]
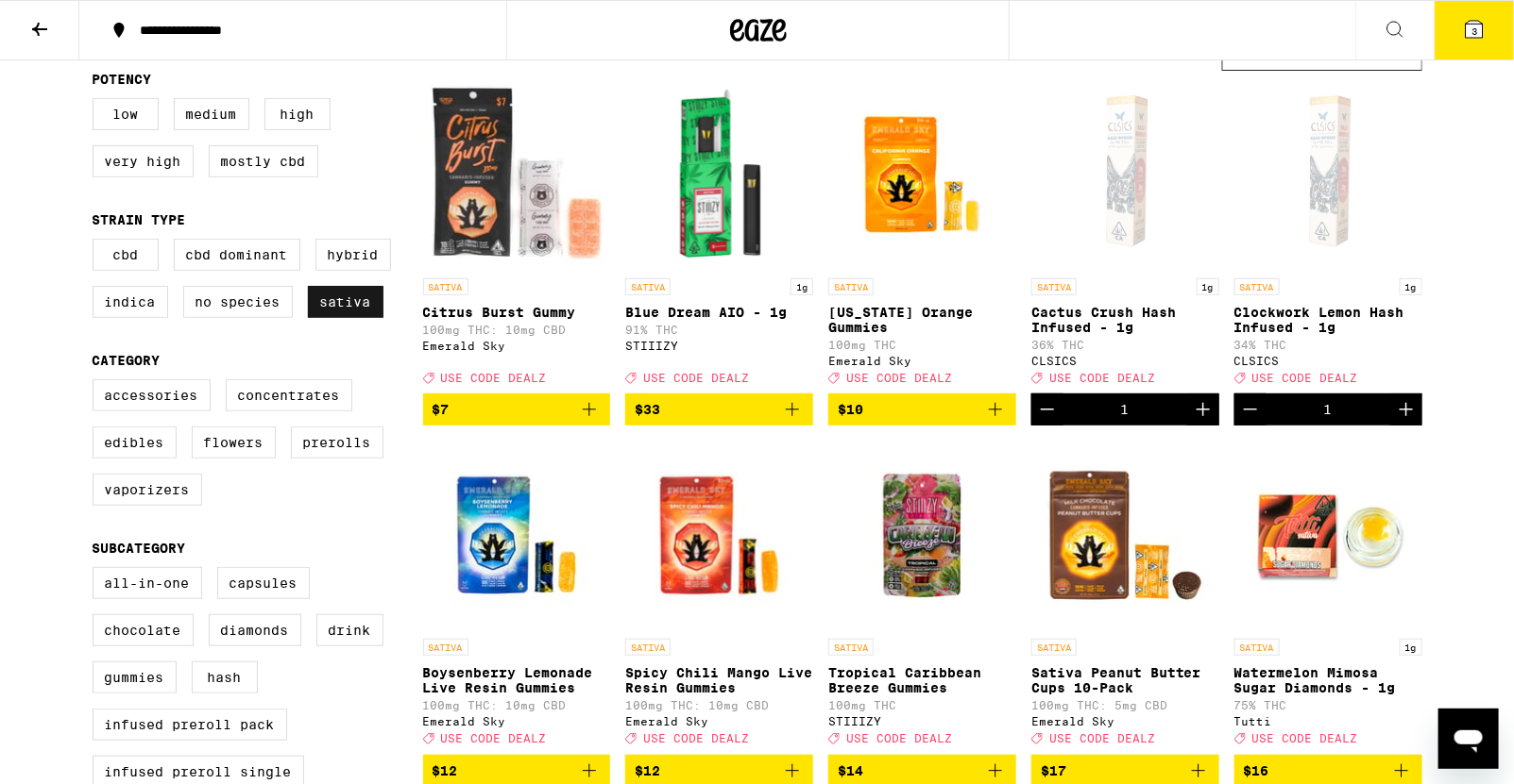
click at [338, 304] on label "Sativa" at bounding box center [345, 302] width 76 height 32
click at [97, 243] on input "Sativa" at bounding box center [96, 242] width 1 height 1
checkbox input "false"
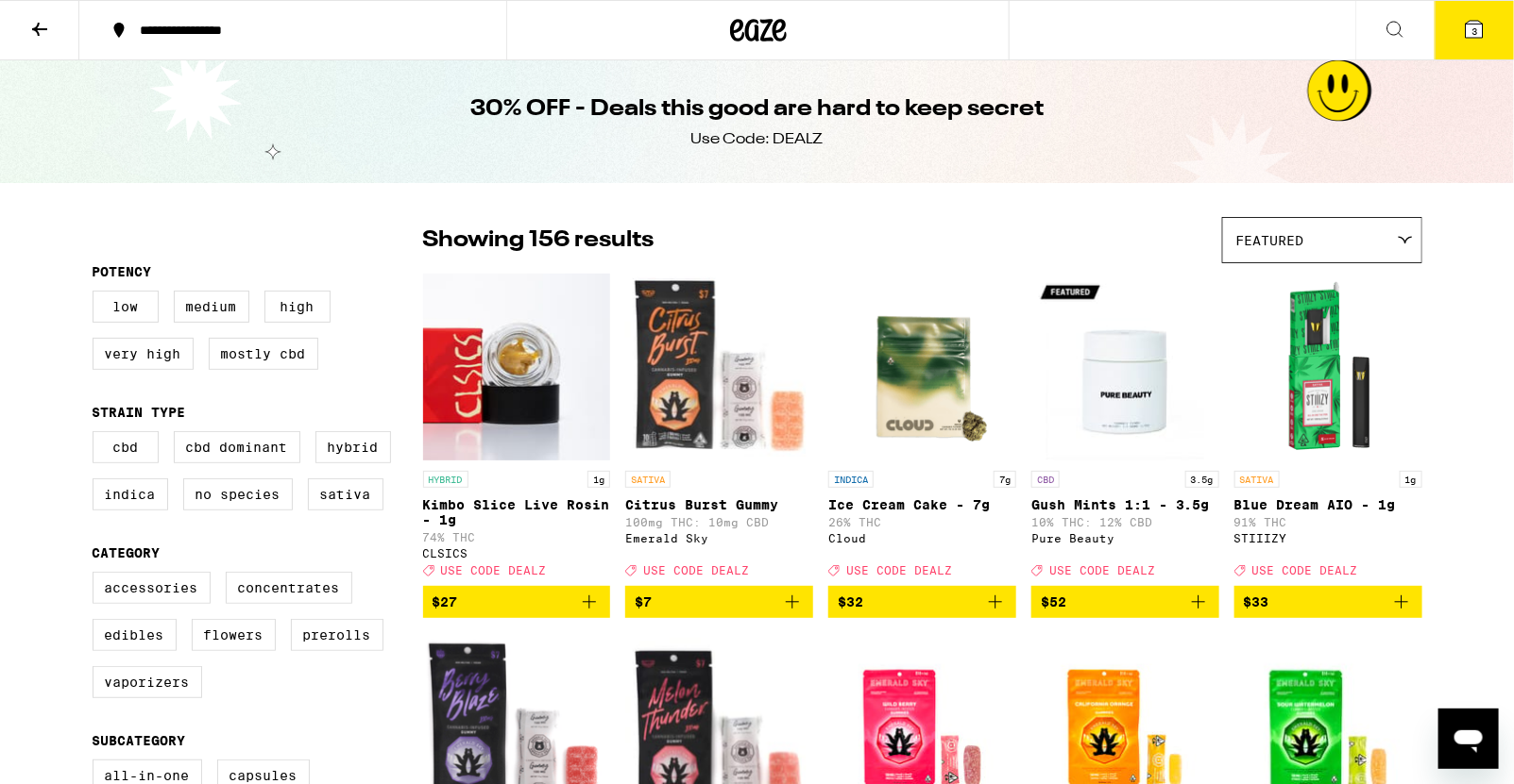
click at [45, 26] on icon at bounding box center [39, 28] width 23 height 23
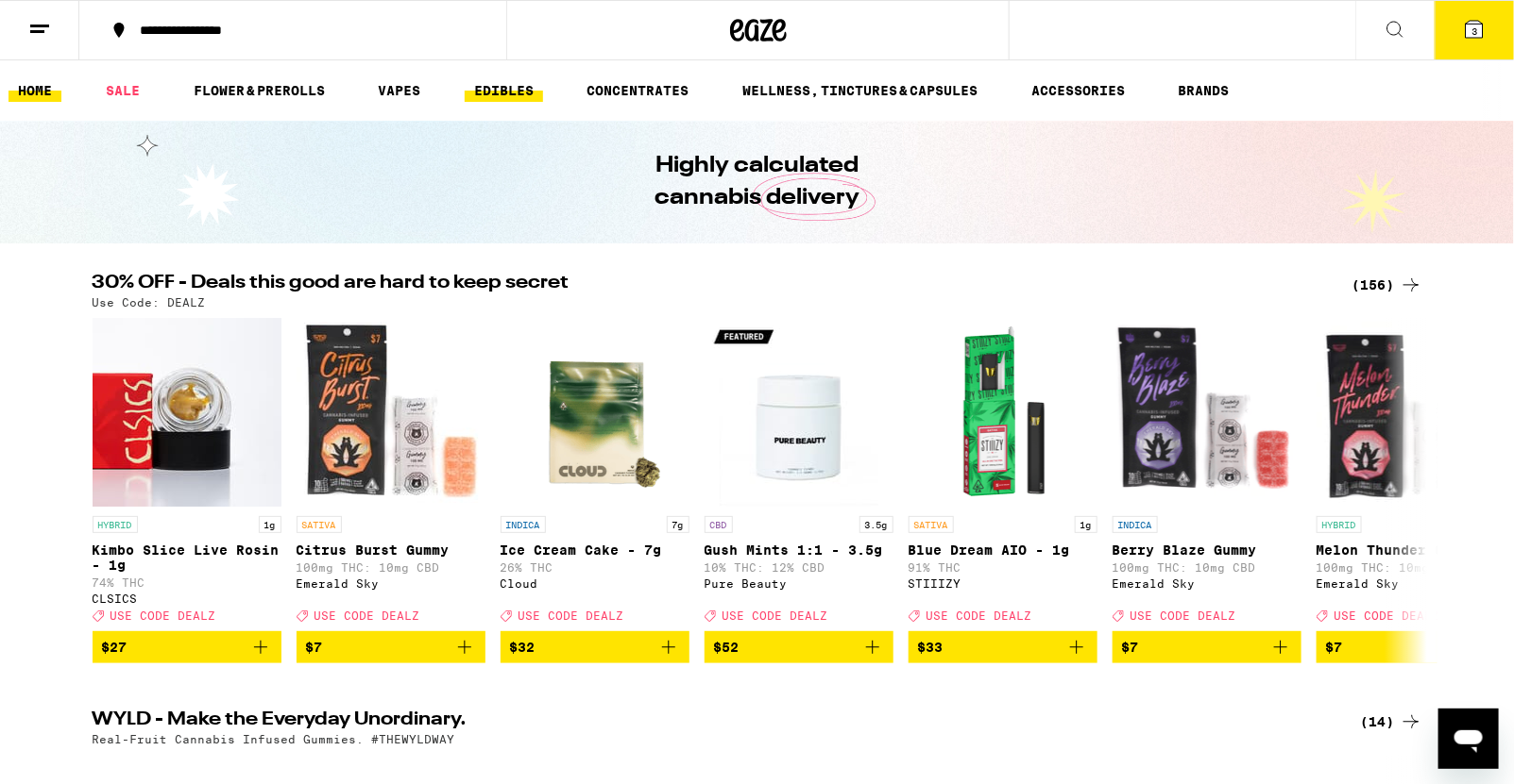
click at [492, 85] on link "EDIBLES" at bounding box center [504, 90] width 78 height 23
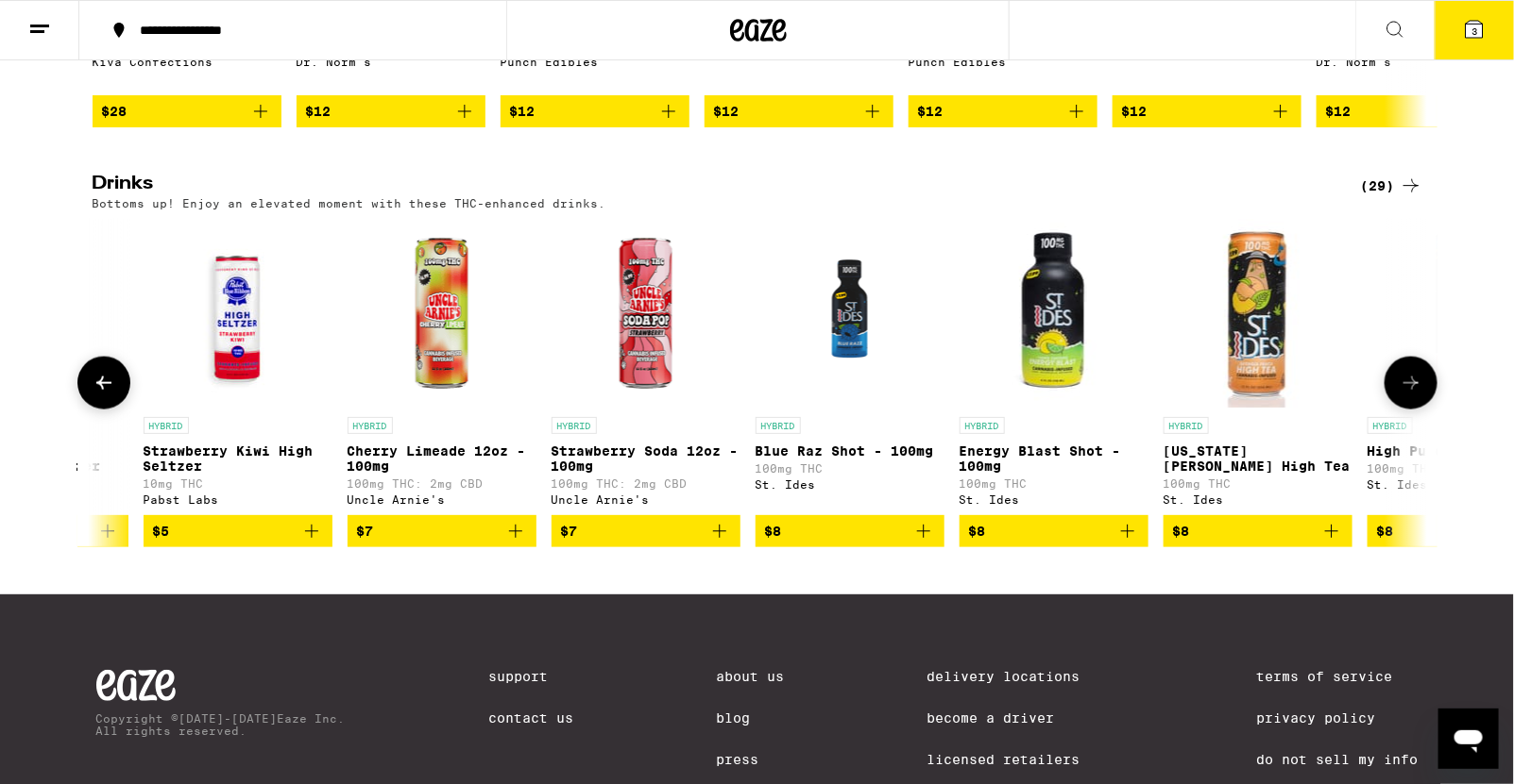
scroll to position [0, 775]
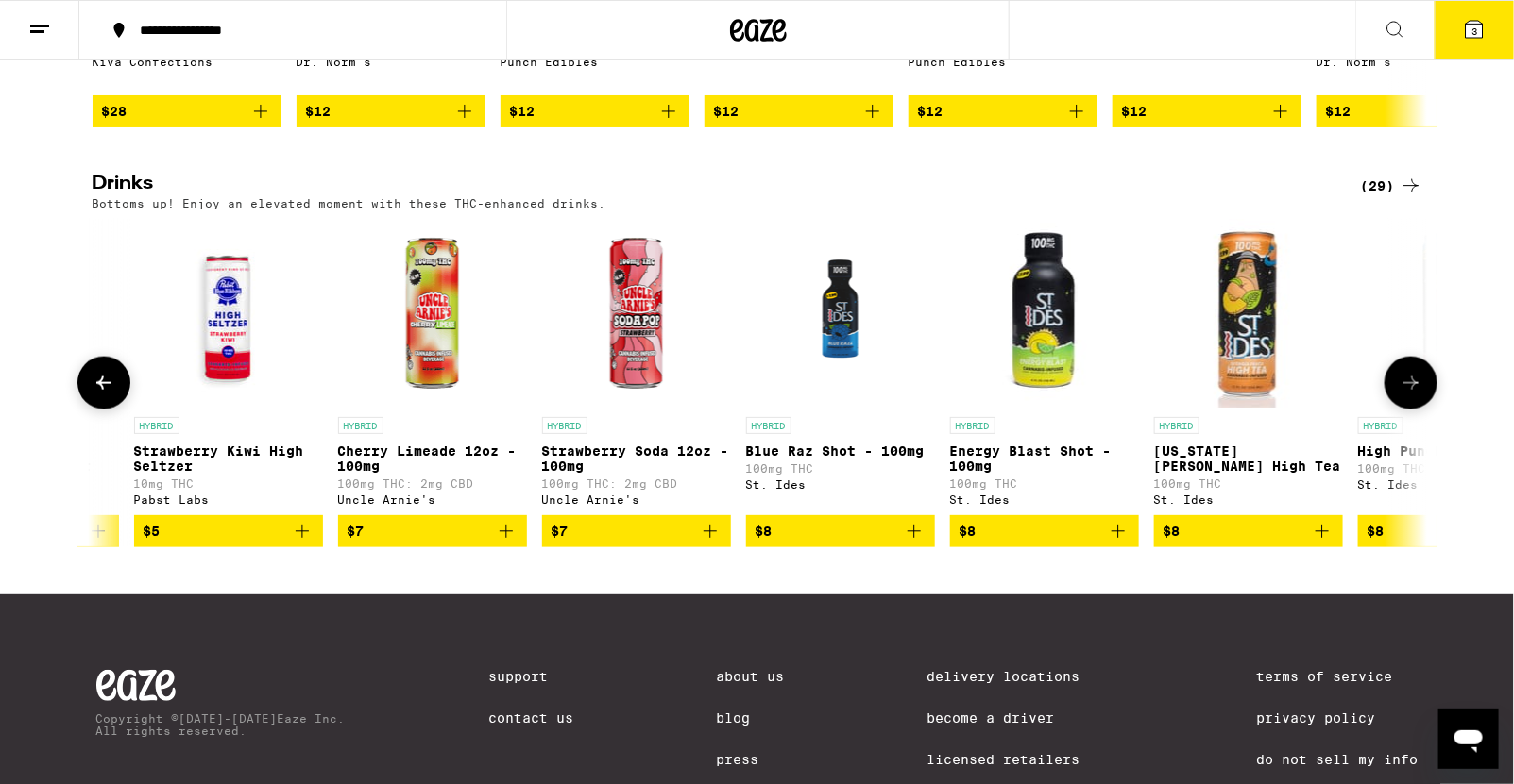
click at [1112, 543] on icon "Add to bag" at bounding box center [1118, 531] width 23 height 23
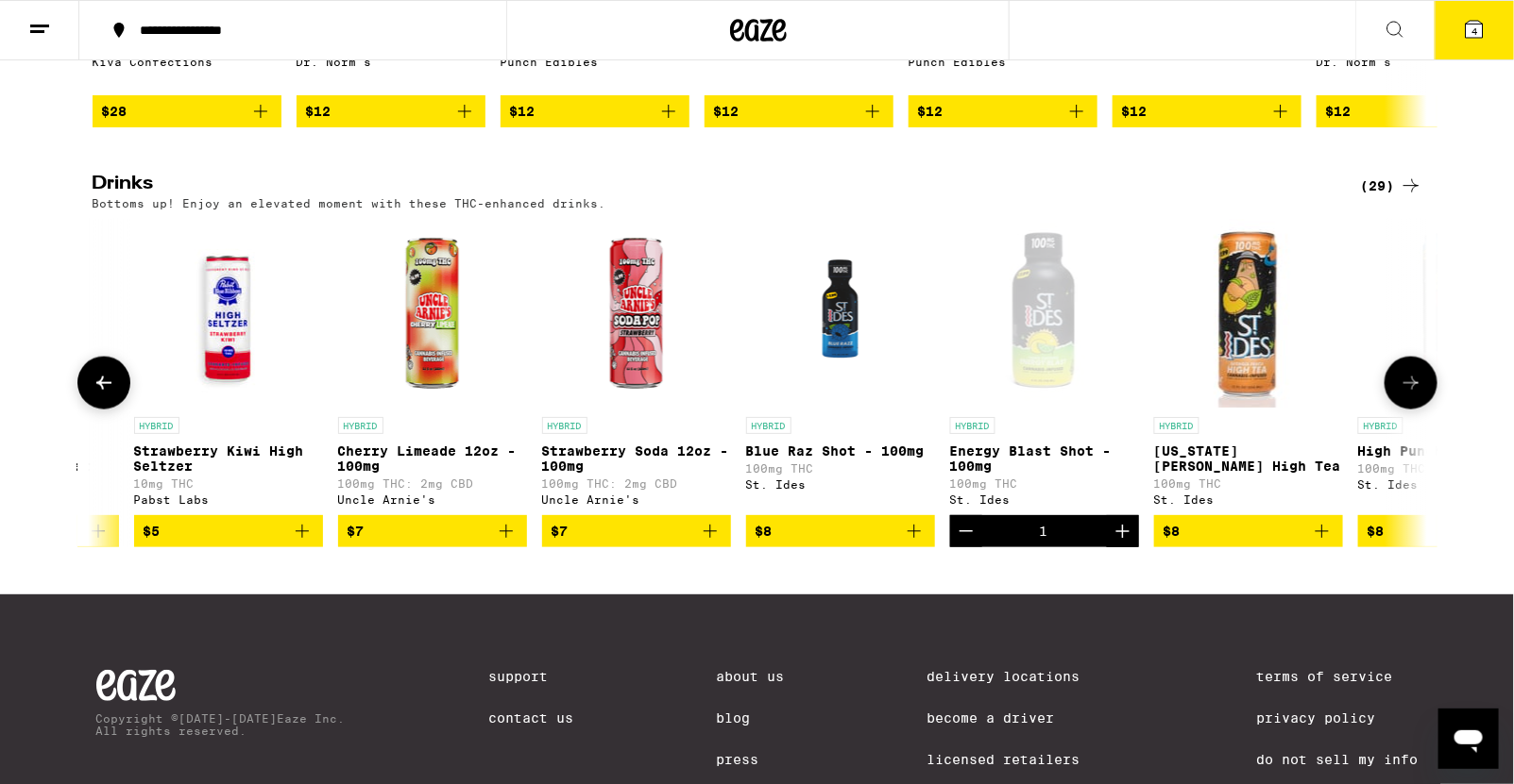
click at [1113, 543] on icon "Increment" at bounding box center [1123, 531] width 23 height 23
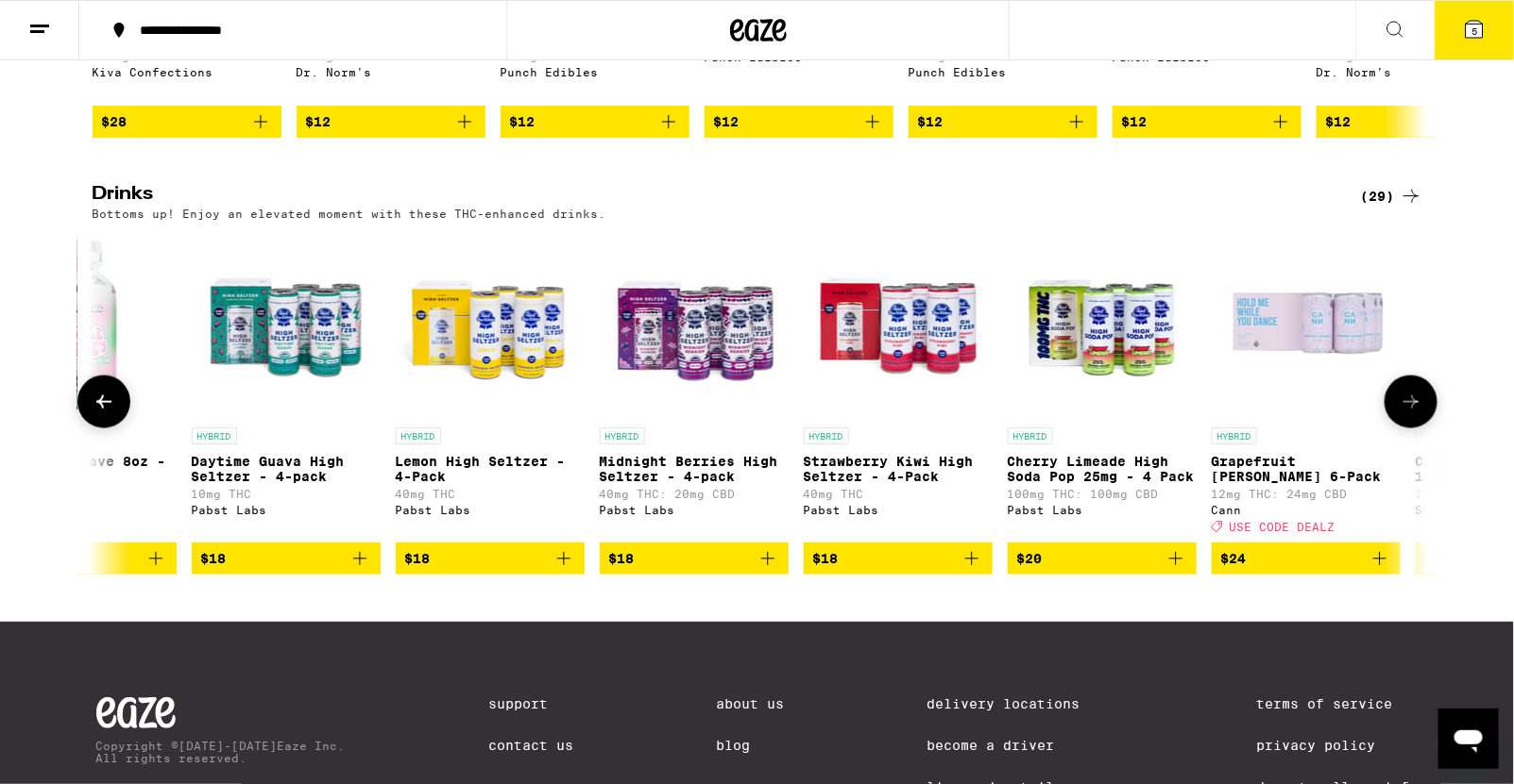
scroll to position [0, 4223]
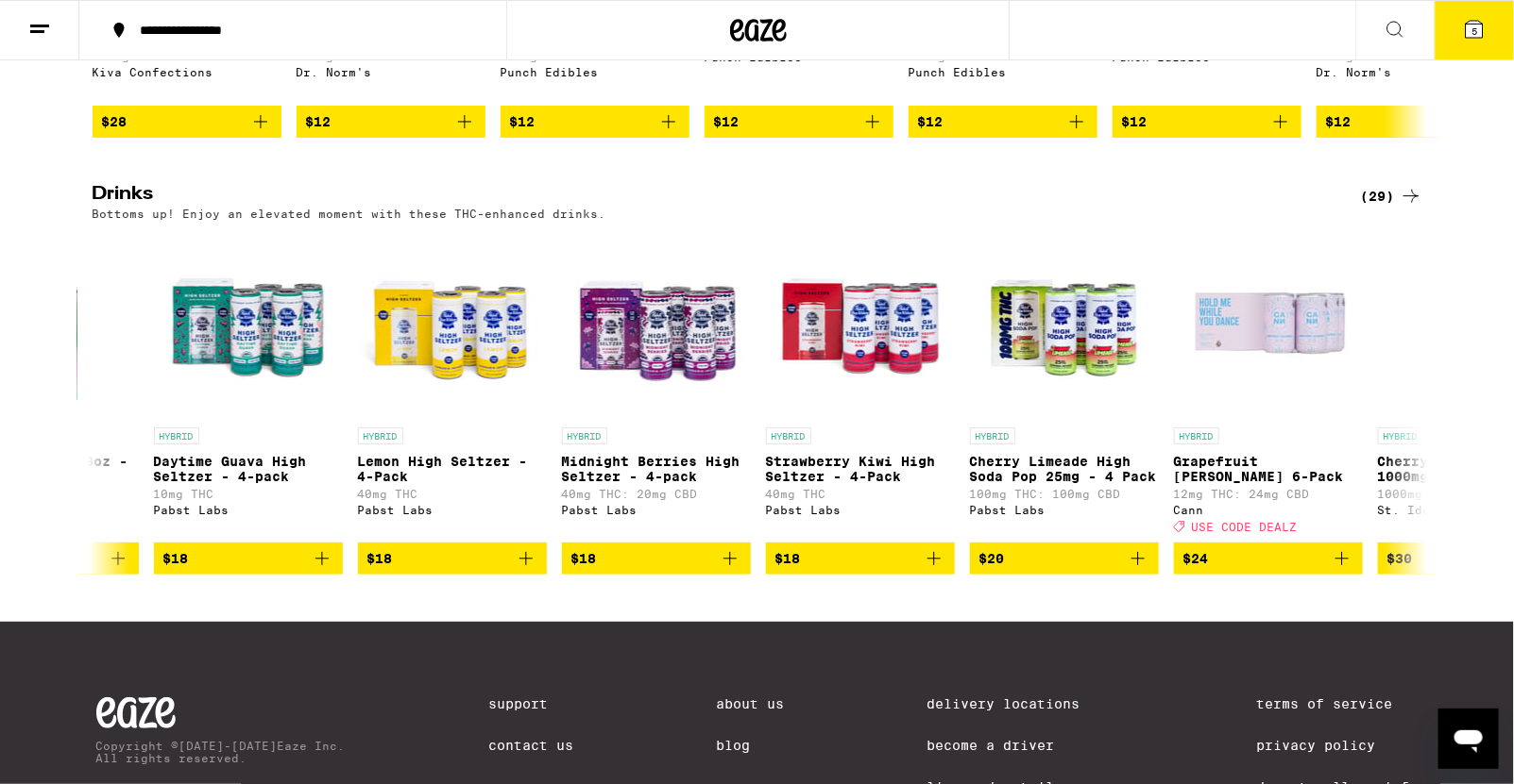
click at [1345, 33] on icon at bounding box center [1474, 28] width 17 height 17
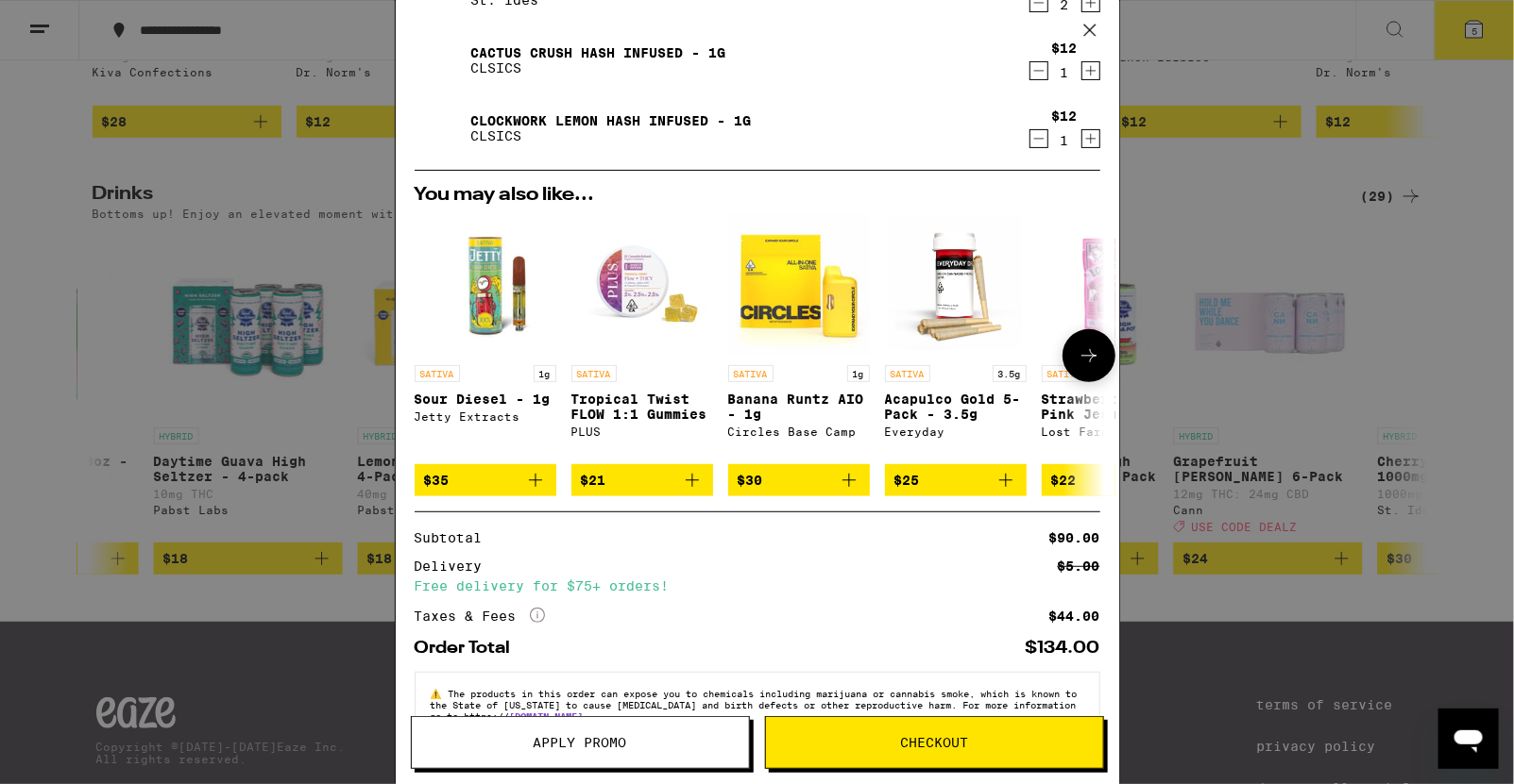
scroll to position [222, 0]
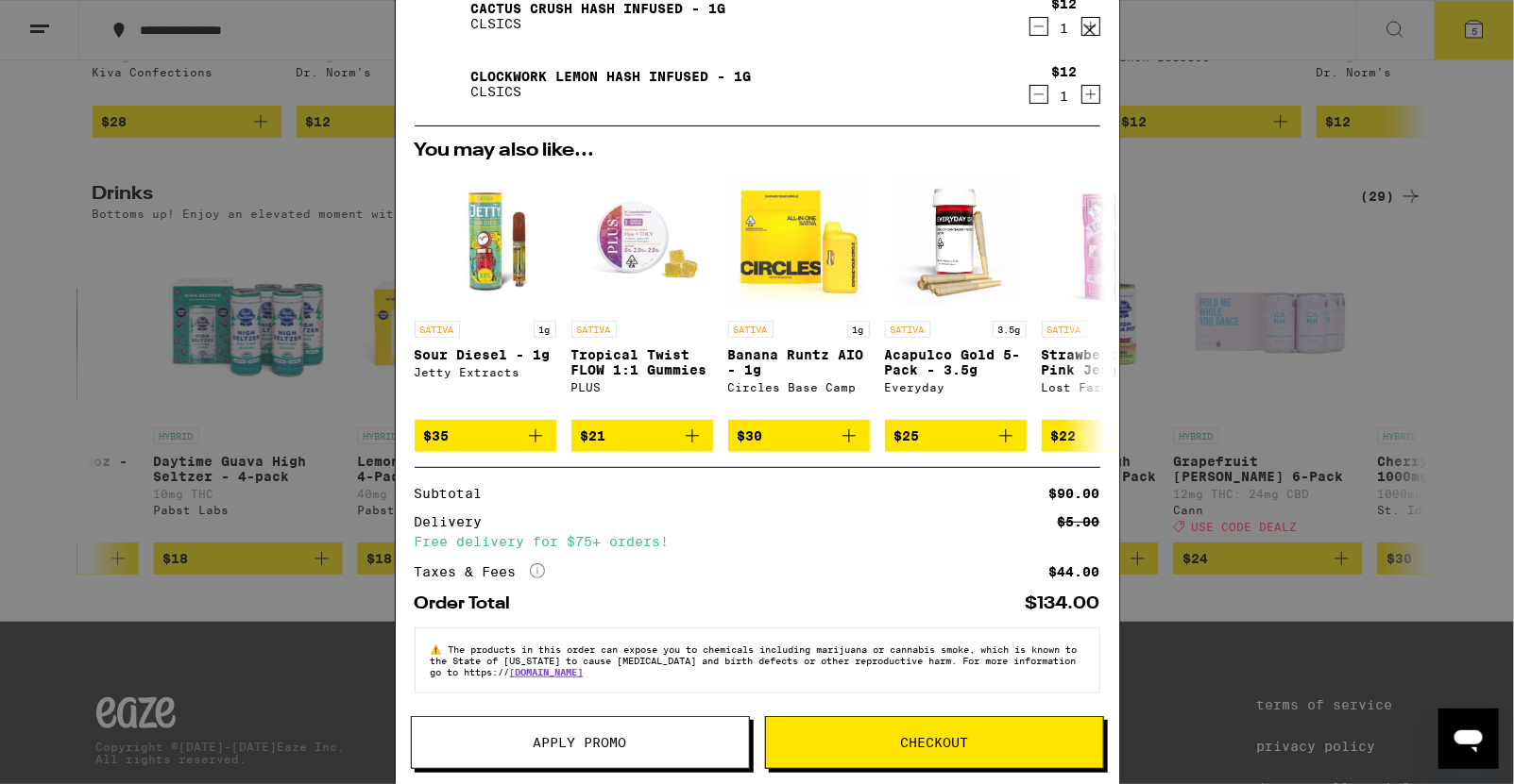
click at [540, 697] on span "Apply Promo" at bounding box center [580, 742] width 93 height 13
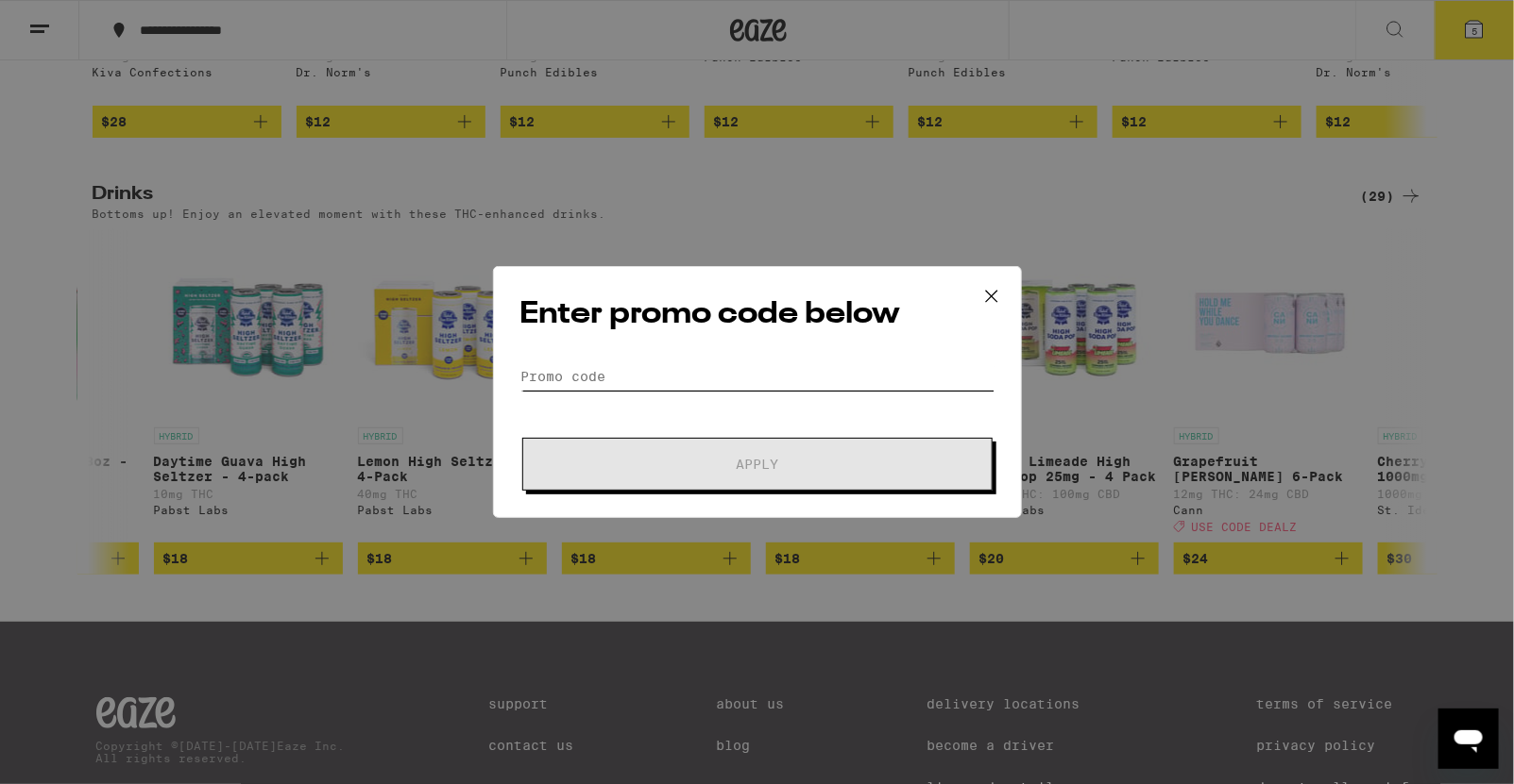
click at [683, 378] on input "Promo Code" at bounding box center [758, 376] width 475 height 28
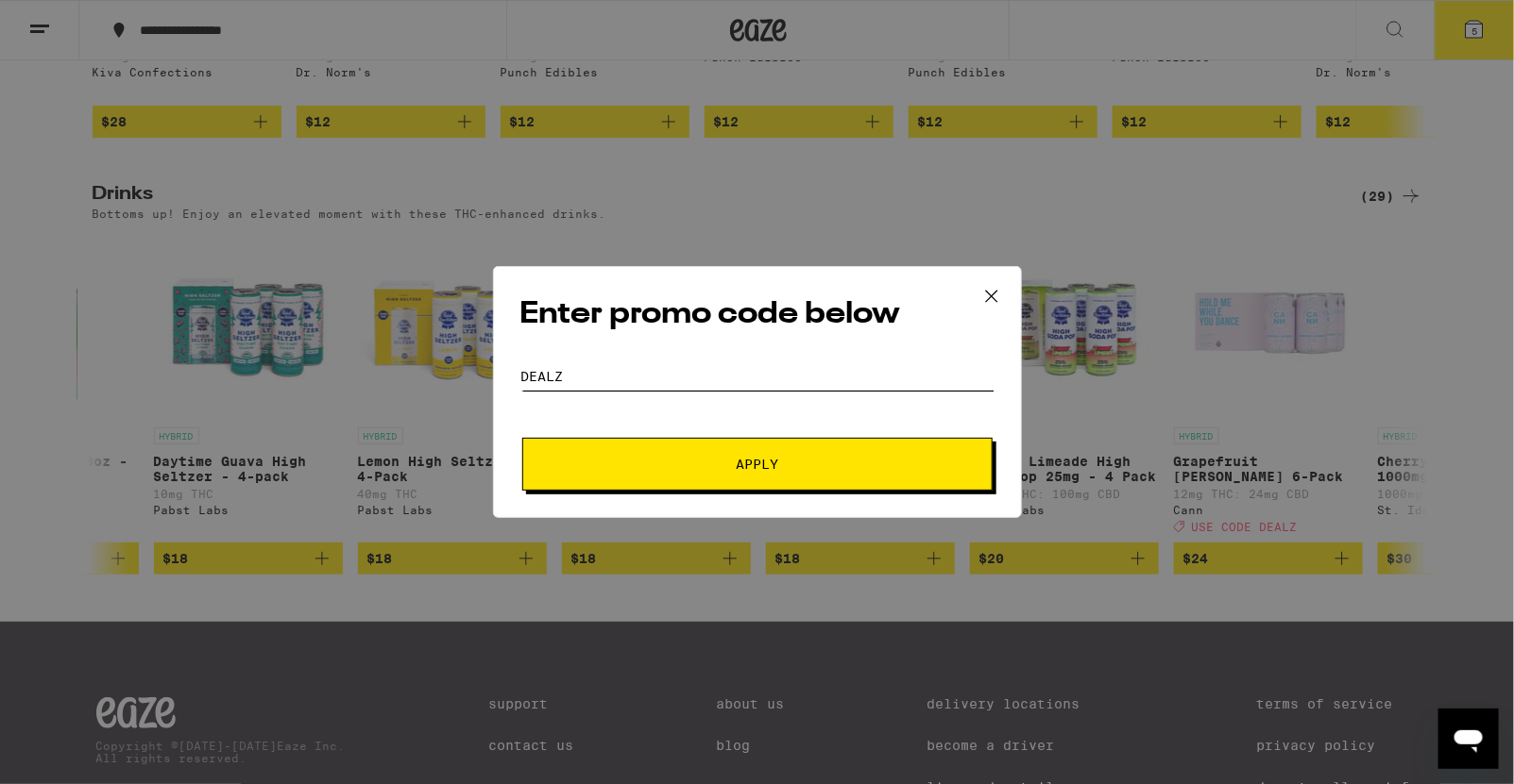
type input "dealz"
click at [806, 480] on button "Apply" at bounding box center [758, 465] width 471 height 53
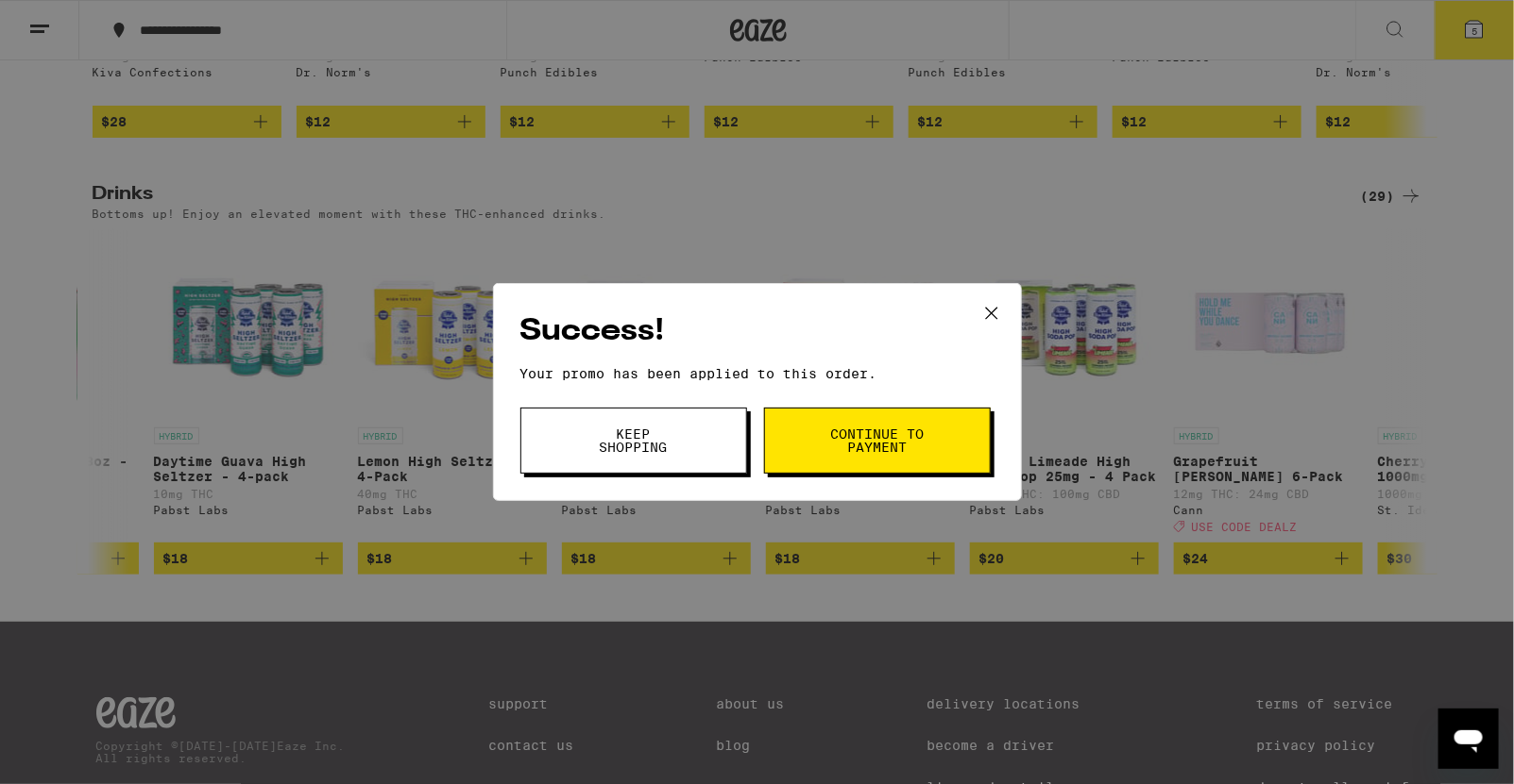
click at [875, 423] on button "Continue to payment" at bounding box center [877, 440] width 227 height 66
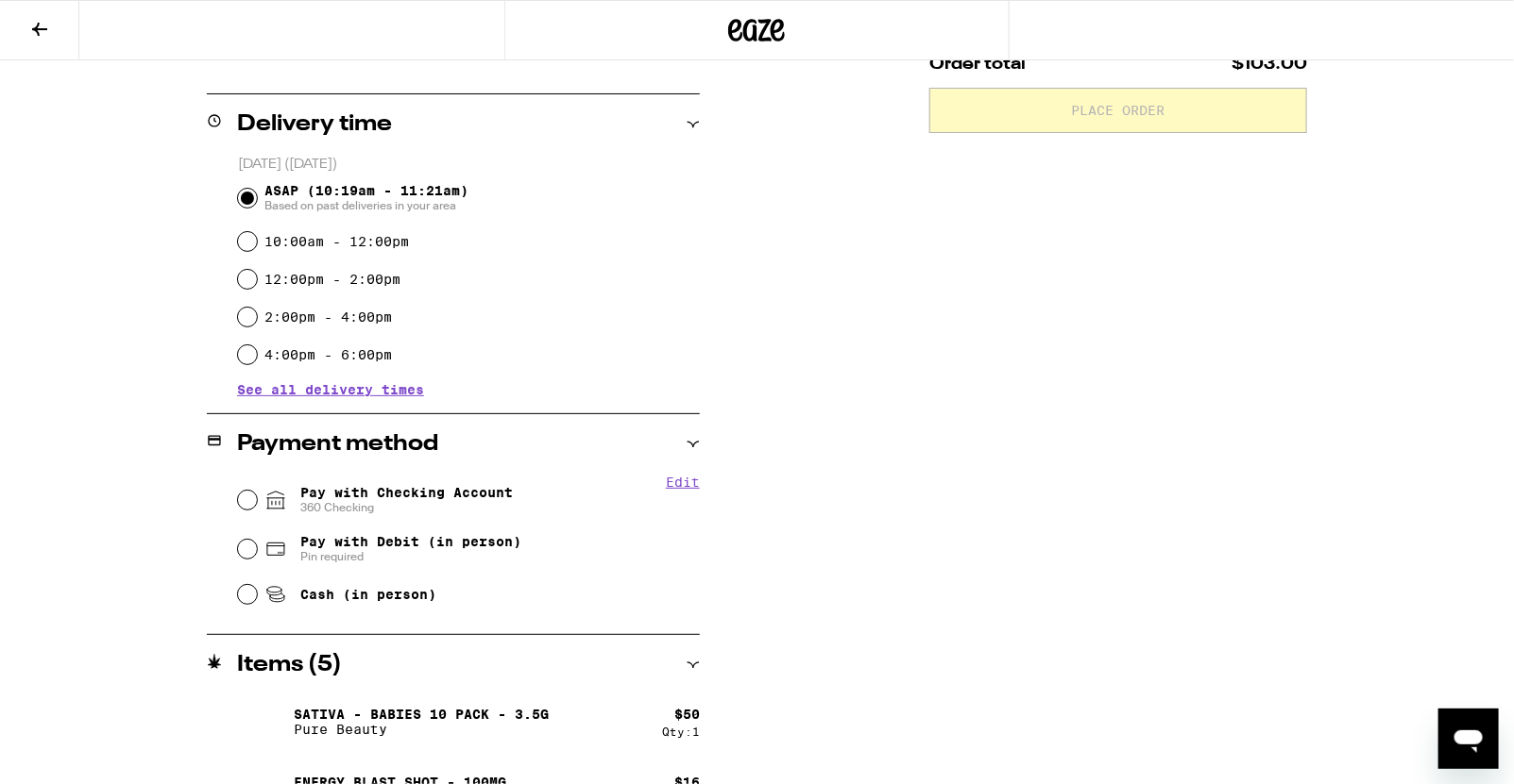
scroll to position [527, 0]
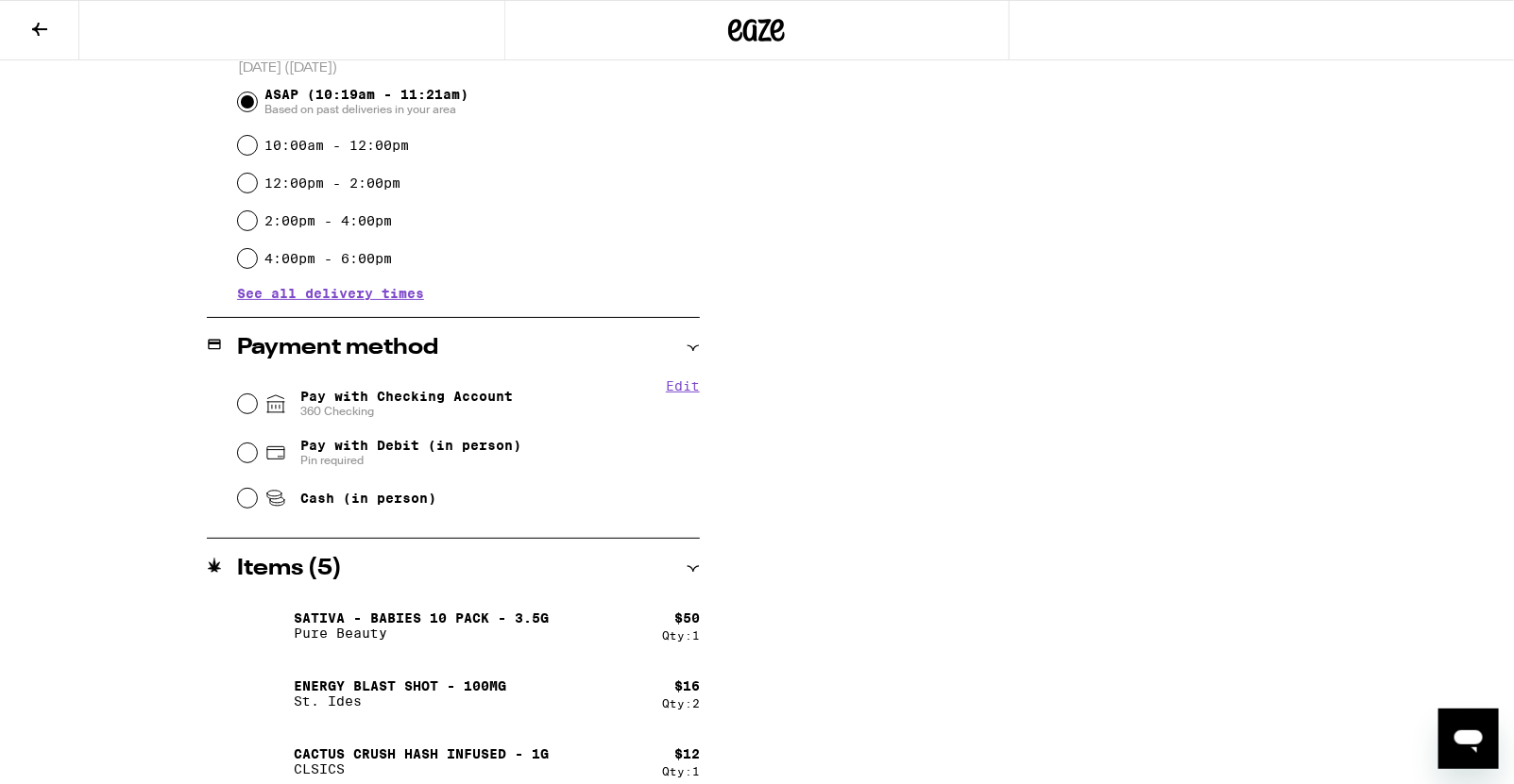
click at [332, 449] on span "Pay with Debit (in person)" at bounding box center [410, 445] width 221 height 15
click at [257, 449] on input "Pay with Debit (in person) Pin required" at bounding box center [247, 453] width 19 height 19
radio input "true"
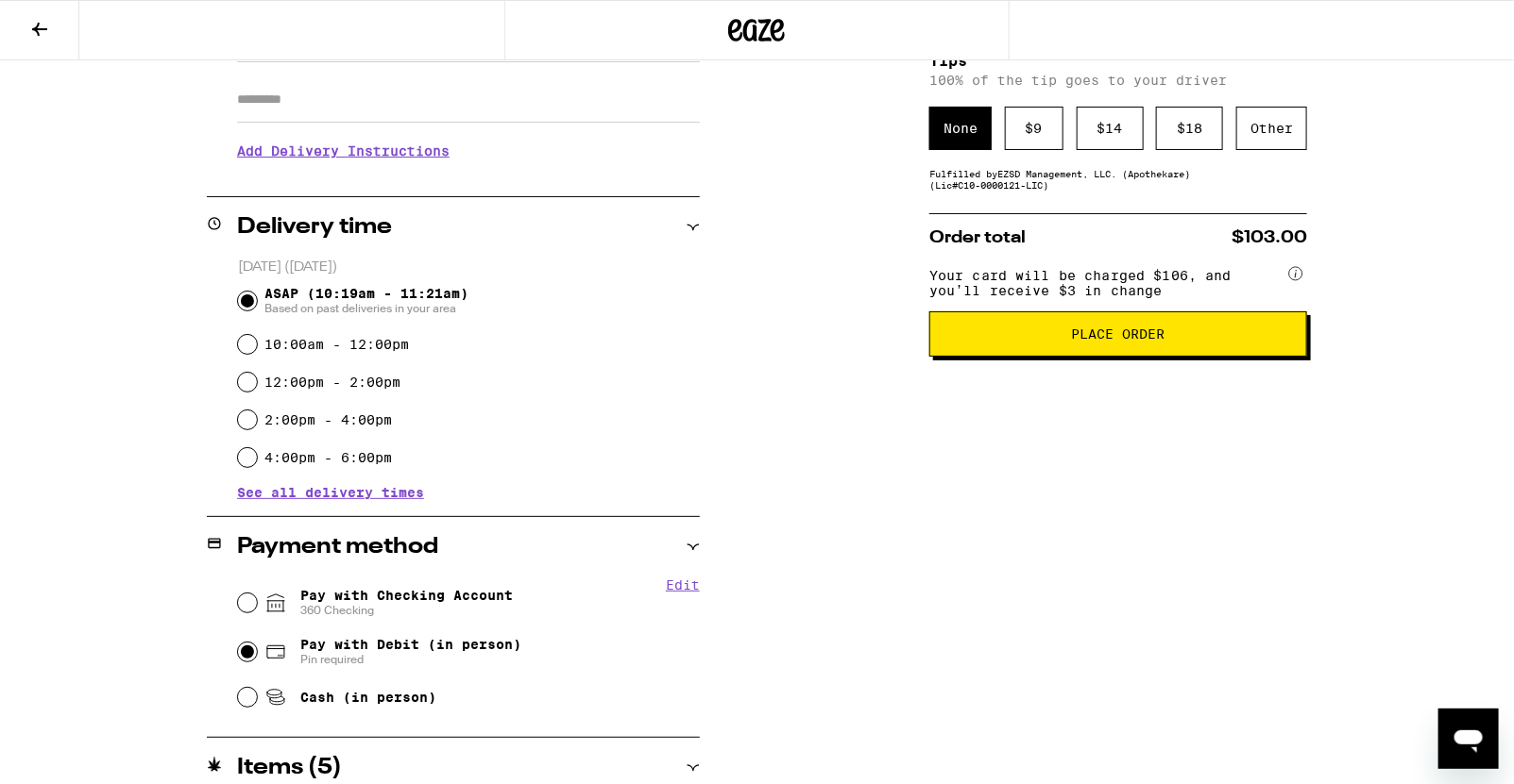
scroll to position [0, 0]
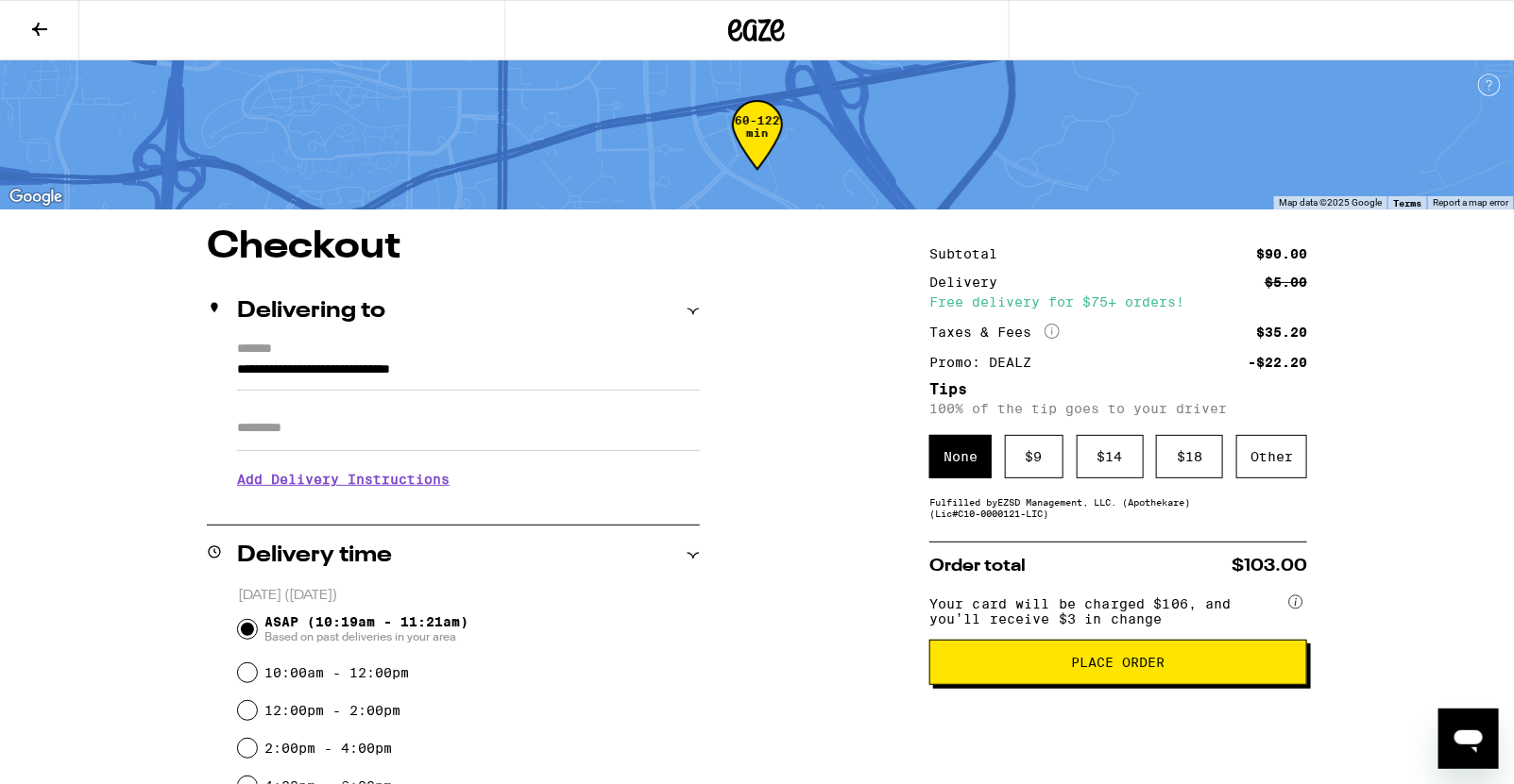
click at [1144, 665] on span "Place Order" at bounding box center [1118, 662] width 93 height 13
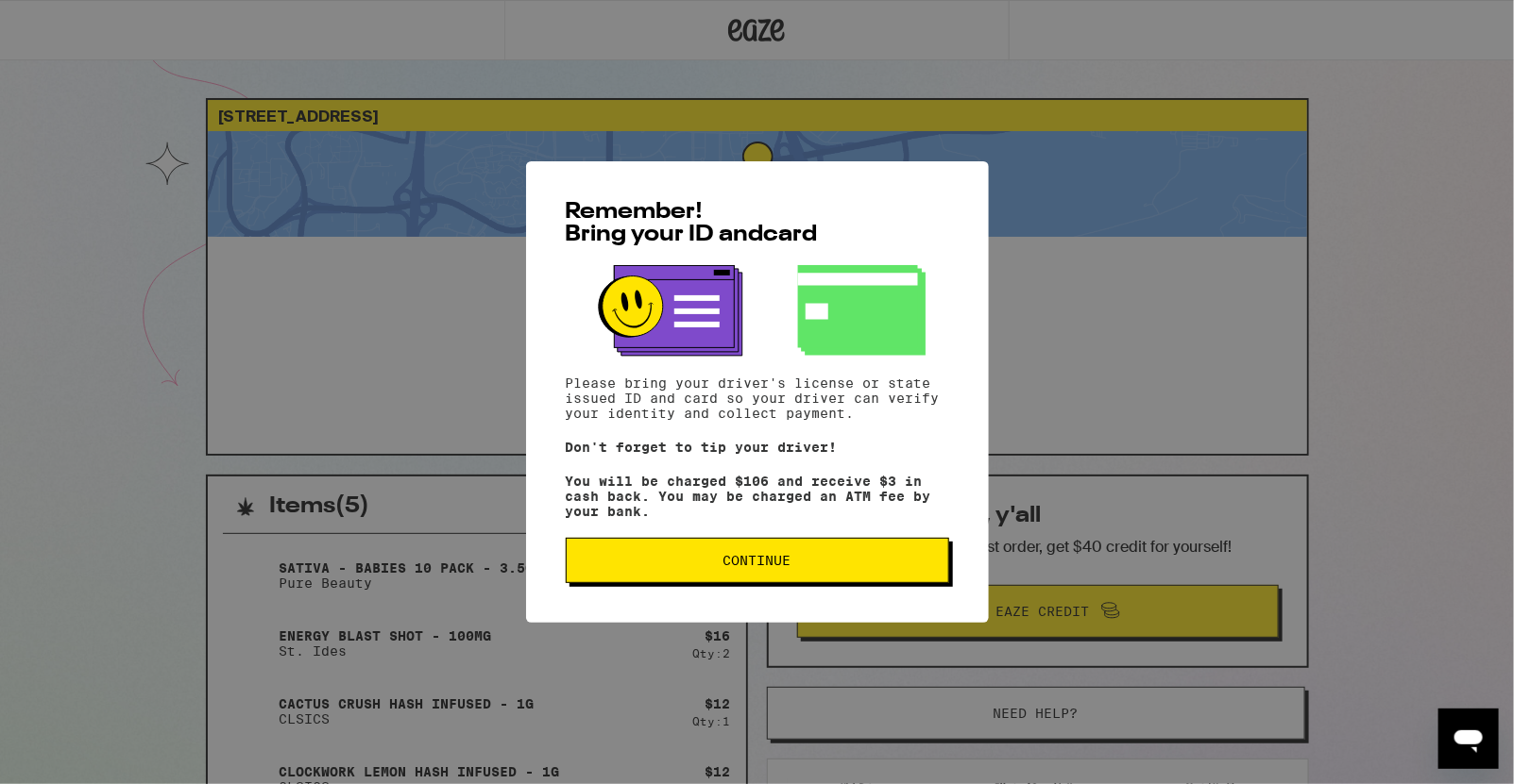
click at [757, 567] on span "Continue" at bounding box center [757, 560] width 68 height 13
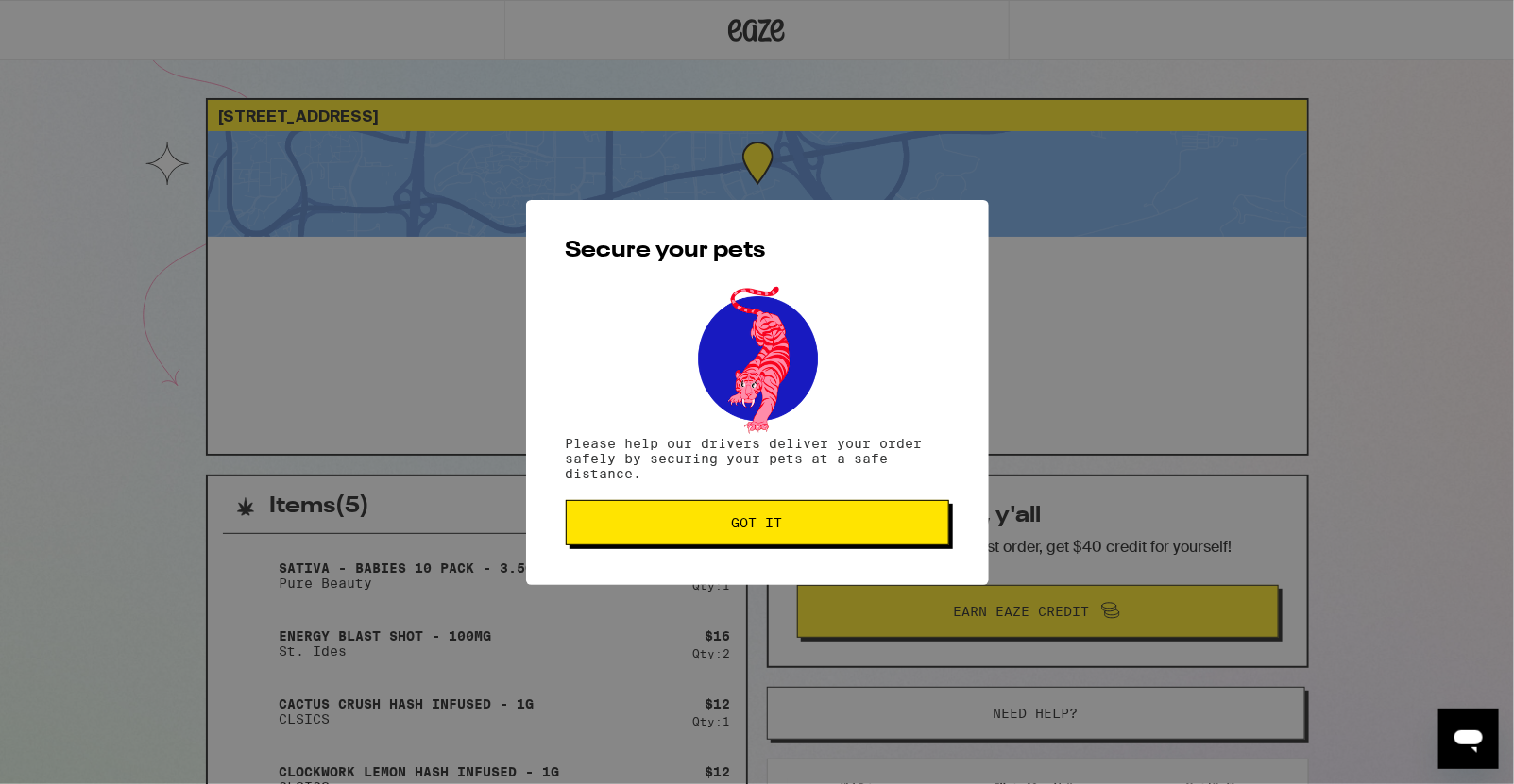
click at [768, 509] on button "Got it" at bounding box center [757, 523] width 383 height 45
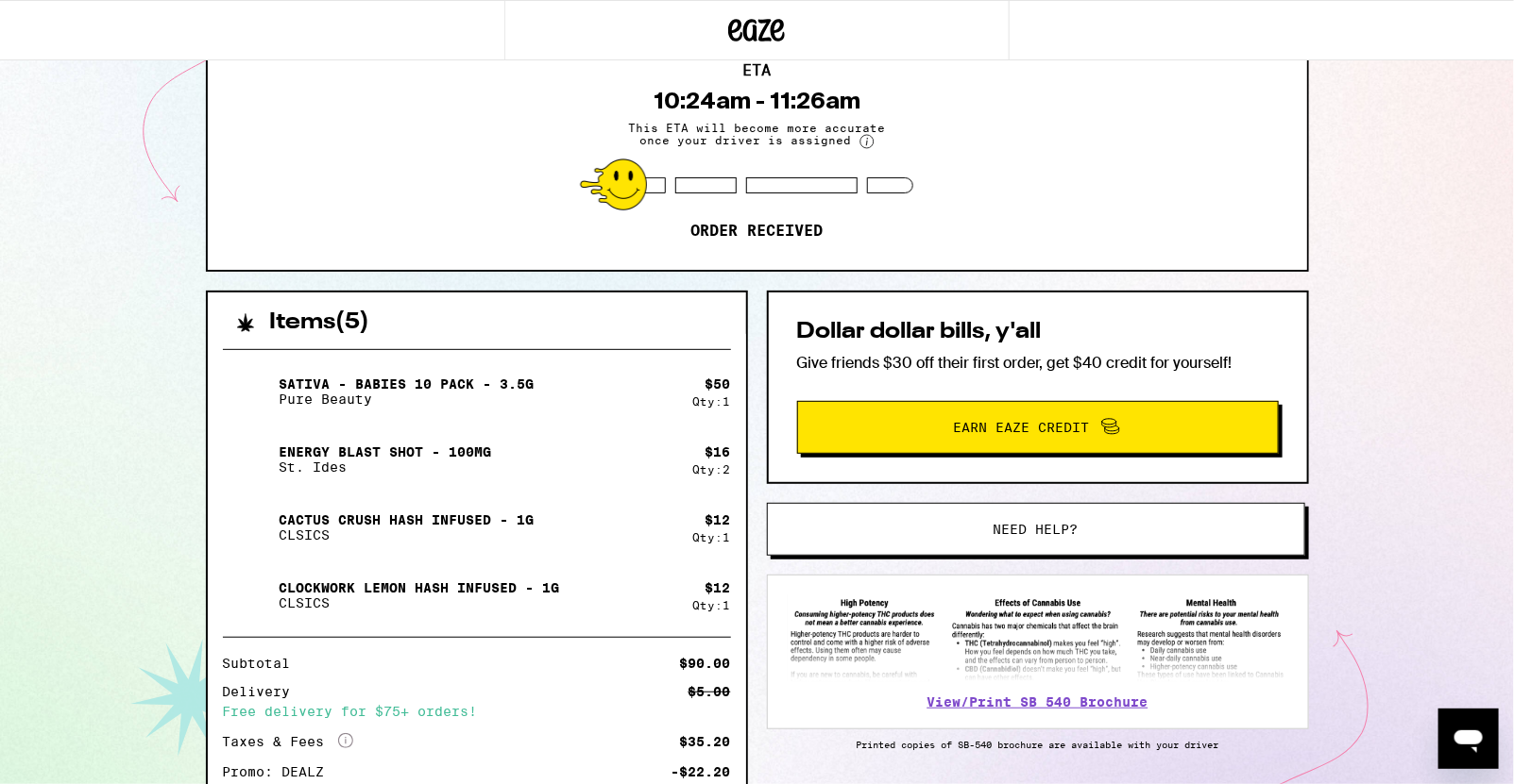
scroll to position [43, 0]
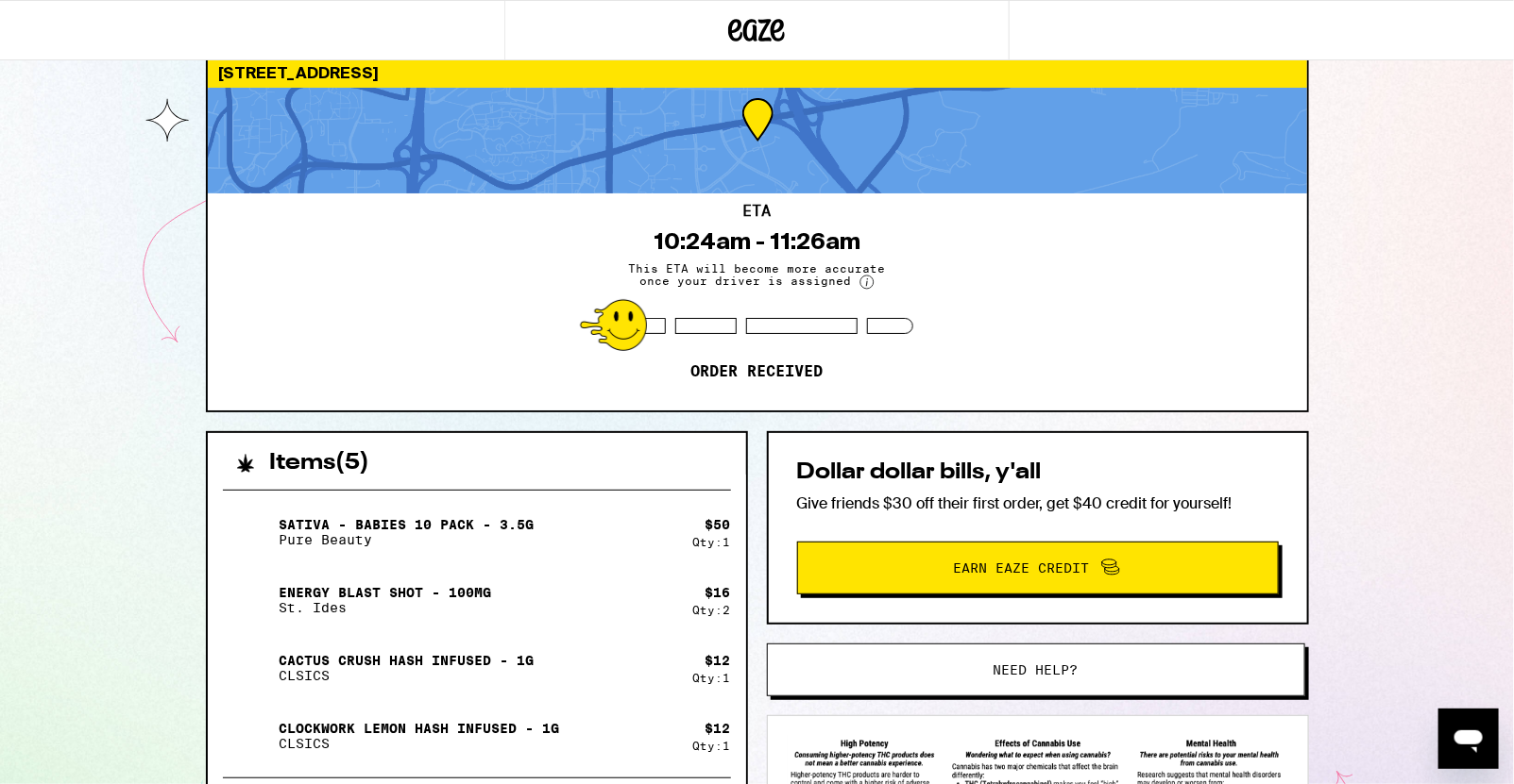
click at [1345, 285] on div "[STREET_ADDRESS] ETA 10:24am - 11:26am This ETA will become more accurate once …" at bounding box center [757, 555] width 1514 height 1197
